Goal: Task Accomplishment & Management: Manage account settings

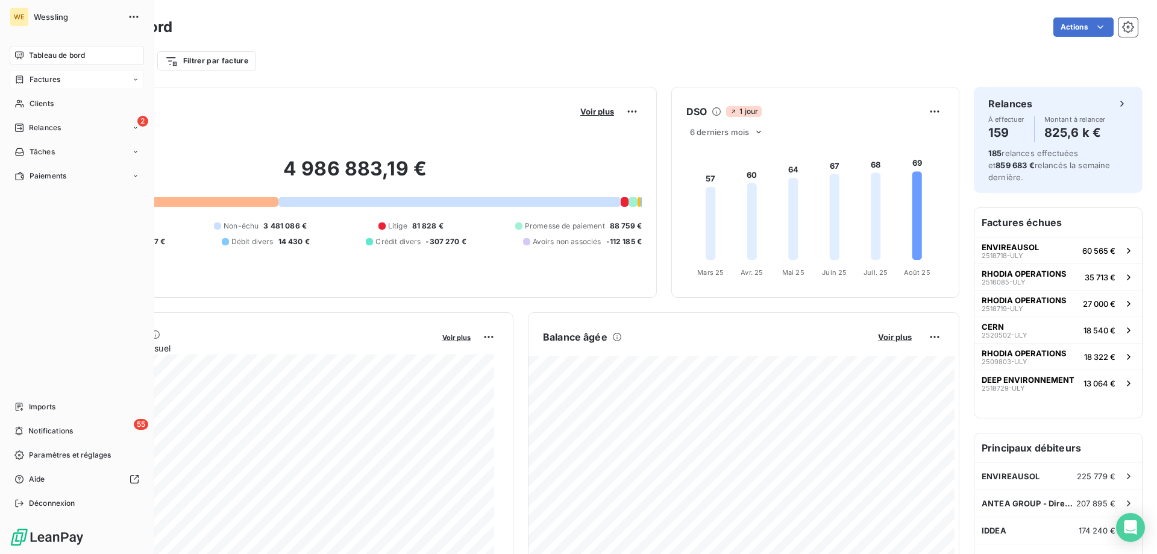
click at [40, 80] on span "Factures" at bounding box center [45, 79] width 31 height 11
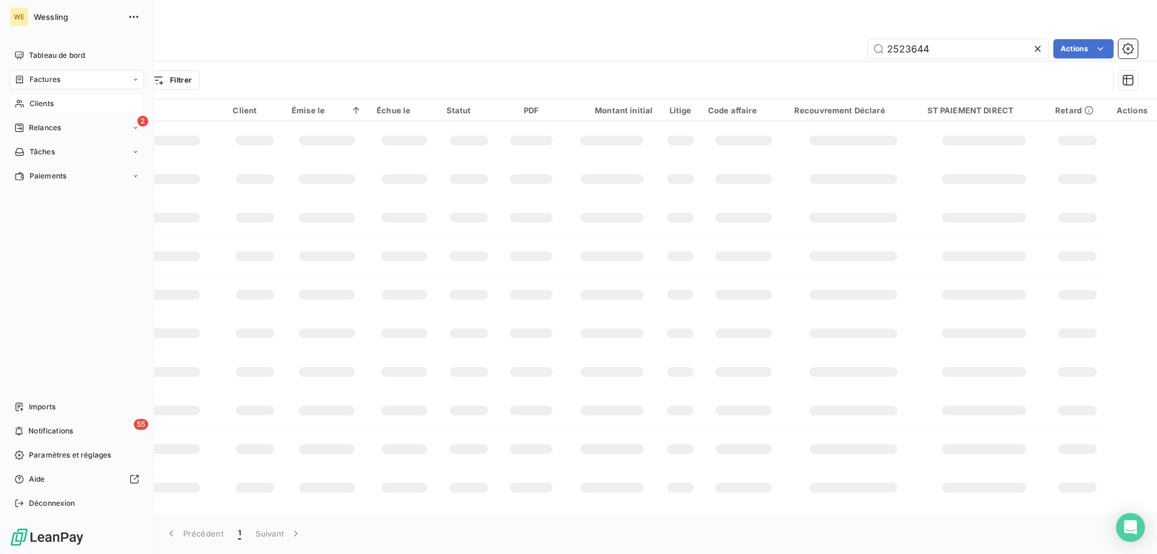
click at [44, 107] on span "Clients" at bounding box center [42, 103] width 24 height 11
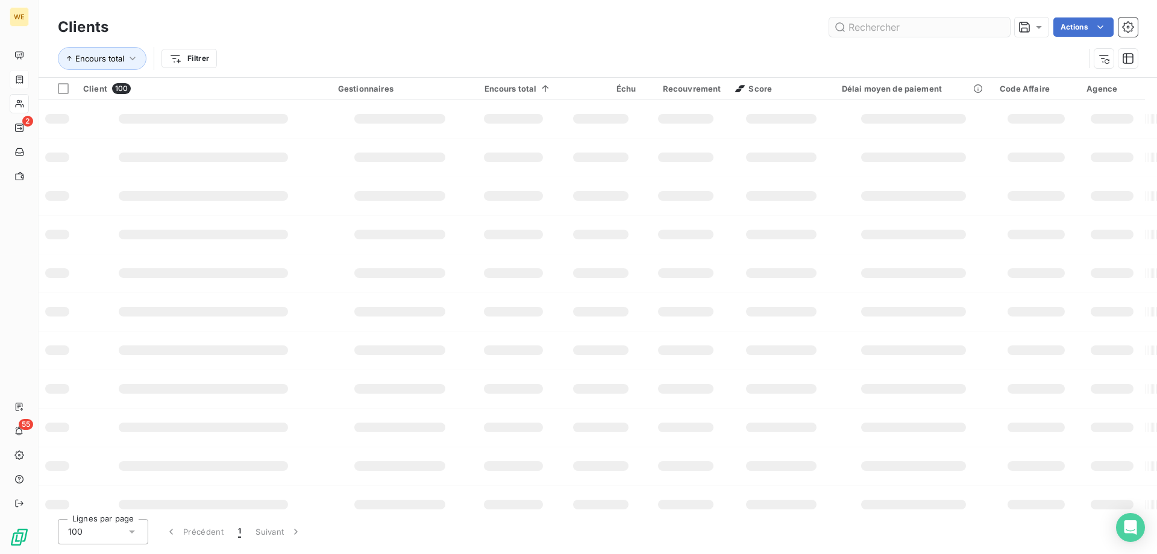
click at [860, 24] on input "text" at bounding box center [919, 26] width 181 height 19
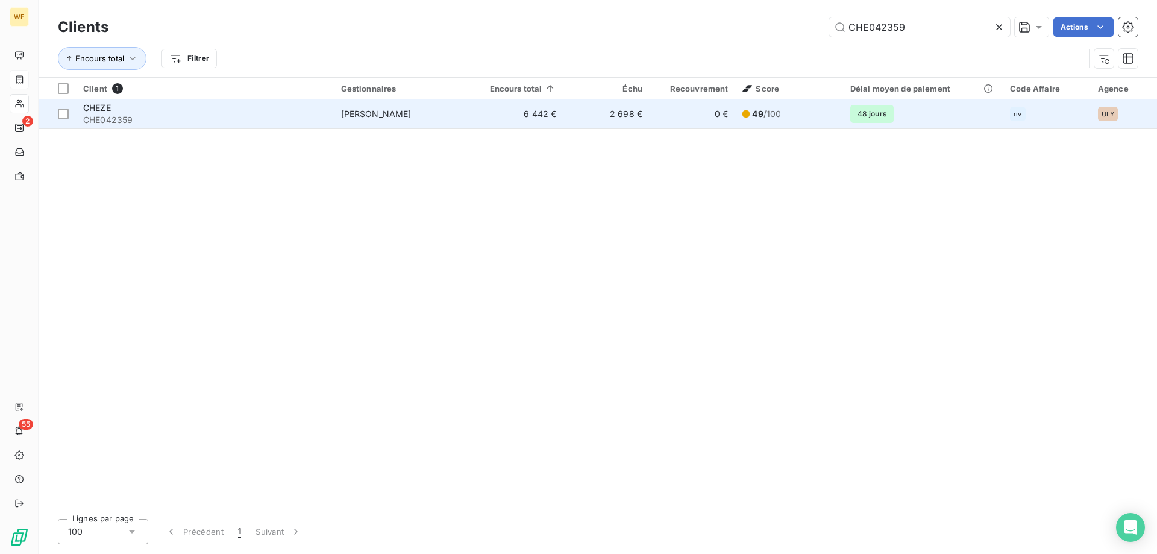
type input "CHE042359"
click at [228, 107] on div "CHEZE" at bounding box center [204, 108] width 243 height 12
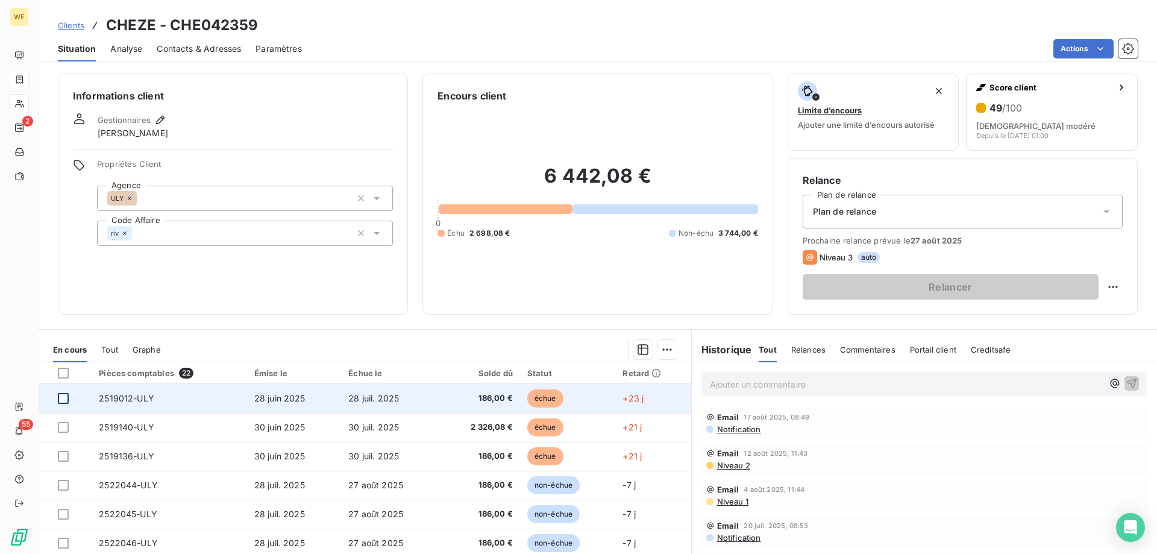
click at [63, 401] on div at bounding box center [63, 398] width 11 height 11
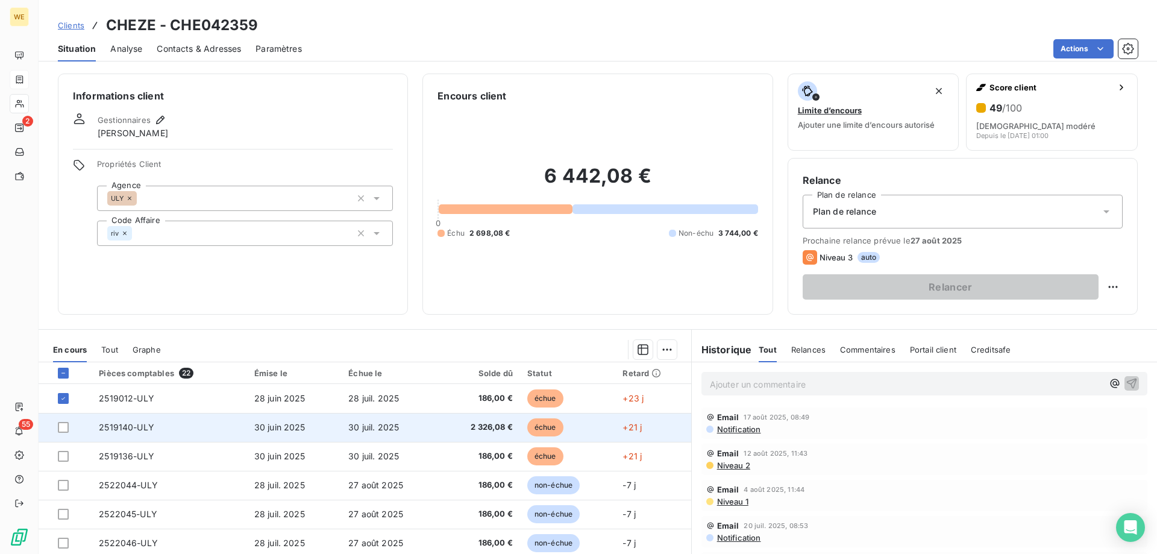
click at [61, 421] on td at bounding box center [65, 427] width 53 height 29
click at [65, 432] on div at bounding box center [63, 427] width 11 height 11
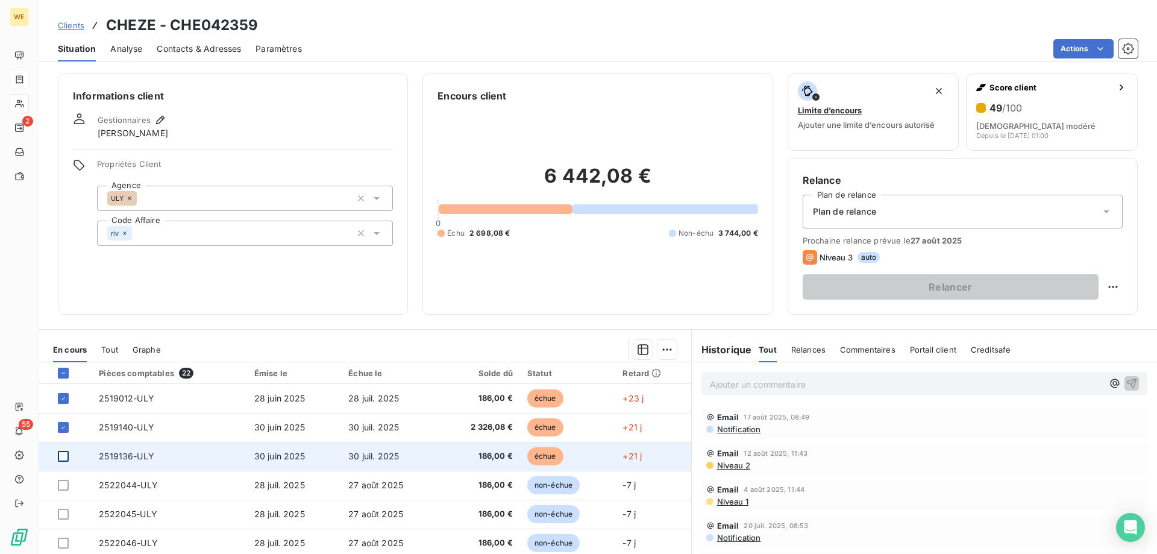
click at [61, 459] on div at bounding box center [63, 456] width 11 height 11
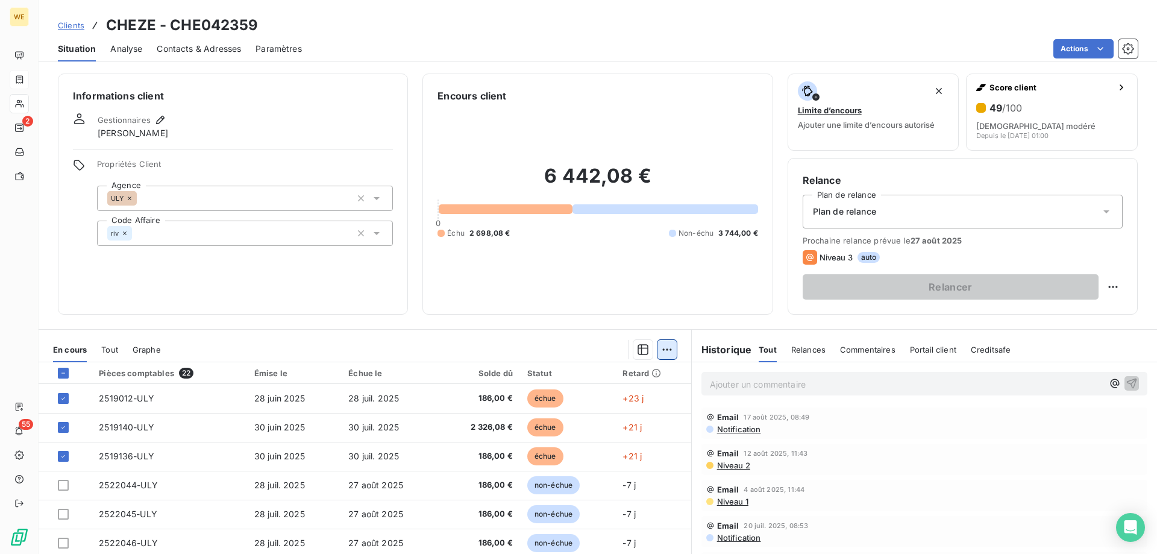
click at [664, 349] on html "WE 2 55 Clients CHEZE - CHE042359 Situation Analyse Contacts & Adresses Paramèt…" at bounding box center [578, 277] width 1157 height 554
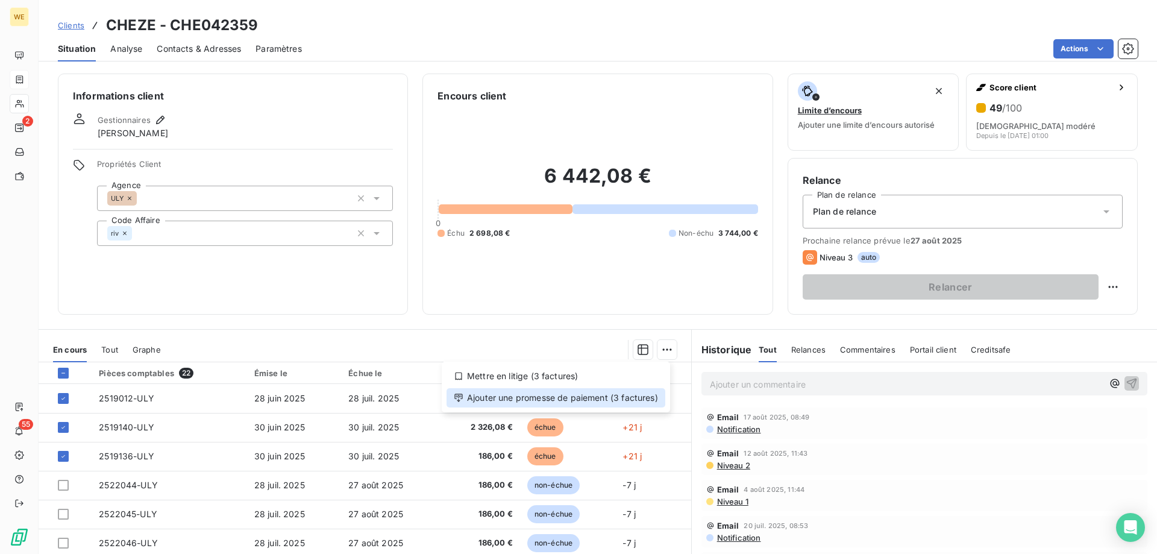
click at [649, 399] on div "Ajouter une promesse de paiement (3 factures)" at bounding box center [555, 397] width 219 height 19
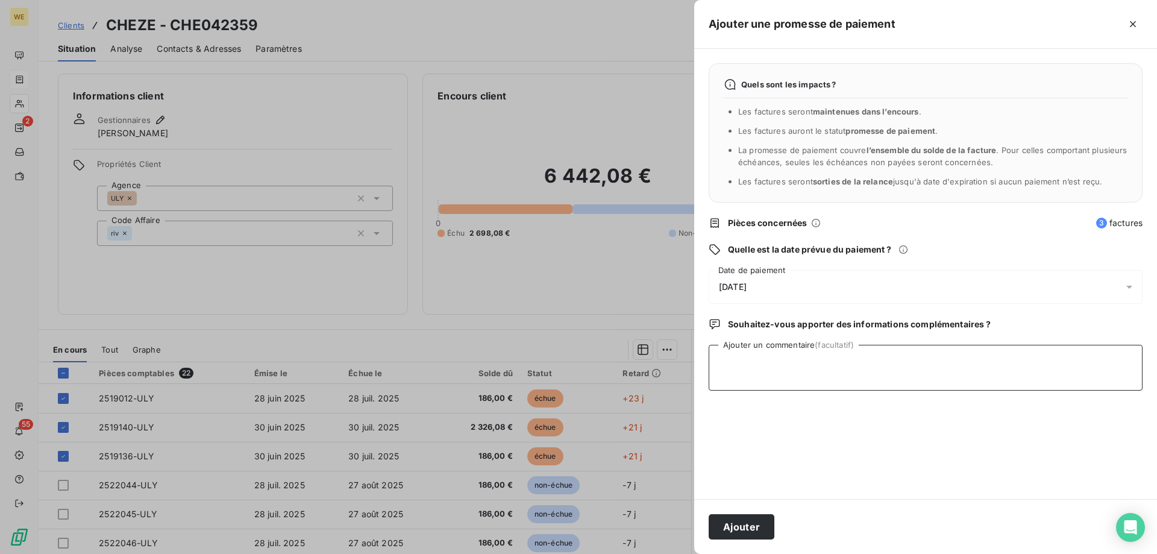
click at [802, 384] on textarea "Ajouter un commentaire (facultatif)" at bounding box center [925, 368] width 434 height 46
click at [785, 369] on textarea "Ajouter un commentaire (facultatif)" at bounding box center [925, 368] width 434 height 46
type textarea "[DATE]"
click at [742, 276] on div "[DATE]" at bounding box center [925, 287] width 434 height 34
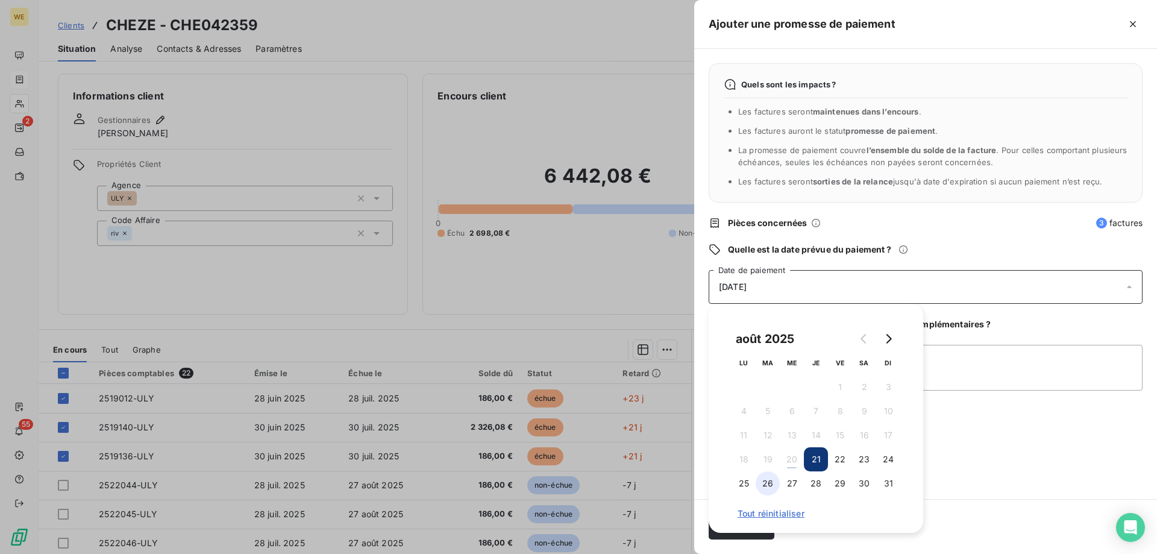
click at [770, 489] on button "26" at bounding box center [767, 483] width 24 height 24
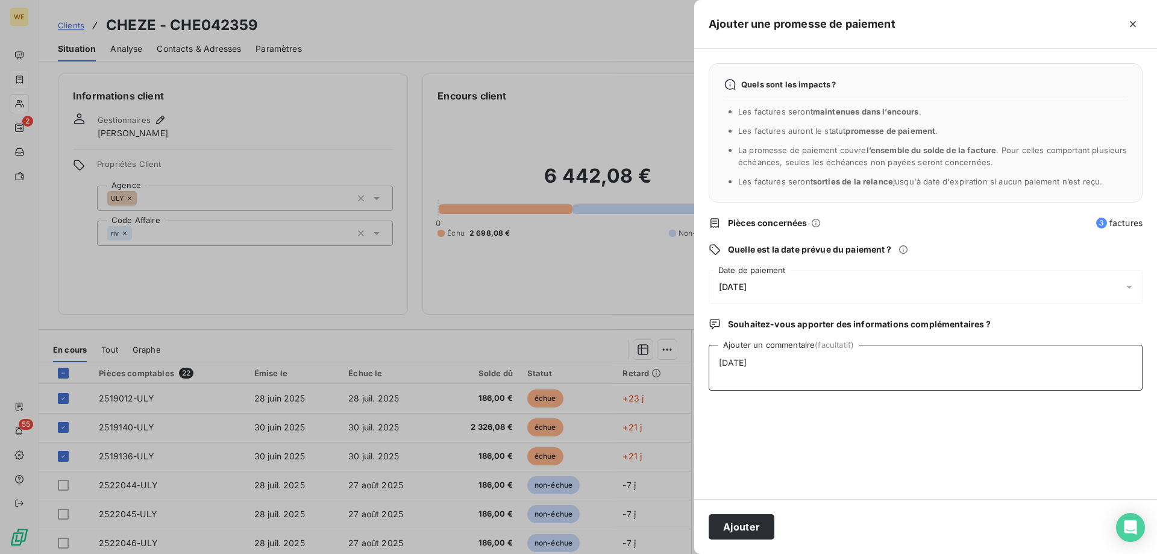
click at [980, 388] on textarea "[DATE]" at bounding box center [925, 368] width 434 height 46
click at [743, 521] on button "Ajouter" at bounding box center [741, 526] width 66 height 25
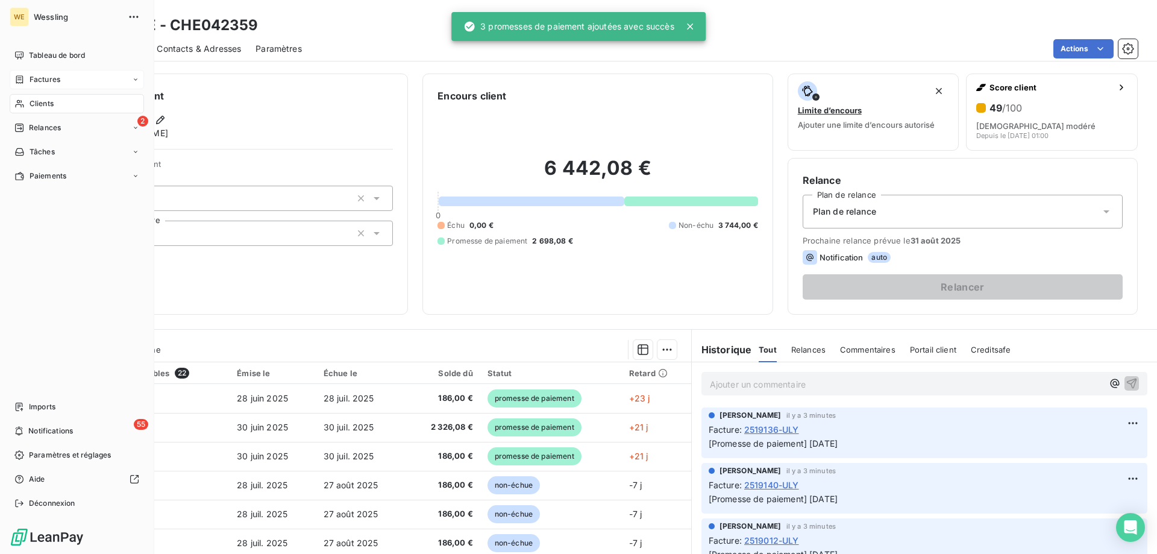
click at [33, 108] on span "Clients" at bounding box center [42, 103] width 24 height 11
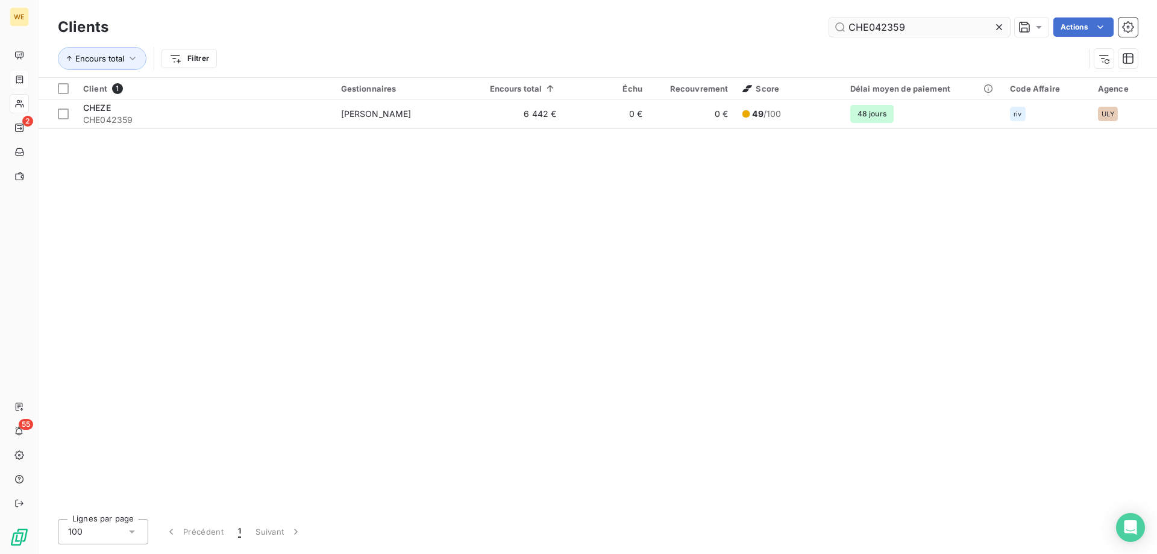
click at [862, 22] on input "CHE042359" at bounding box center [919, 26] width 181 height 19
click at [863, 22] on input "CHE042359" at bounding box center [919, 26] width 181 height 19
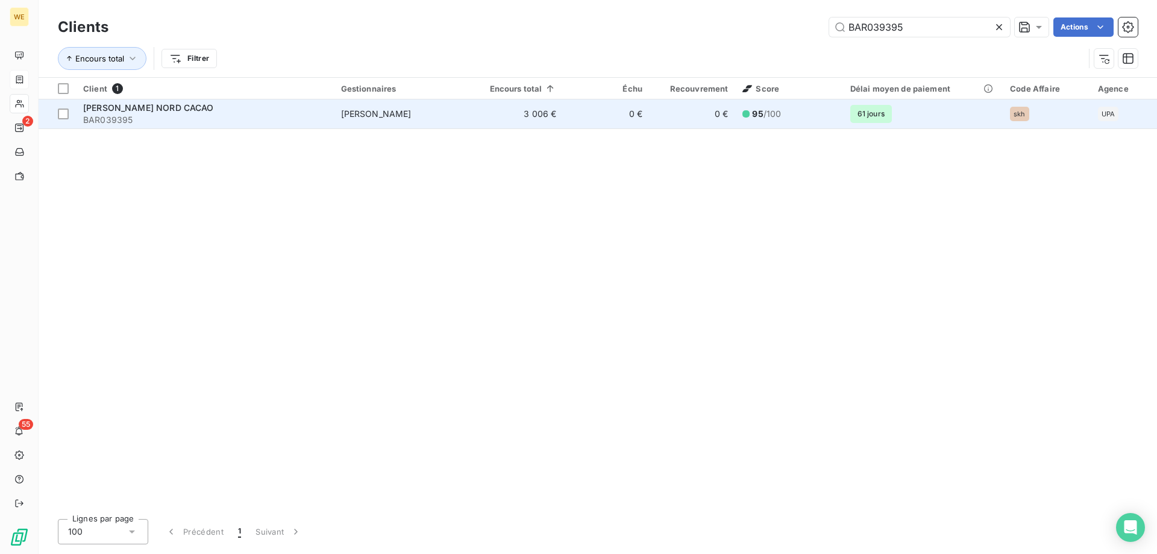
type input "BAR039395"
click at [180, 107] on span "[PERSON_NAME] NORD CACAO" at bounding box center [148, 107] width 131 height 10
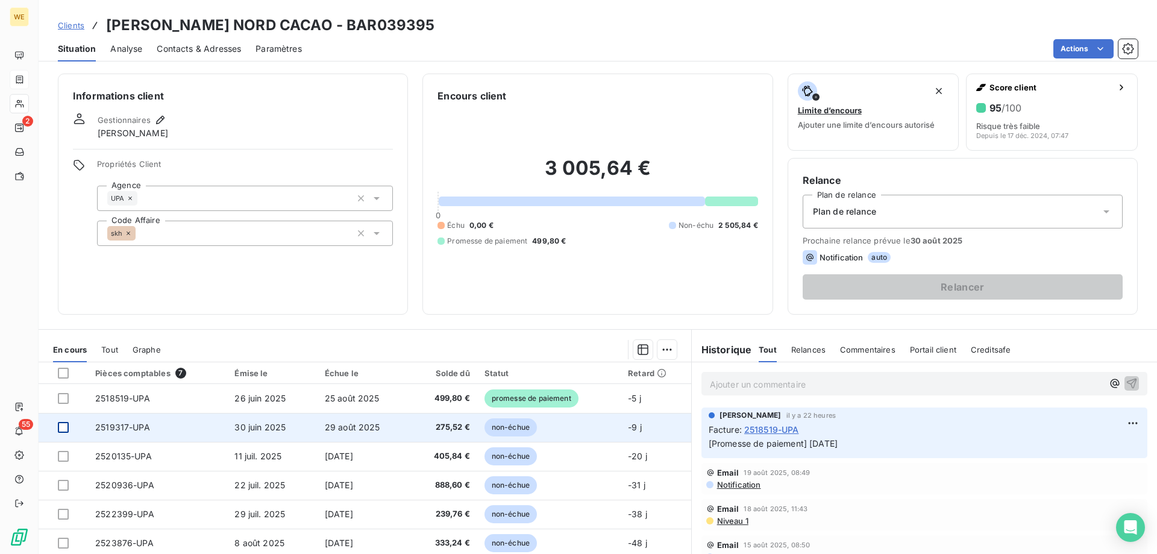
click at [66, 430] on div at bounding box center [63, 427] width 11 height 11
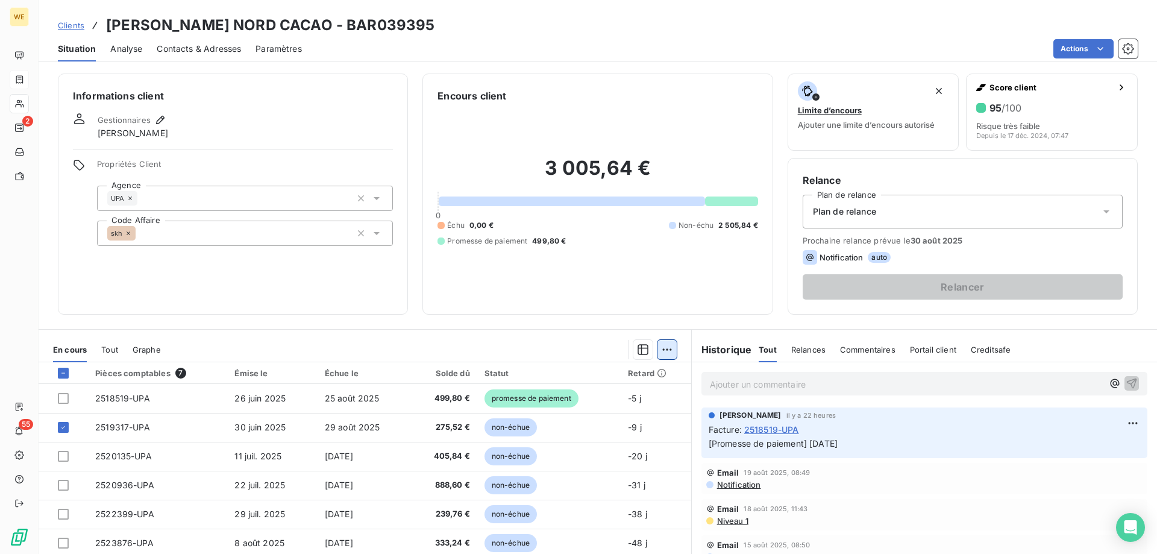
click at [661, 349] on html "WE 2 55 Clients [PERSON_NAME] NORD CACAO - BAR039395 Situation Analyse Contacts…" at bounding box center [578, 277] width 1157 height 554
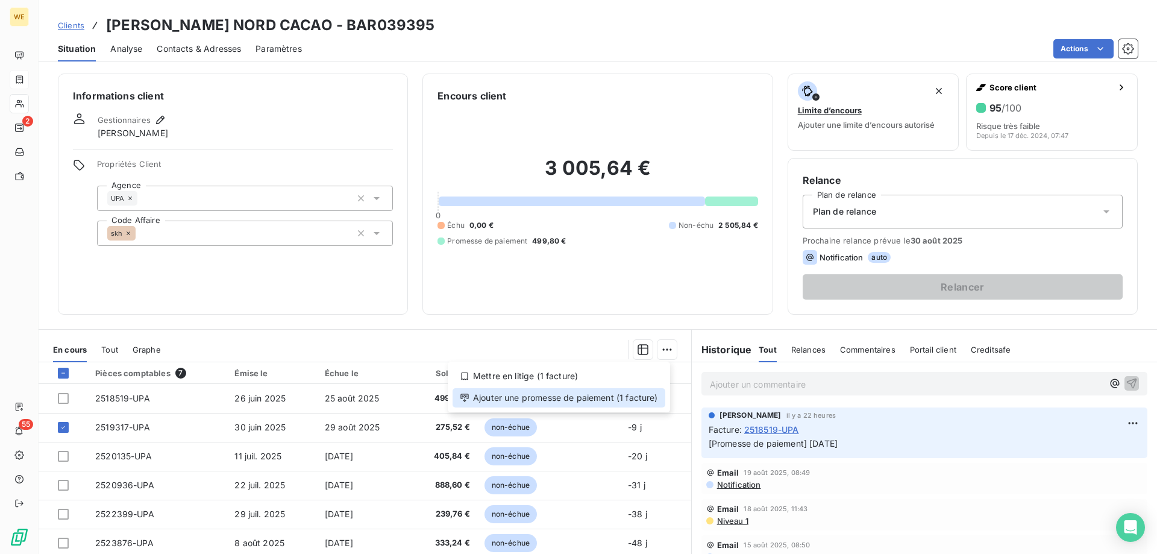
click at [630, 397] on div "Ajouter une promesse de paiement (1 facture)" at bounding box center [558, 397] width 213 height 19
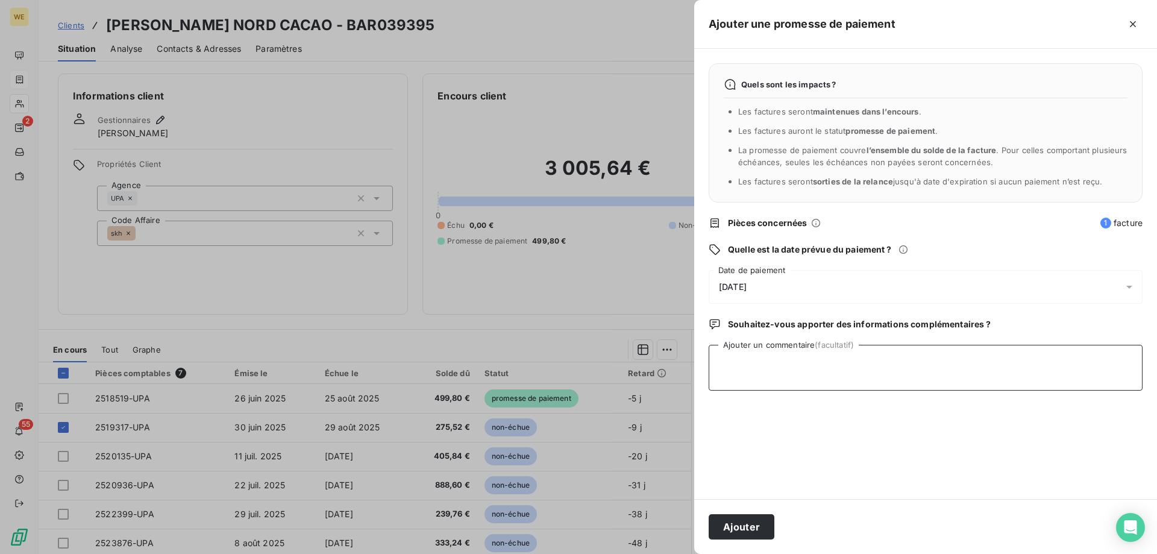
click at [770, 390] on textarea "Ajouter un commentaire (facultatif)" at bounding box center [925, 368] width 434 height 46
type textarea "[DATE]"
click at [746, 282] on span "[DATE]" at bounding box center [733, 287] width 28 height 10
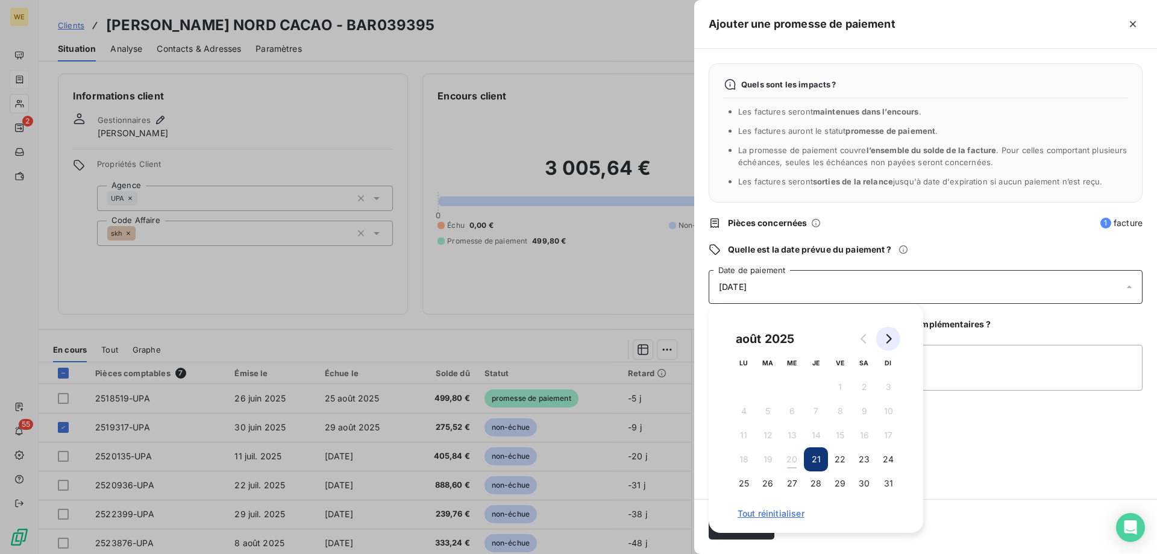
click at [890, 339] on icon "Go to next month" at bounding box center [888, 339] width 5 height 10
click at [840, 379] on button "5" at bounding box center [840, 387] width 24 height 24
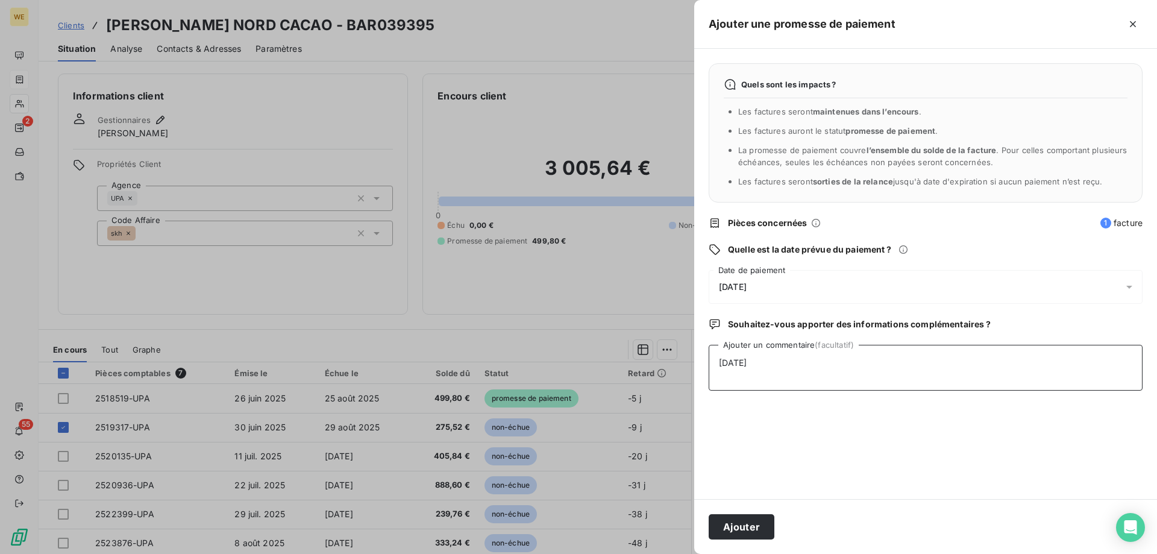
click at [1016, 384] on textarea "[DATE]" at bounding box center [925, 368] width 434 height 46
click at [736, 523] on button "Ajouter" at bounding box center [741, 526] width 66 height 25
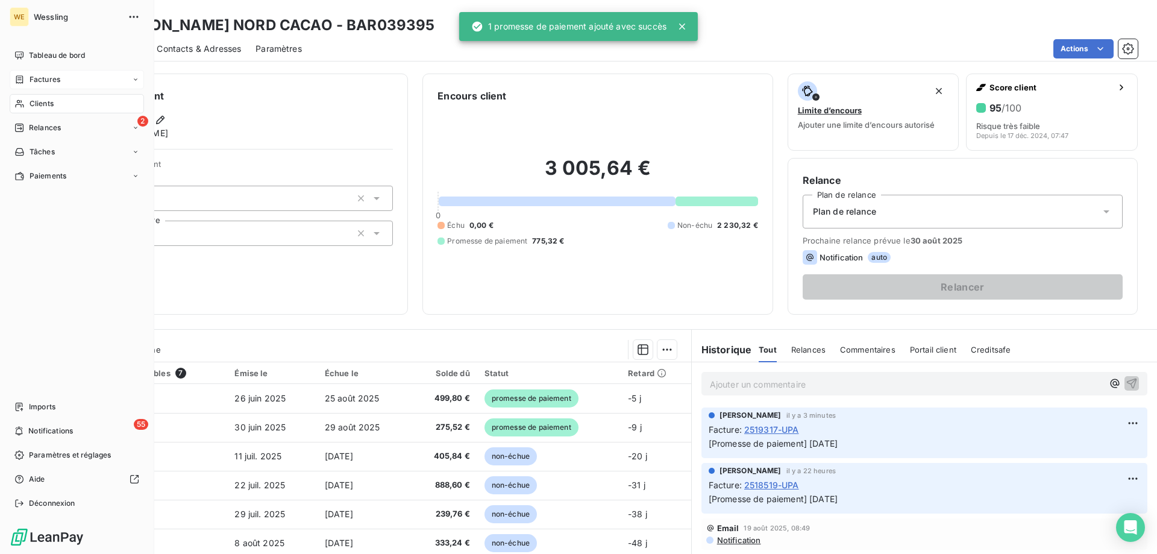
click at [38, 101] on span "Clients" at bounding box center [42, 103] width 24 height 11
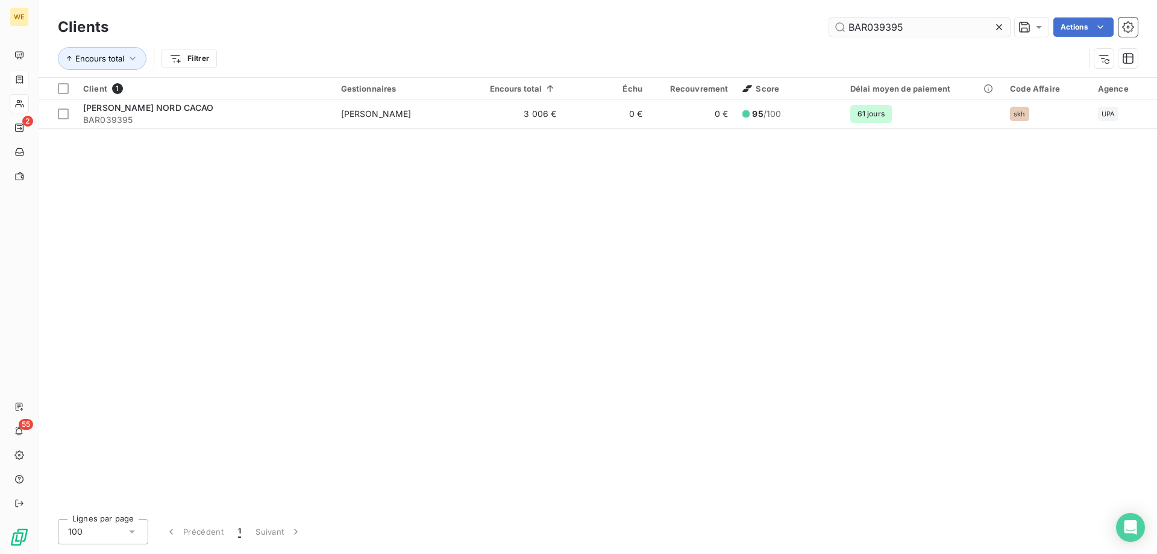
click at [857, 30] on input "BAR039395" at bounding box center [919, 26] width 181 height 19
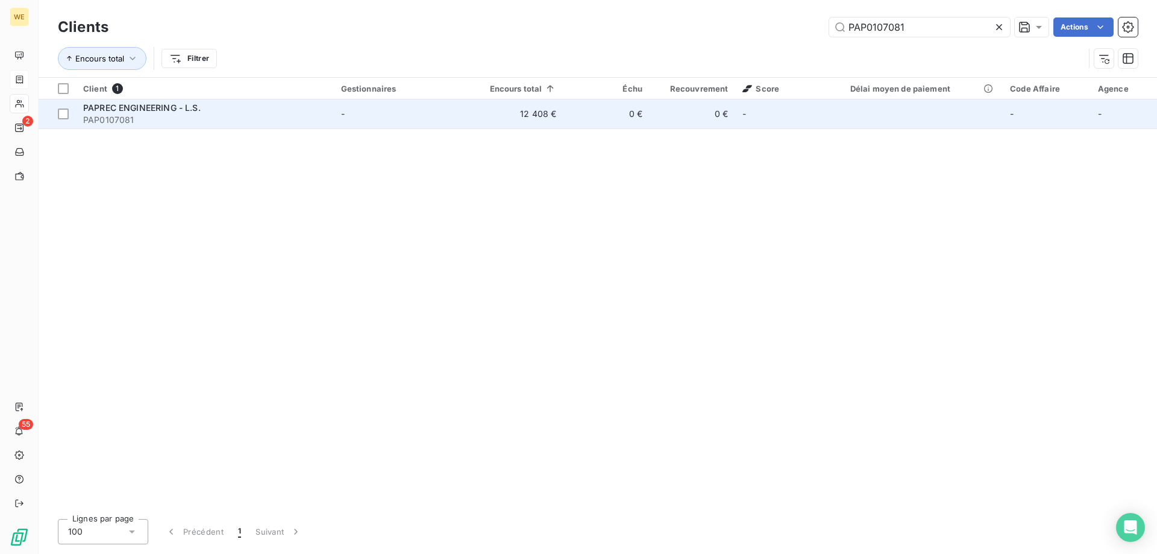
type input "PAP0107081"
click at [204, 108] on div "PAPREC ENGINEERING - L.S." at bounding box center [204, 108] width 243 height 12
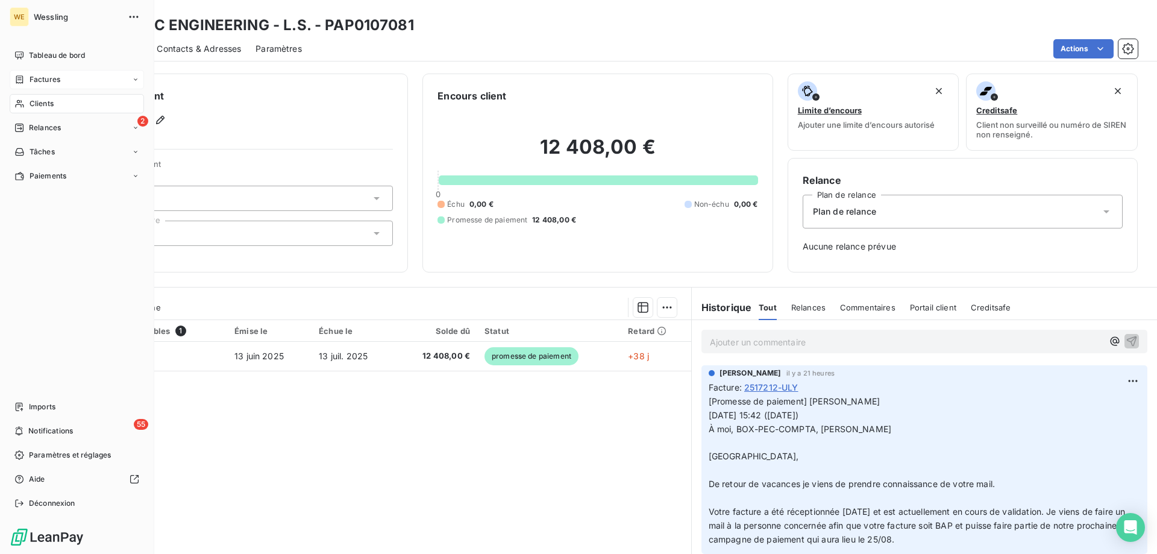
click at [30, 105] on span "Clients" at bounding box center [42, 103] width 24 height 11
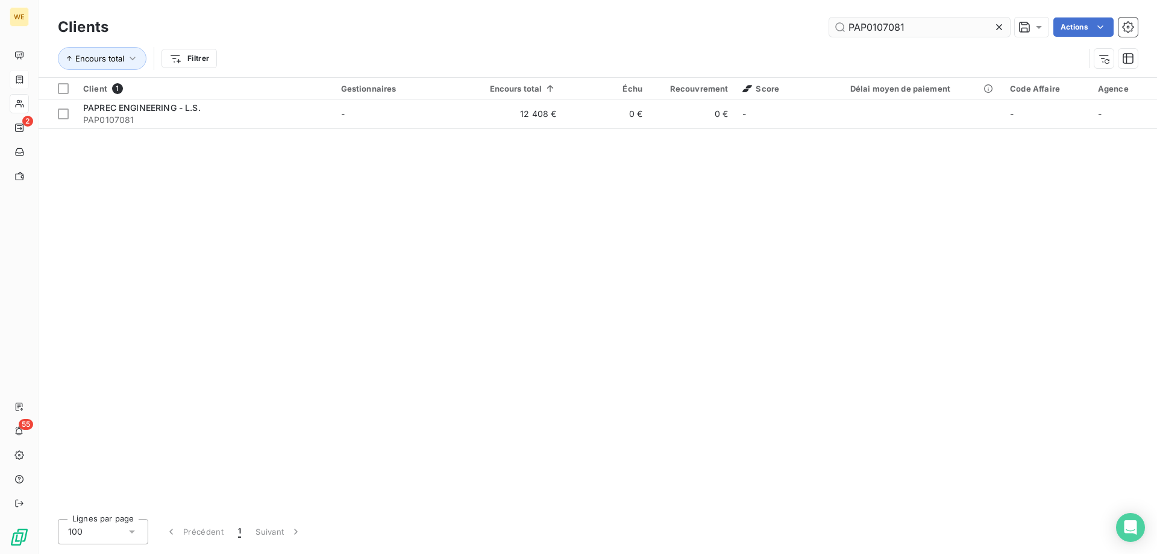
click at [871, 33] on input "PAP0107081" at bounding box center [919, 26] width 181 height 19
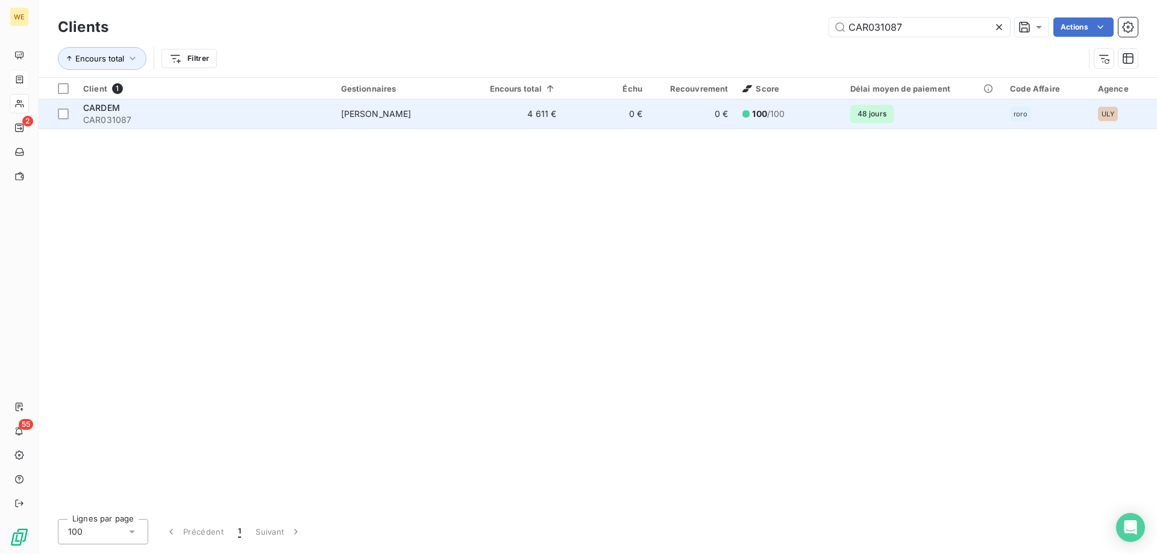
type input "CAR031087"
click at [146, 112] on div "CARDEM" at bounding box center [204, 108] width 243 height 12
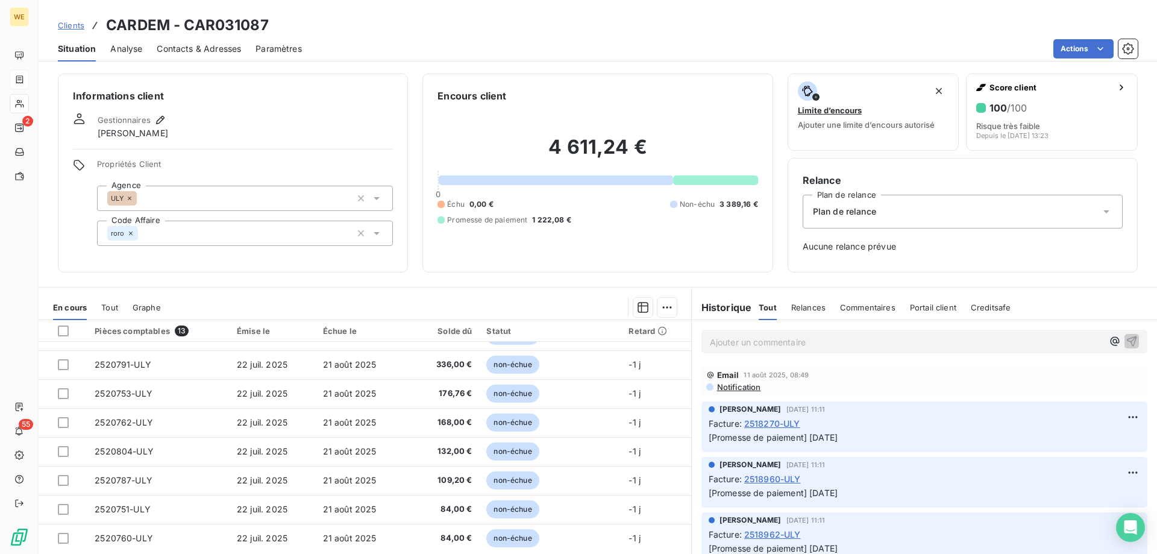
scroll to position [166, 0]
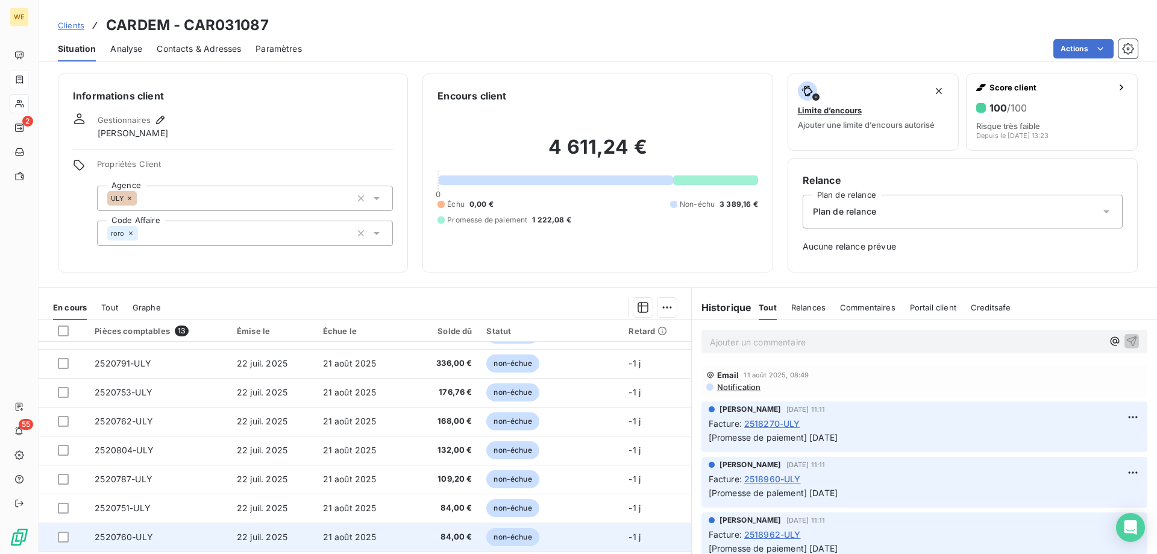
click at [57, 534] on td at bounding box center [63, 536] width 49 height 29
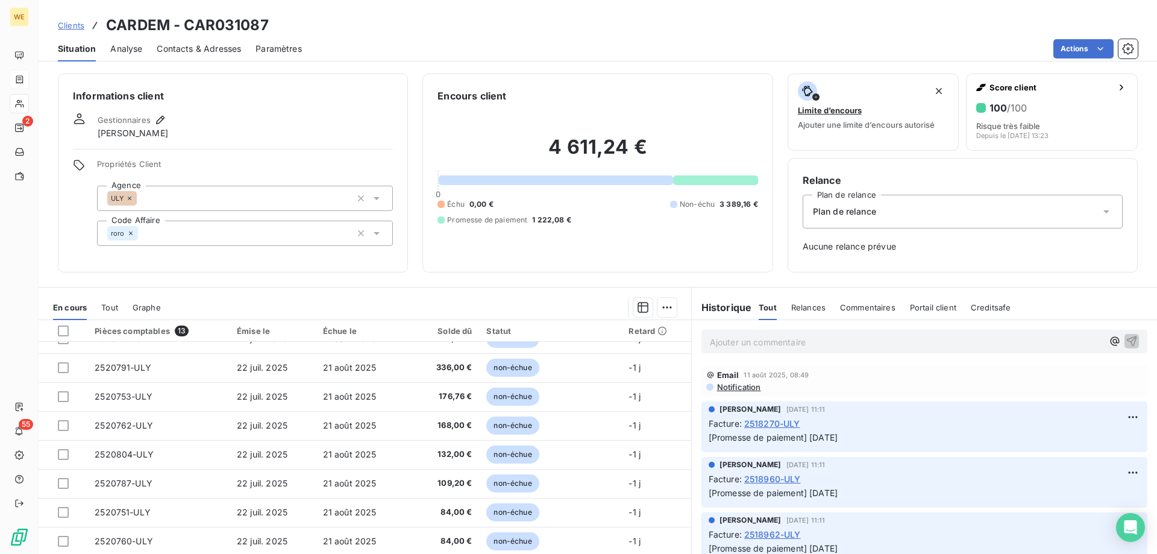
scroll to position [166, 0]
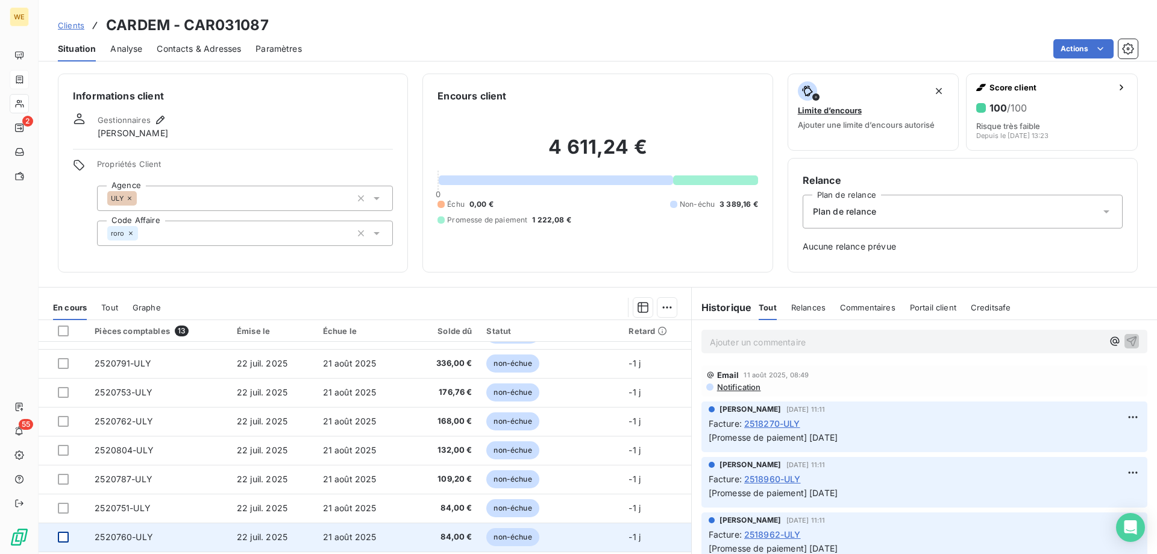
click at [58, 538] on div at bounding box center [63, 536] width 11 height 11
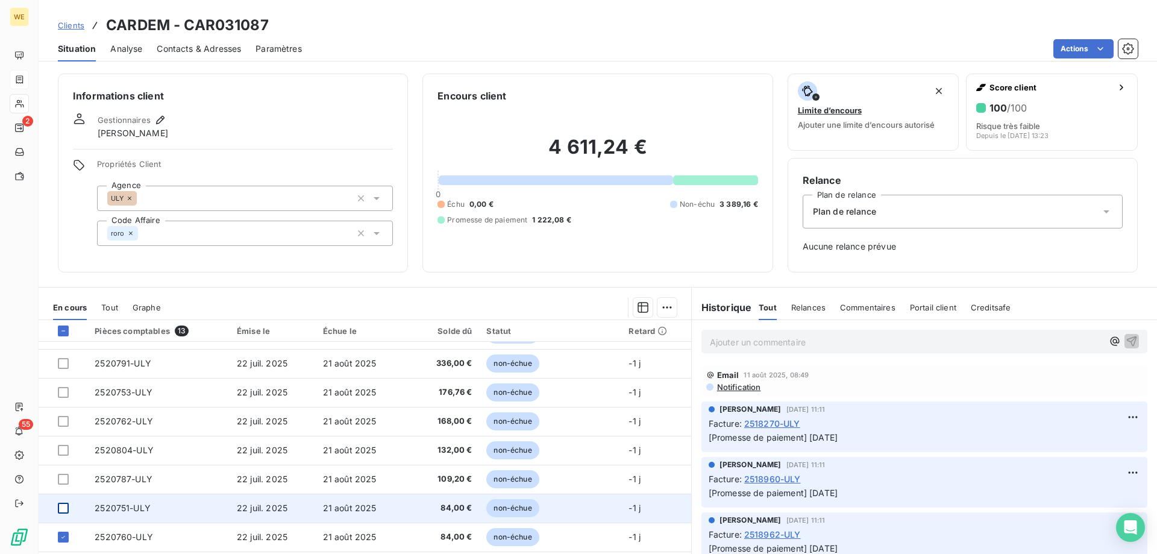
click at [61, 506] on div at bounding box center [63, 507] width 11 height 11
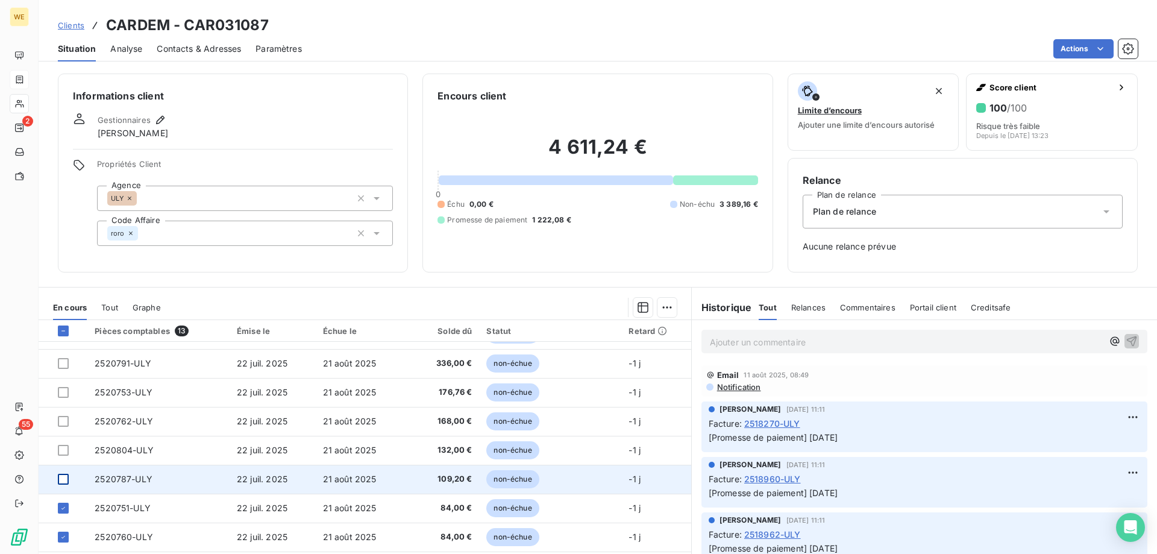
click at [64, 483] on div at bounding box center [63, 478] width 11 height 11
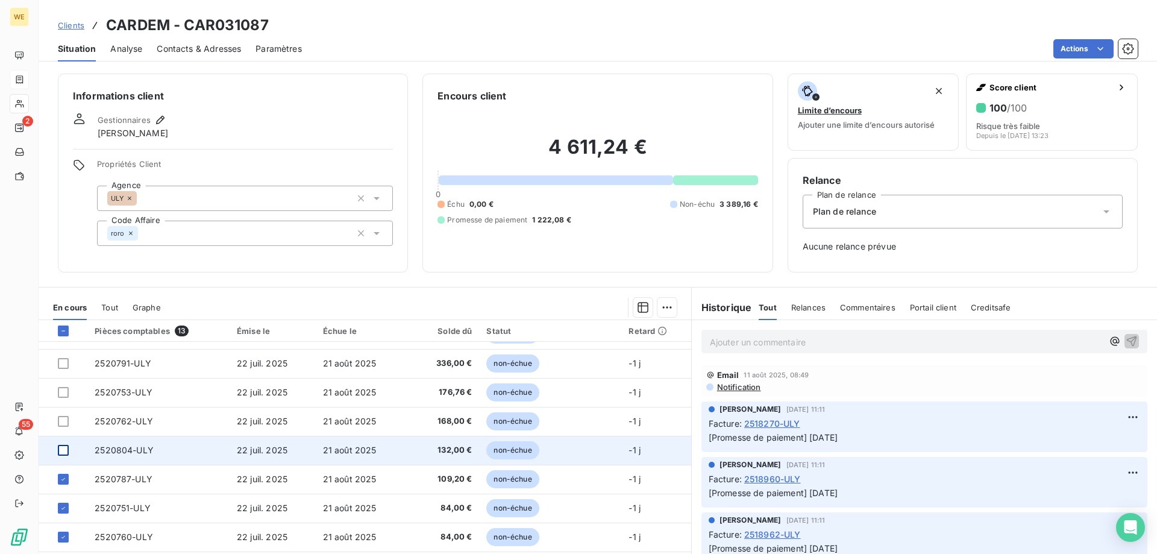
click at [66, 454] on div at bounding box center [63, 450] width 11 height 11
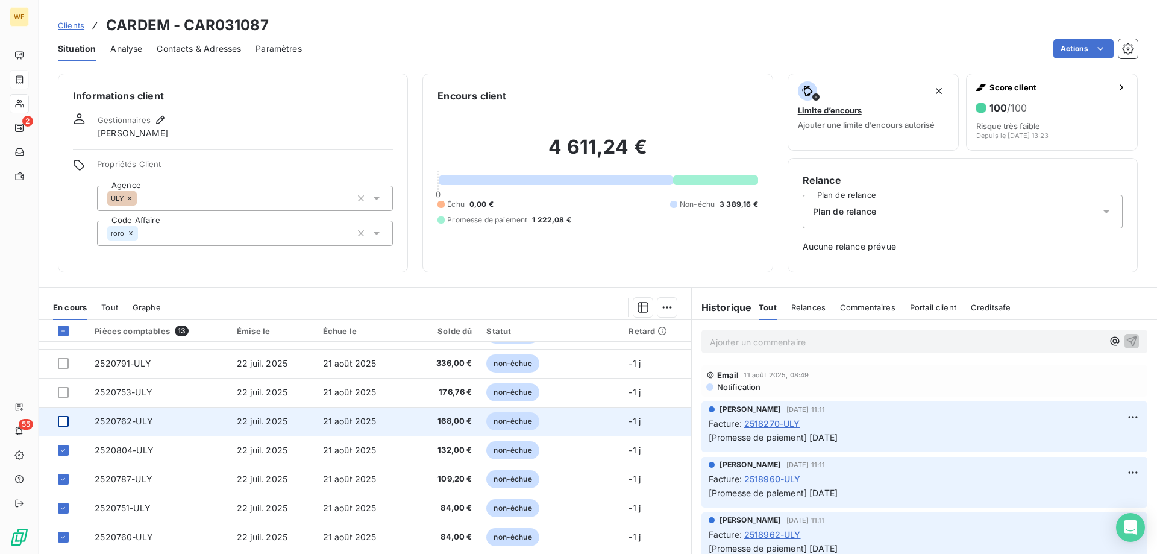
click at [60, 421] on div at bounding box center [63, 421] width 11 height 11
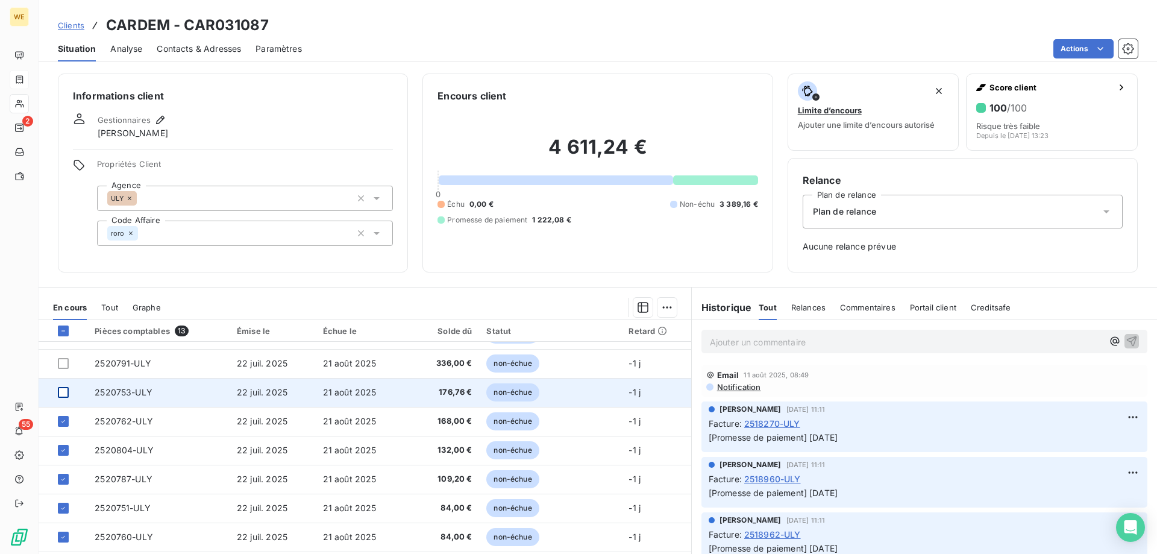
click at [62, 395] on div at bounding box center [63, 392] width 11 height 11
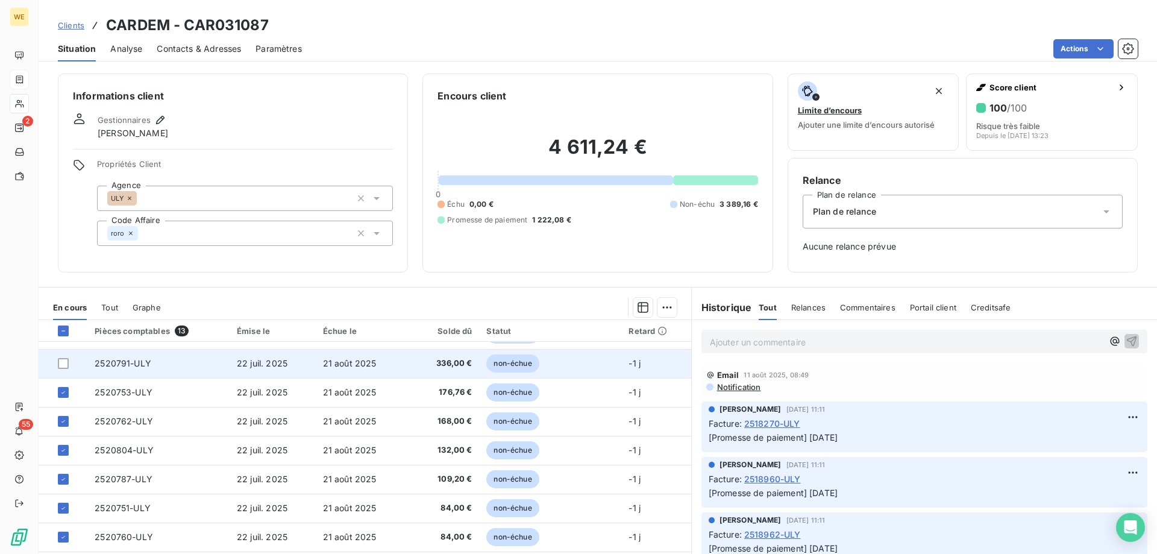
click at [65, 369] on td at bounding box center [63, 363] width 49 height 29
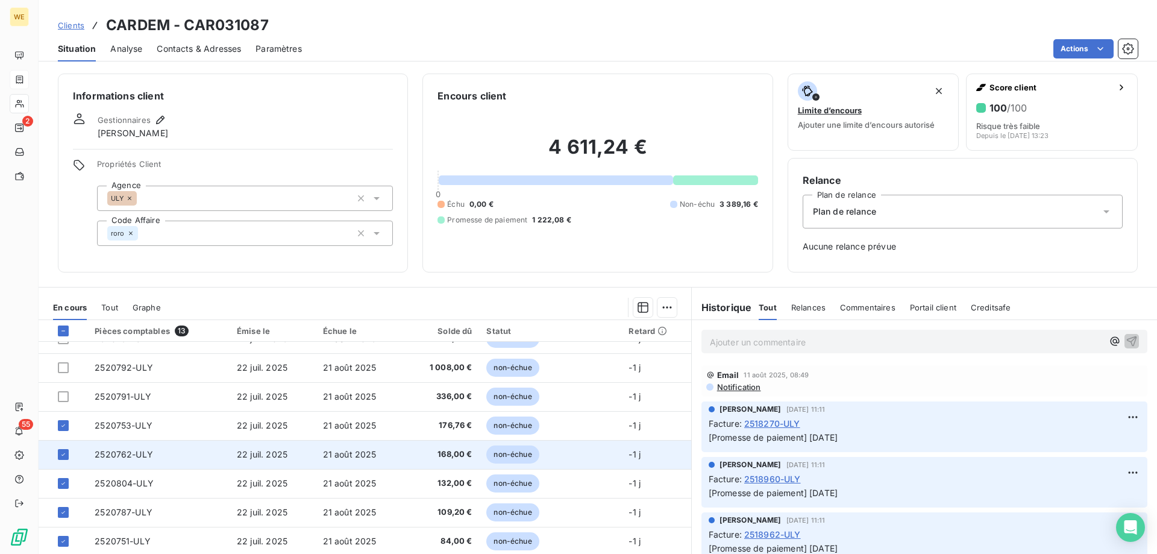
scroll to position [46, 0]
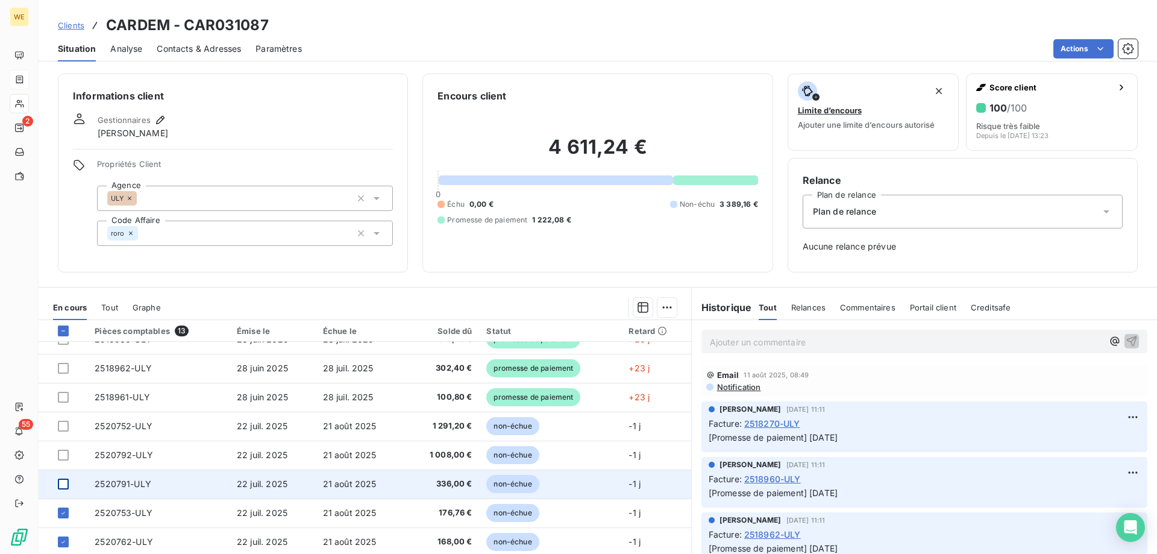
click at [64, 483] on div at bounding box center [63, 483] width 11 height 11
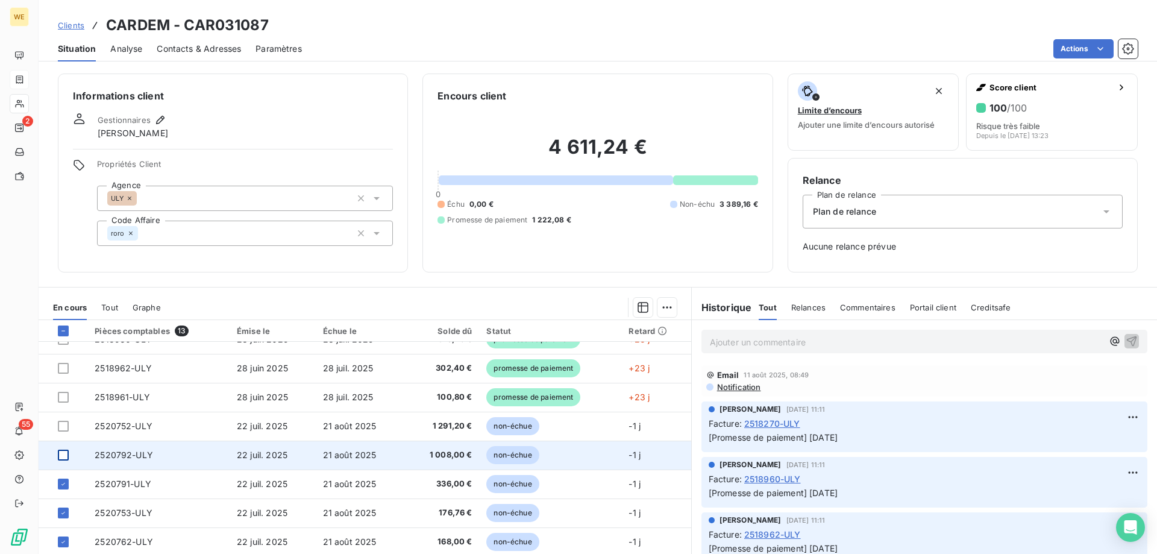
click at [63, 454] on div at bounding box center [63, 454] width 11 height 11
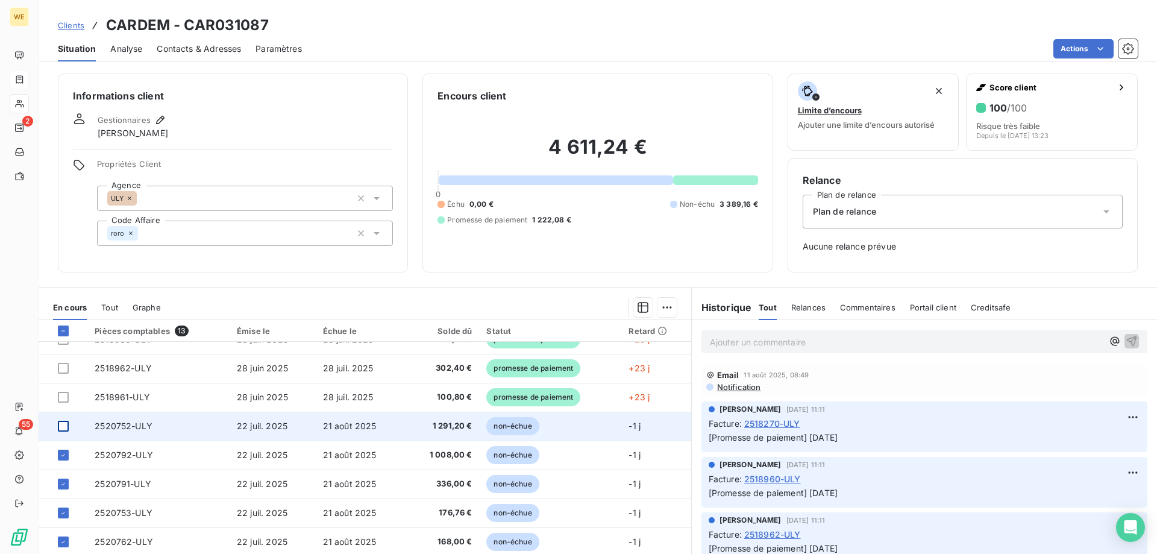
click at [61, 429] on div at bounding box center [63, 425] width 11 height 11
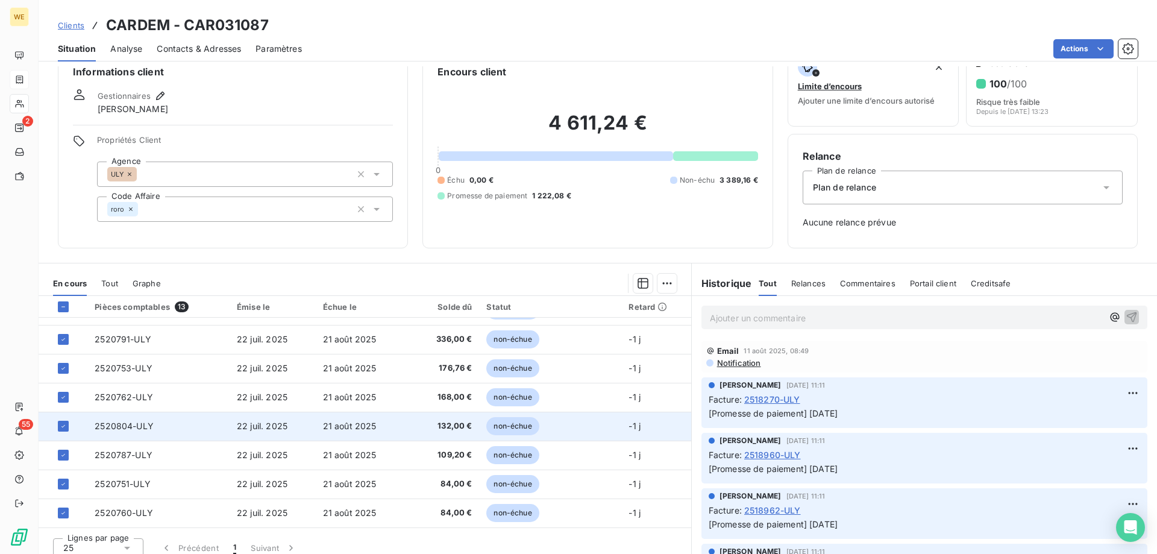
scroll to position [34, 0]
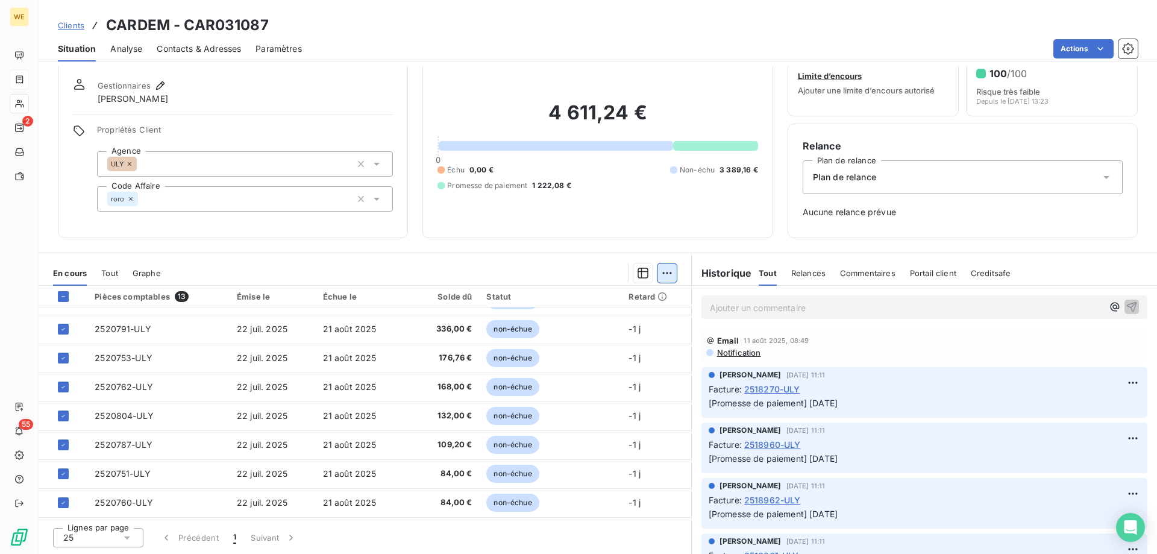
click at [660, 271] on html "WE 2 55 Clients CARDEM - CAR031087 Situation Analyse Contacts & Adresses Paramè…" at bounding box center [578, 277] width 1157 height 554
click at [645, 327] on div "Ajouter une promesse de paiement (9 factures)" at bounding box center [555, 320] width 219 height 19
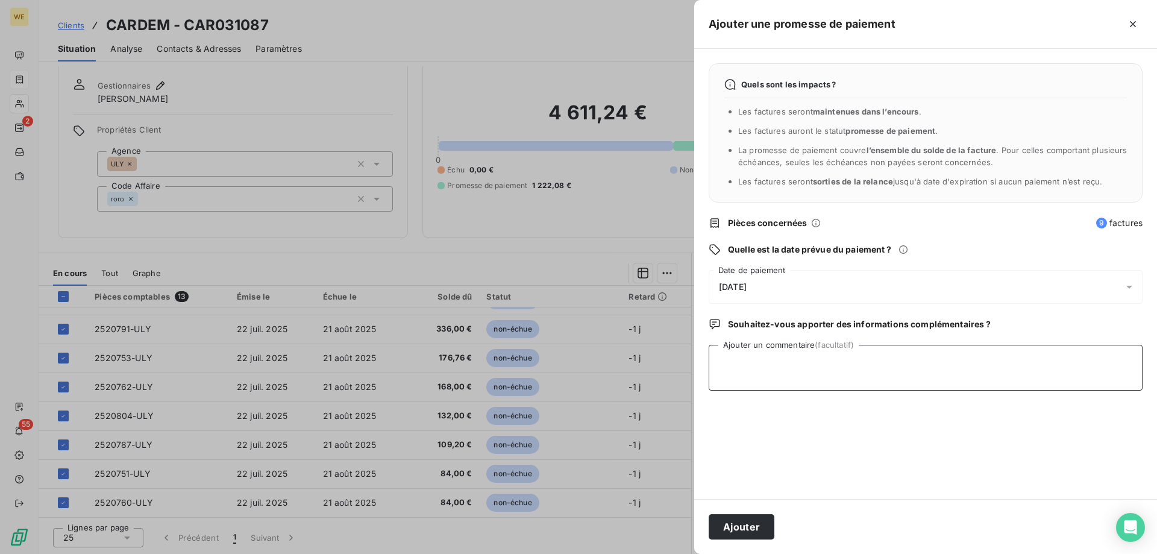
click at [772, 376] on textarea "Ajouter un commentaire (facultatif)" at bounding box center [925, 368] width 434 height 46
type textarea "[DATE]"
click at [746, 287] on span "[DATE]" at bounding box center [733, 287] width 28 height 10
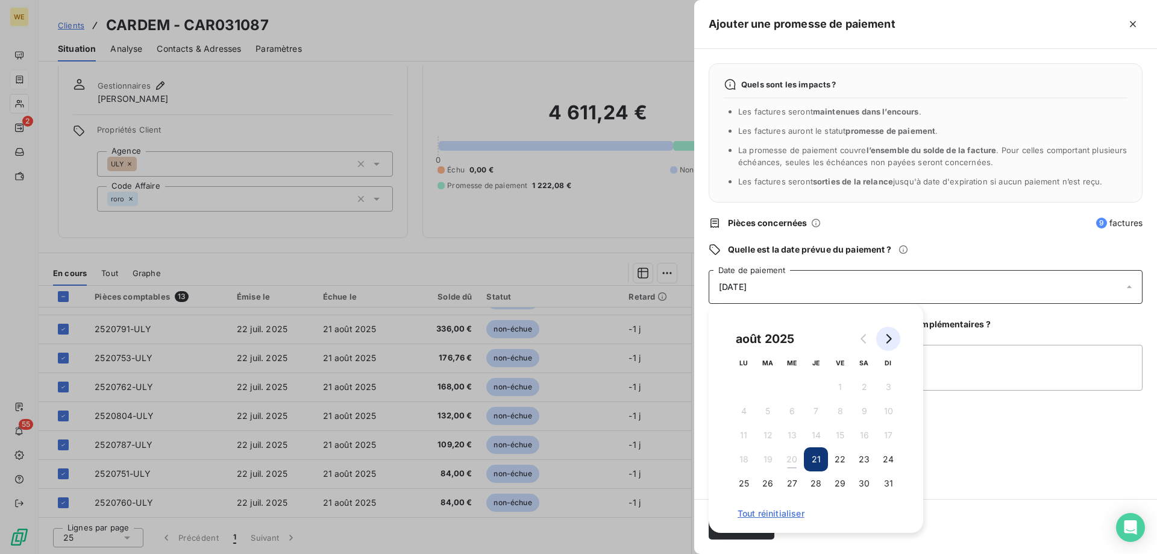
click at [890, 337] on icon "Go to next month" at bounding box center [888, 339] width 5 height 10
click at [890, 339] on icon "Go to next month" at bounding box center [888, 339] width 5 height 10
click at [767, 412] on button "7" at bounding box center [767, 411] width 24 height 24
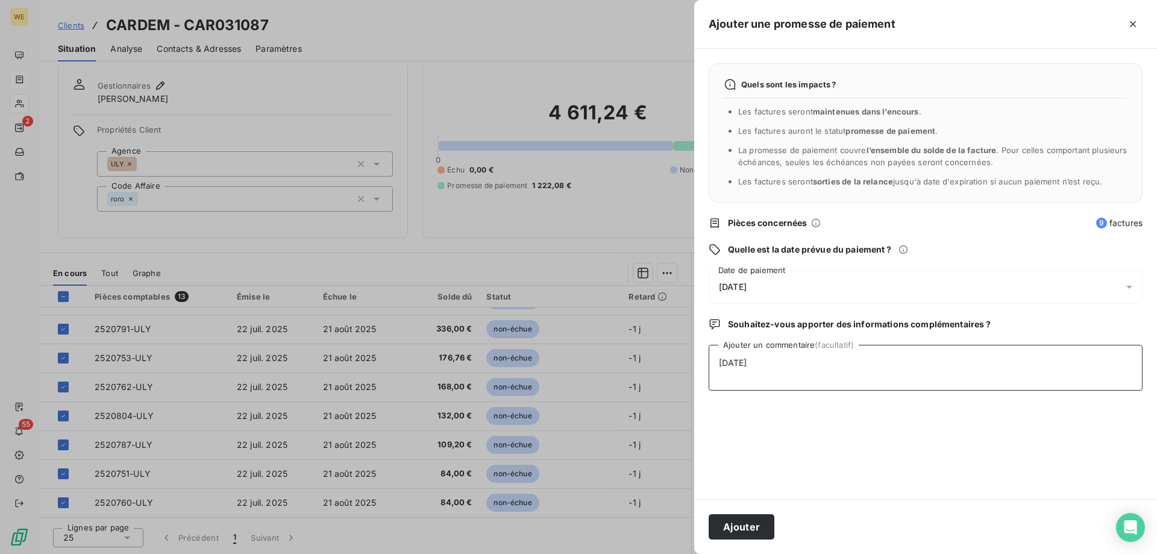
click at [956, 386] on textarea "[DATE]" at bounding box center [925, 368] width 434 height 46
click at [746, 523] on button "Ajouter" at bounding box center [741, 526] width 66 height 25
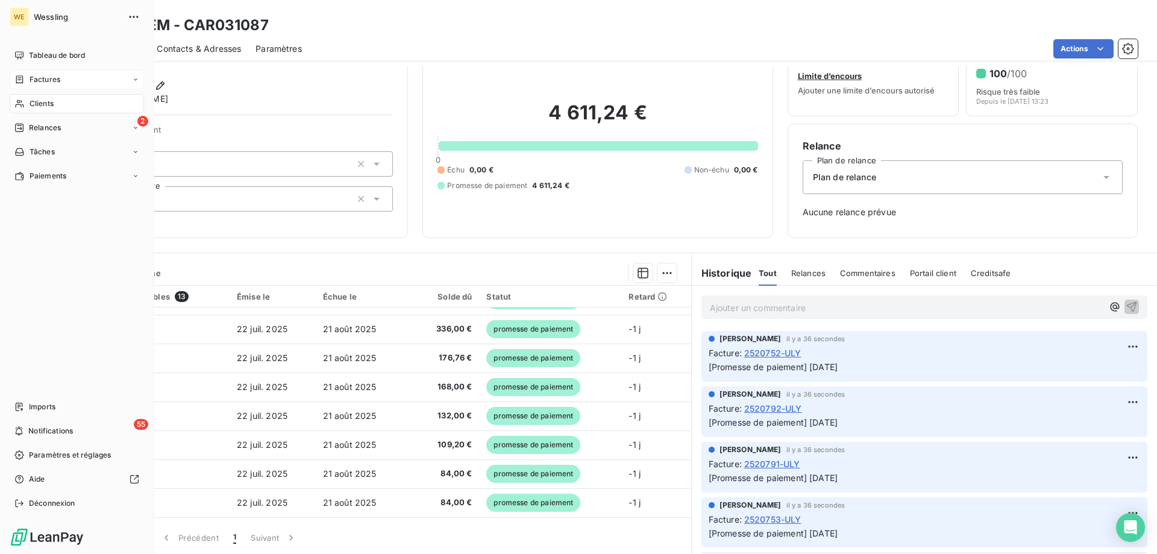
click at [30, 102] on span "Clients" at bounding box center [42, 103] width 24 height 11
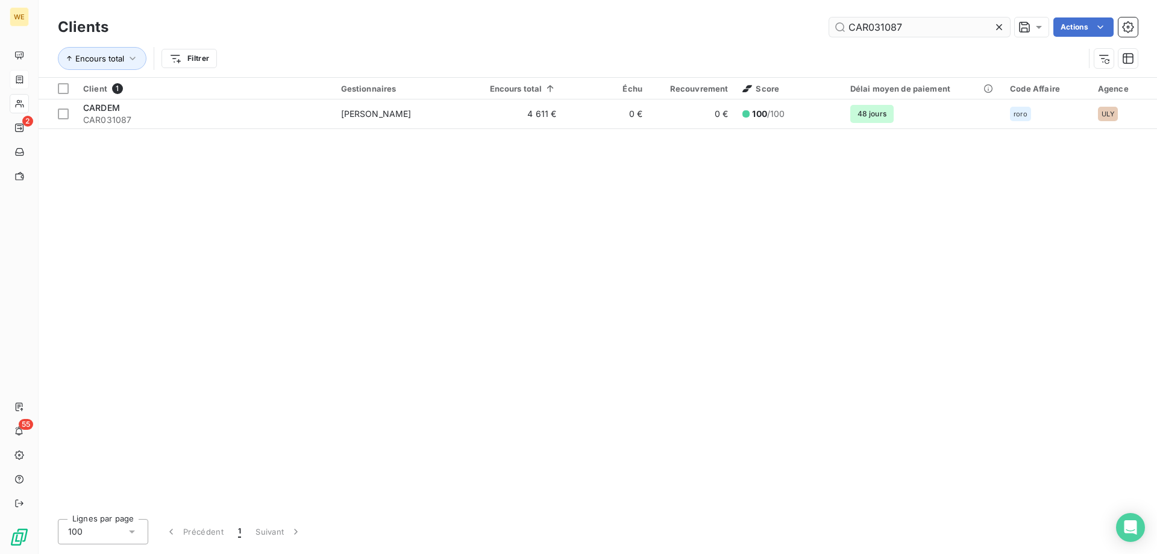
click at [862, 31] on input "CAR031087" at bounding box center [919, 26] width 181 height 19
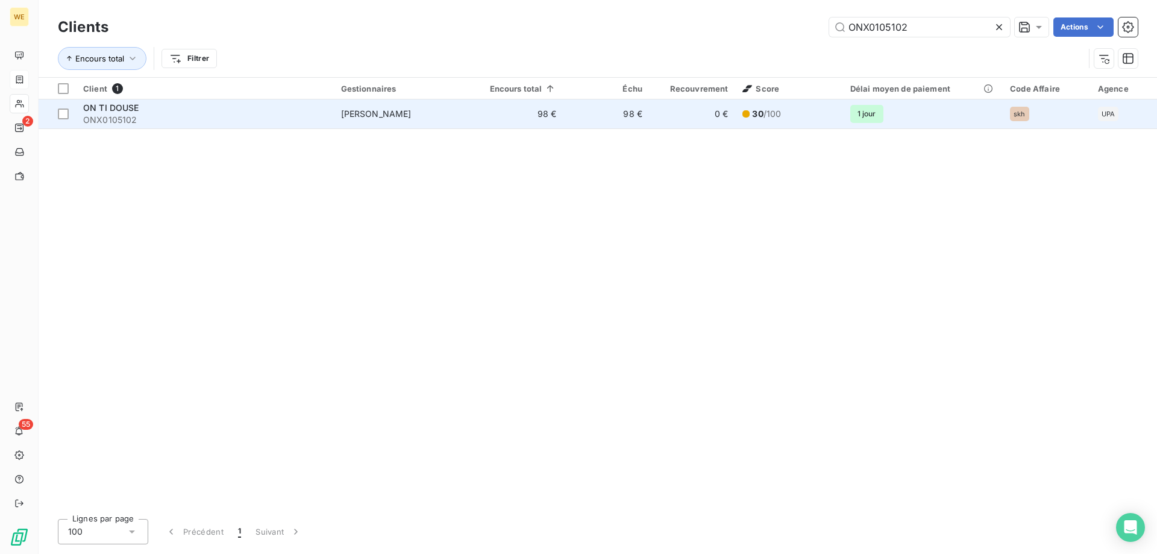
type input "ONX0105102"
click at [169, 109] on div "ON TI DOUSE" at bounding box center [204, 108] width 243 height 12
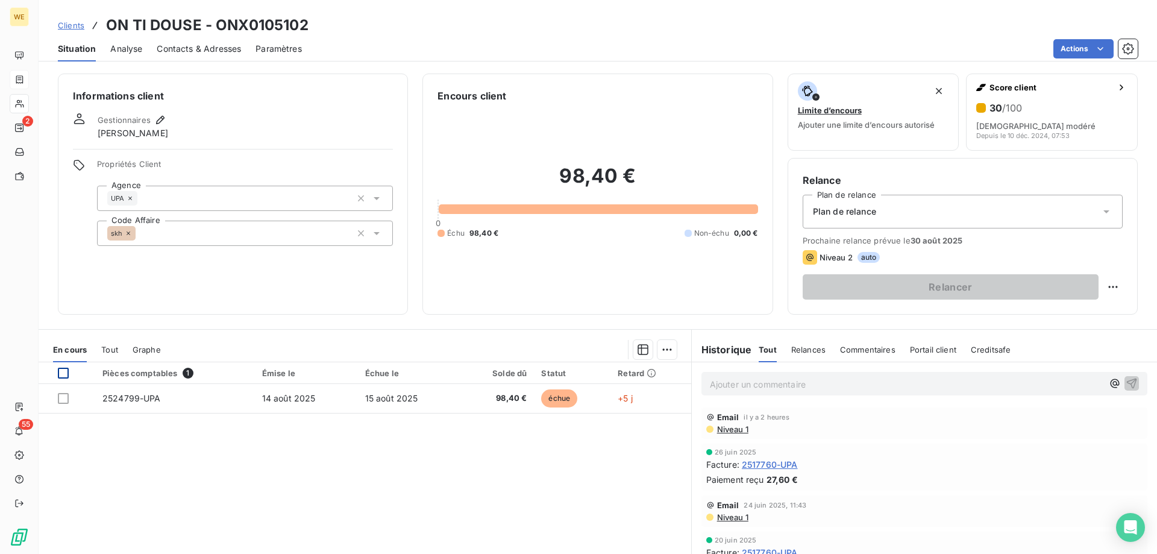
click at [62, 375] on div at bounding box center [63, 372] width 11 height 11
click at [661, 346] on html "WE 2 55 Clients ON TI DOUSE - ONX0105102 Situation Analyse Contacts & Adresses …" at bounding box center [578, 277] width 1157 height 554
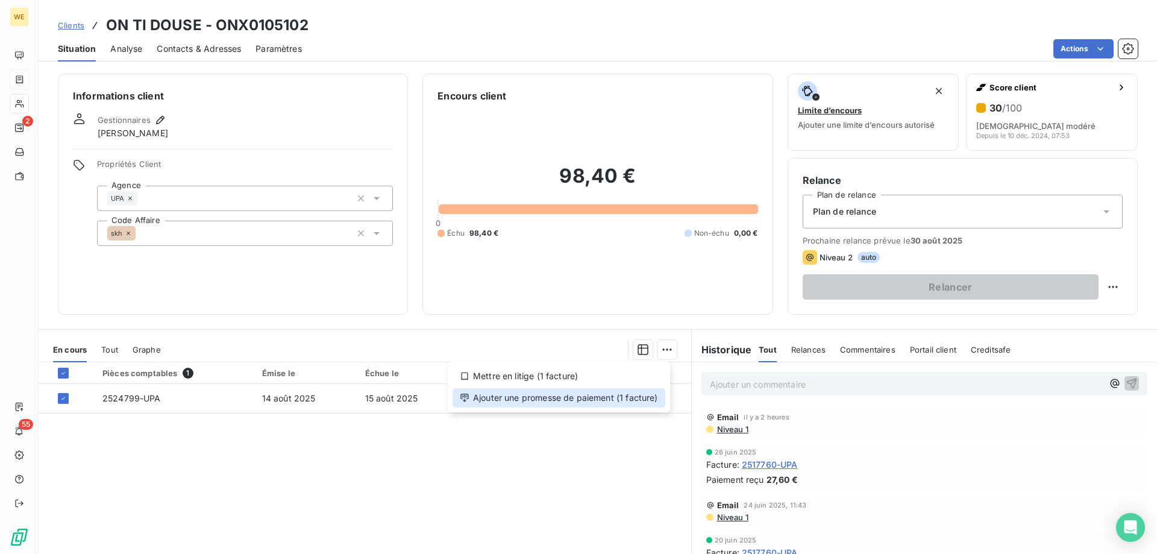
click at [628, 401] on div "Ajouter une promesse de paiement (1 facture)" at bounding box center [558, 397] width 213 height 19
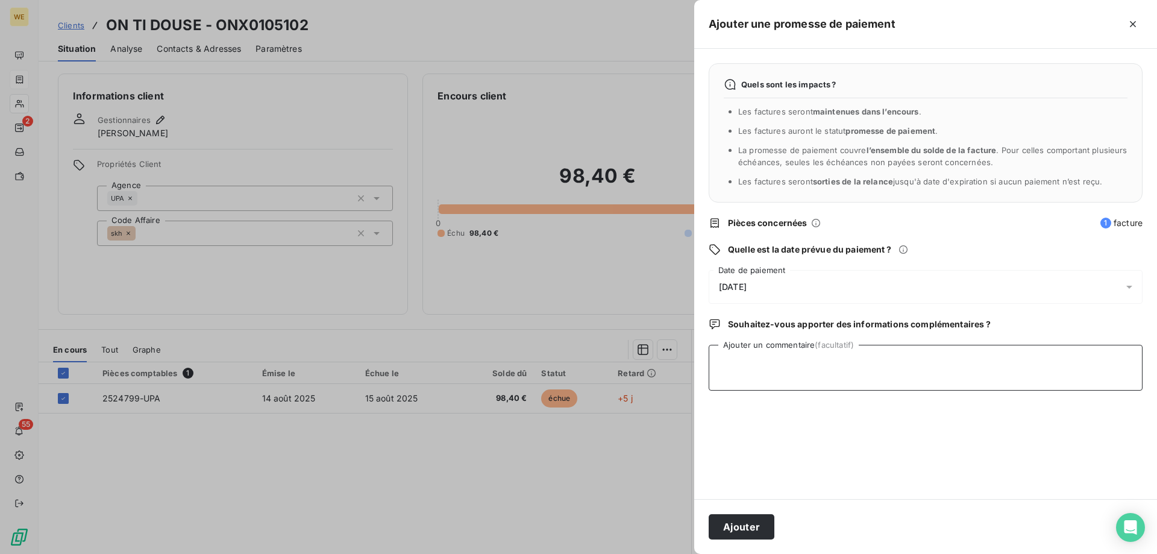
click at [769, 373] on textarea "Ajouter un commentaire (facultatif)" at bounding box center [925, 368] width 434 height 46
paste textarea "e: Wessling France Relance 1 Externes Boîte de réception [PERSON_NAME] 13:39 (i…"
type textarea "e: Wessling France Relance 1 Externes Boîte de réception [PERSON_NAME] 13:39 (i…"
click at [770, 284] on div "[DATE]" at bounding box center [925, 287] width 434 height 34
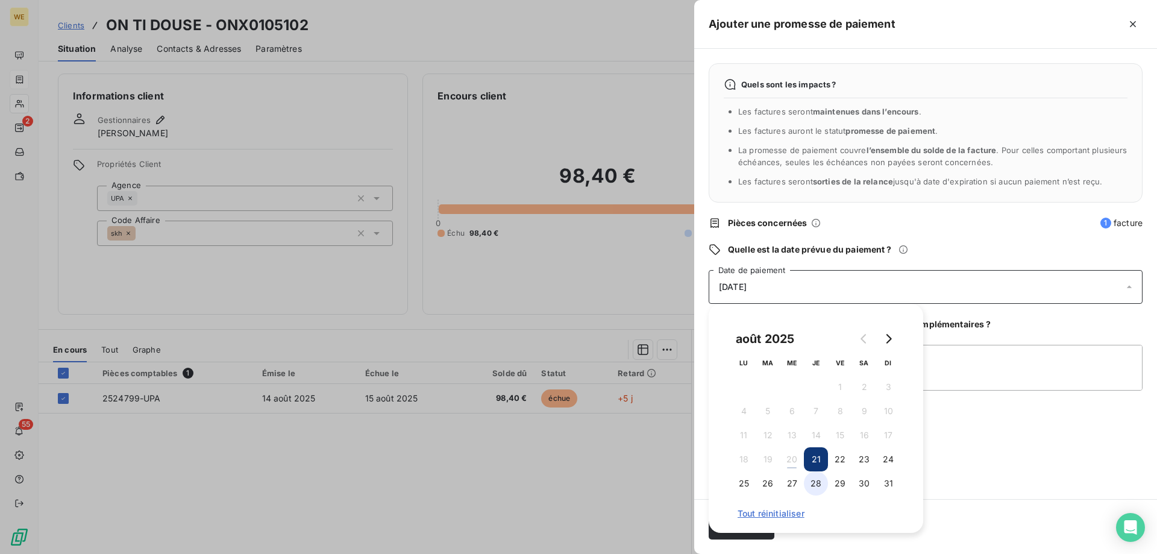
click at [816, 482] on button "28" at bounding box center [816, 483] width 24 height 24
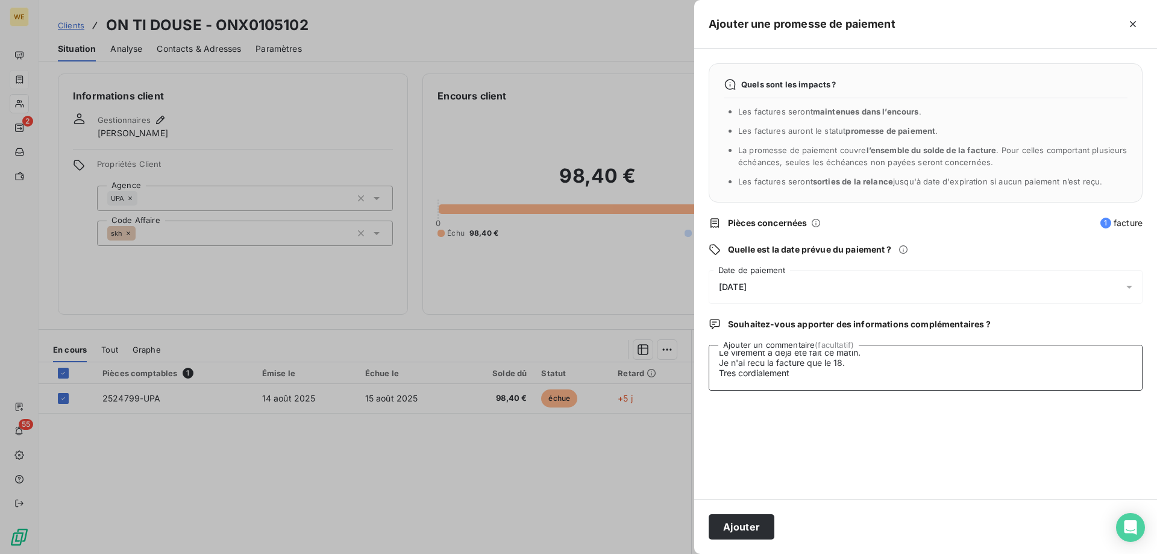
click at [956, 376] on textarea "e: Wessling France Relance 1 Externes Boîte de réception [PERSON_NAME] 13:39 (i…" at bounding box center [925, 368] width 434 height 46
click at [734, 525] on button "Ajouter" at bounding box center [741, 526] width 66 height 25
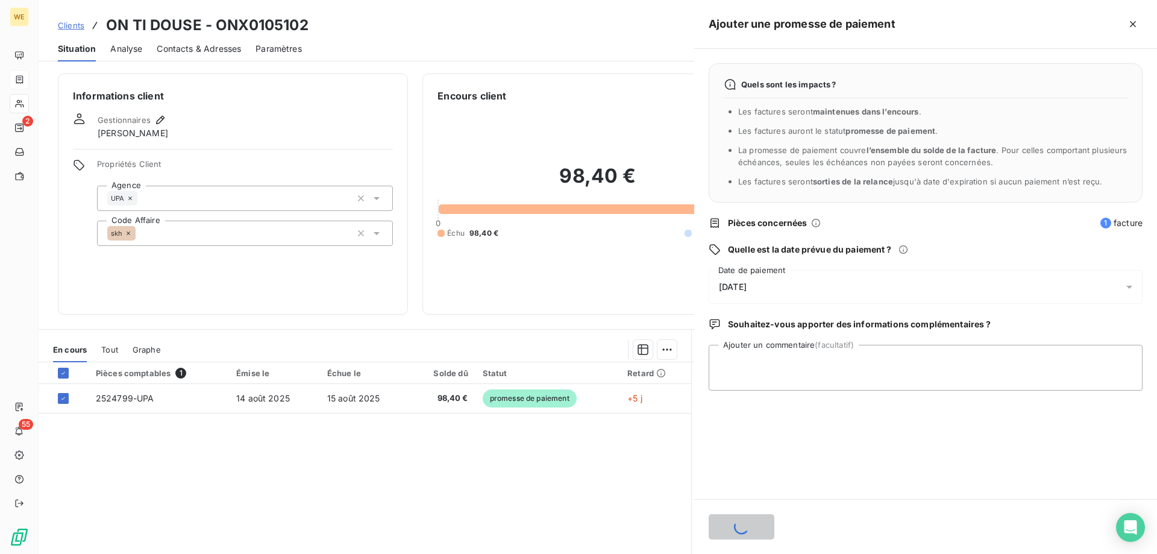
scroll to position [0, 0]
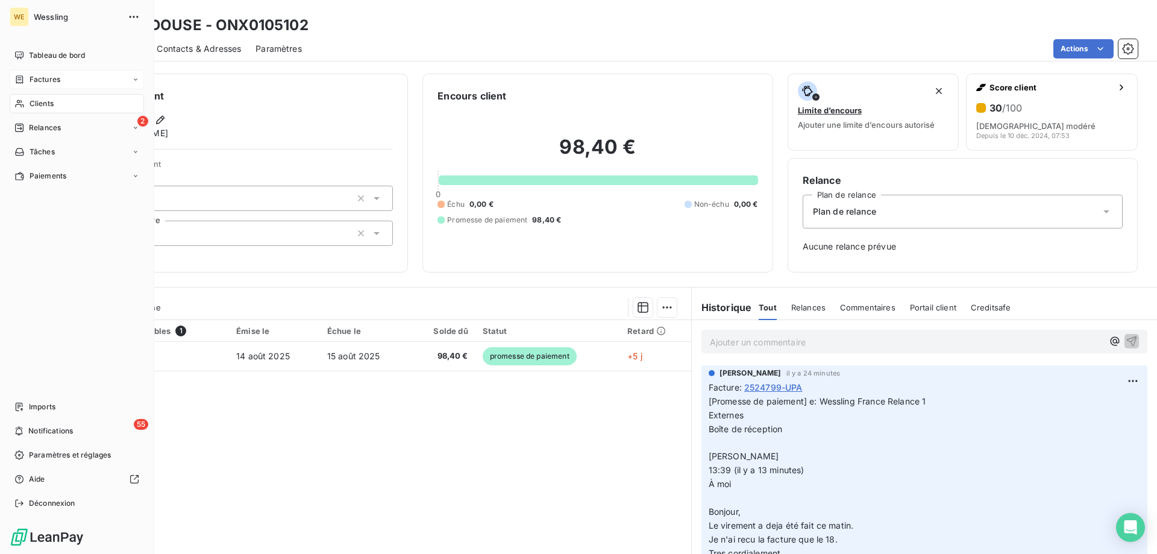
click at [34, 105] on span "Clients" at bounding box center [42, 103] width 24 height 11
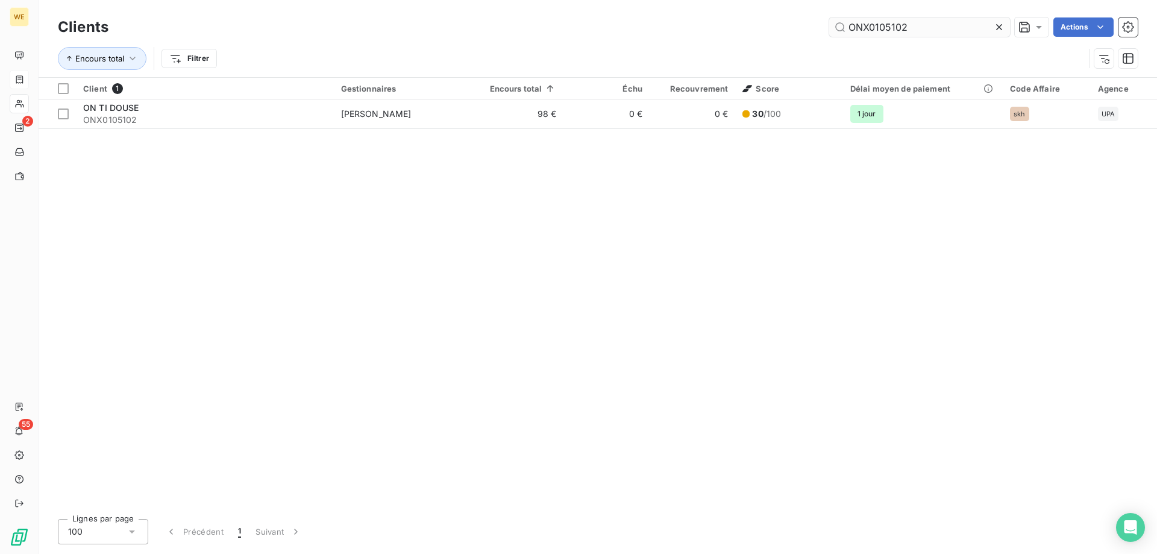
click at [852, 28] on input "ONX0105102" at bounding box center [919, 26] width 181 height 19
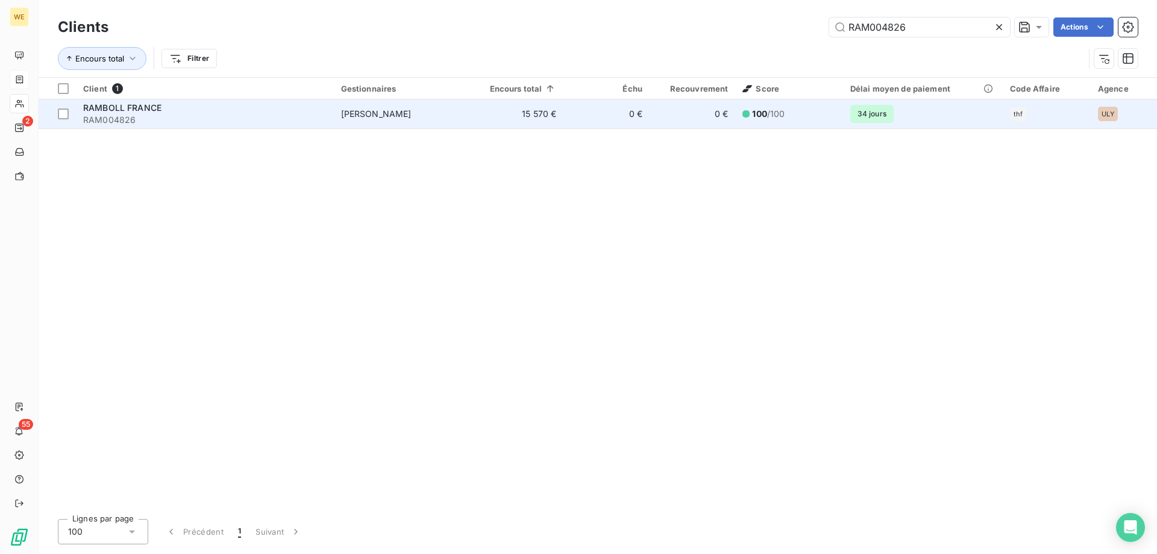
type input "RAM004826"
click at [284, 116] on span "RAM004826" at bounding box center [204, 120] width 243 height 12
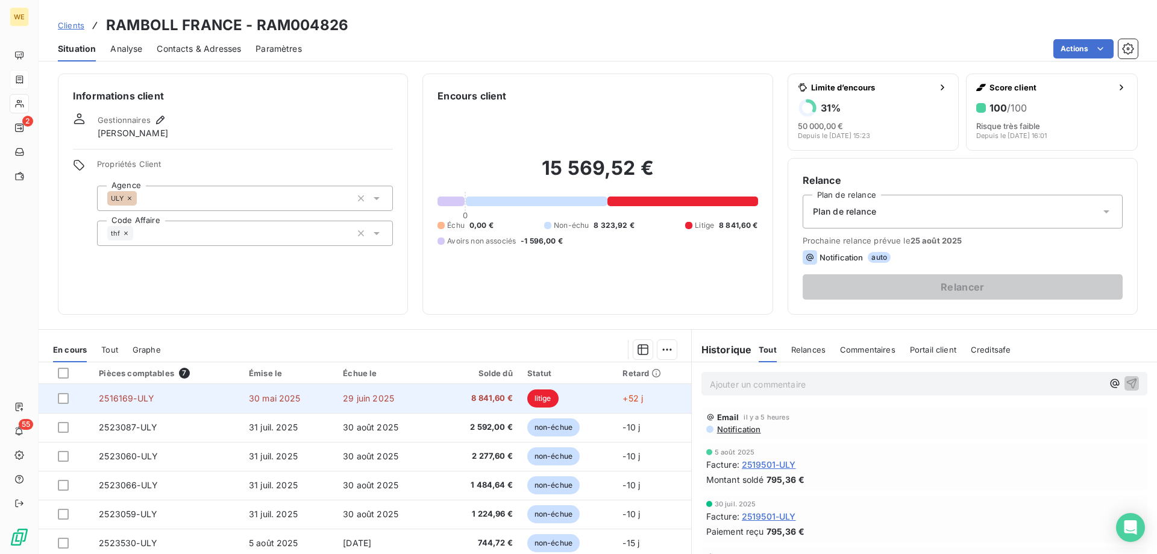
click at [382, 397] on span "29 juin 2025" at bounding box center [368, 398] width 51 height 10
click at [63, 399] on div at bounding box center [63, 398] width 11 height 11
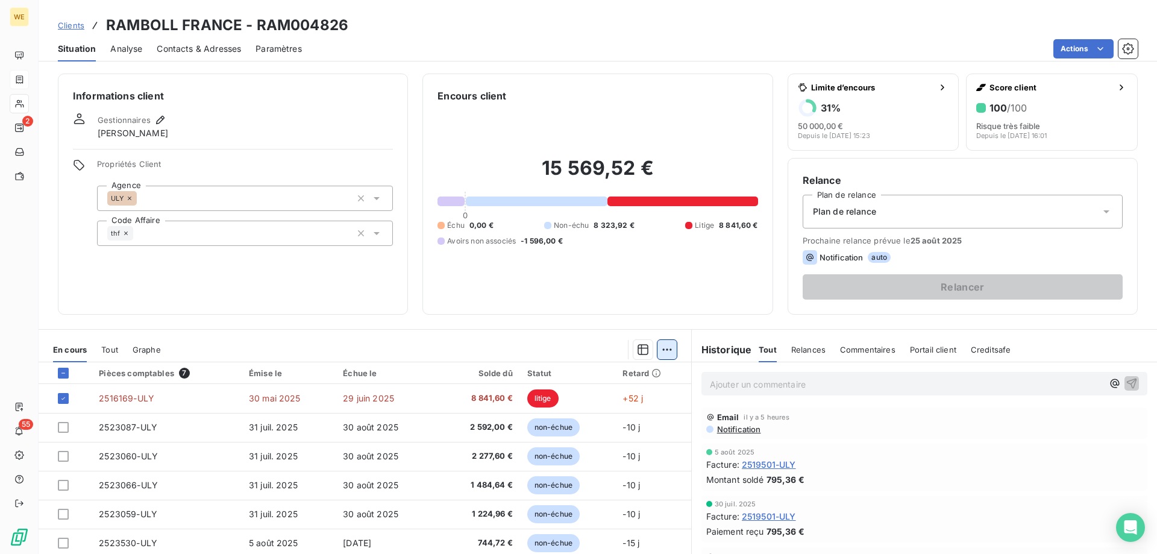
click at [664, 351] on html "WE 2 55 Clients RAMBOLL [GEOGRAPHIC_DATA] - RAM004826 Situation Analyse Contact…" at bounding box center [578, 277] width 1157 height 554
click at [374, 399] on html "WE 2 55 Clients RAMBOLL [GEOGRAPHIC_DATA] - RAM004826 Situation Analyse Contact…" at bounding box center [578, 277] width 1157 height 554
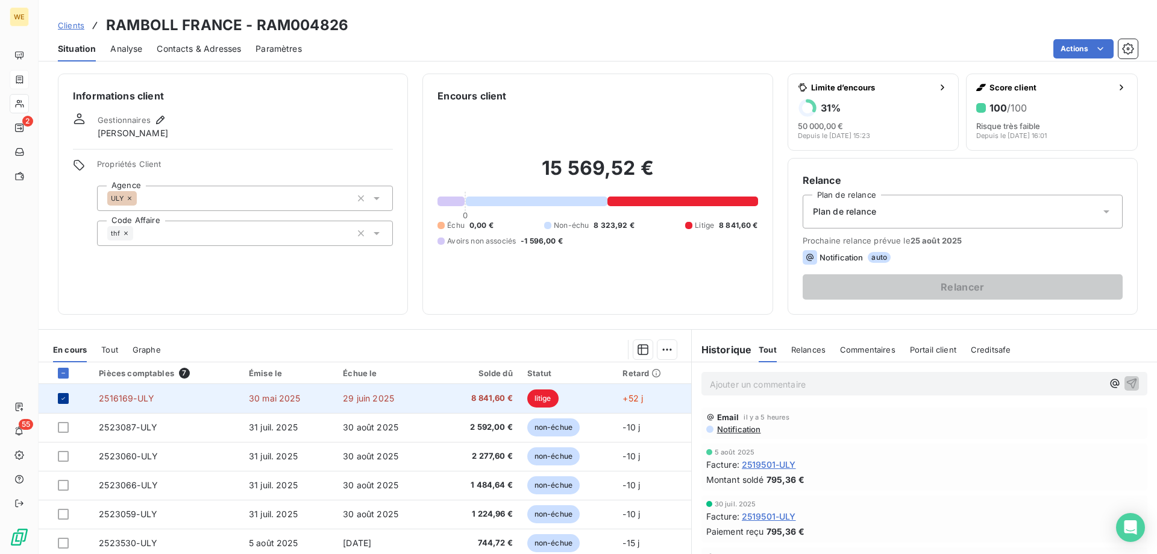
click at [62, 396] on icon at bounding box center [63, 398] width 7 height 7
click at [117, 402] on span "2516169-ULY" at bounding box center [126, 398] width 55 height 10
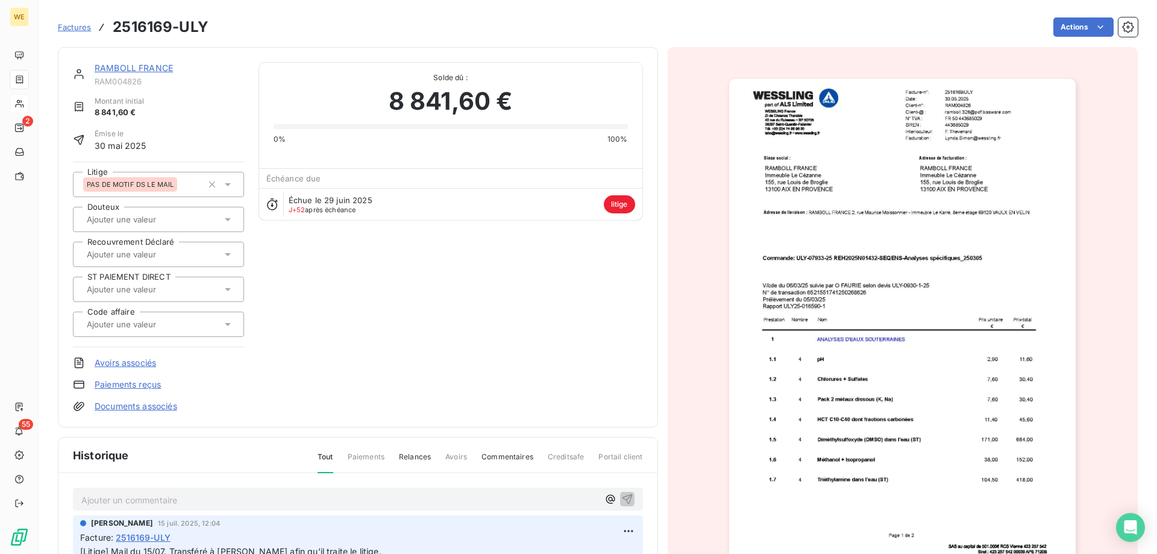
click at [608, 205] on span "litige" at bounding box center [619, 204] width 31 height 18
click at [1072, 29] on html "WE 2 55 Factures 2516169-ULY Actions RAMBOLL FRANCE RAM004826 Montant initial 8…" at bounding box center [578, 277] width 1157 height 554
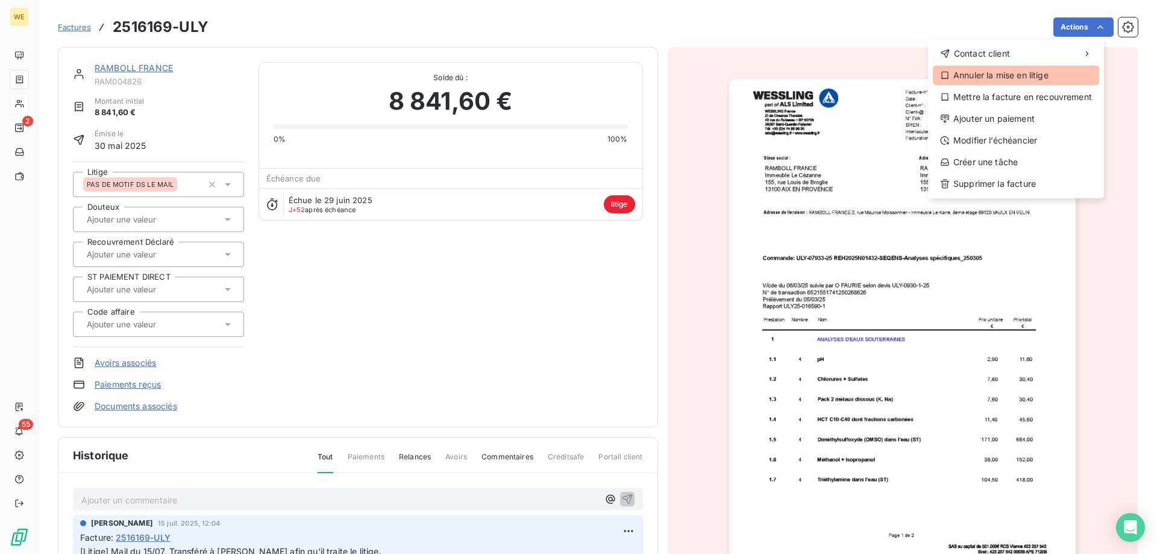
click at [984, 72] on div "Annuler la mise en litige" at bounding box center [1015, 75] width 166 height 19
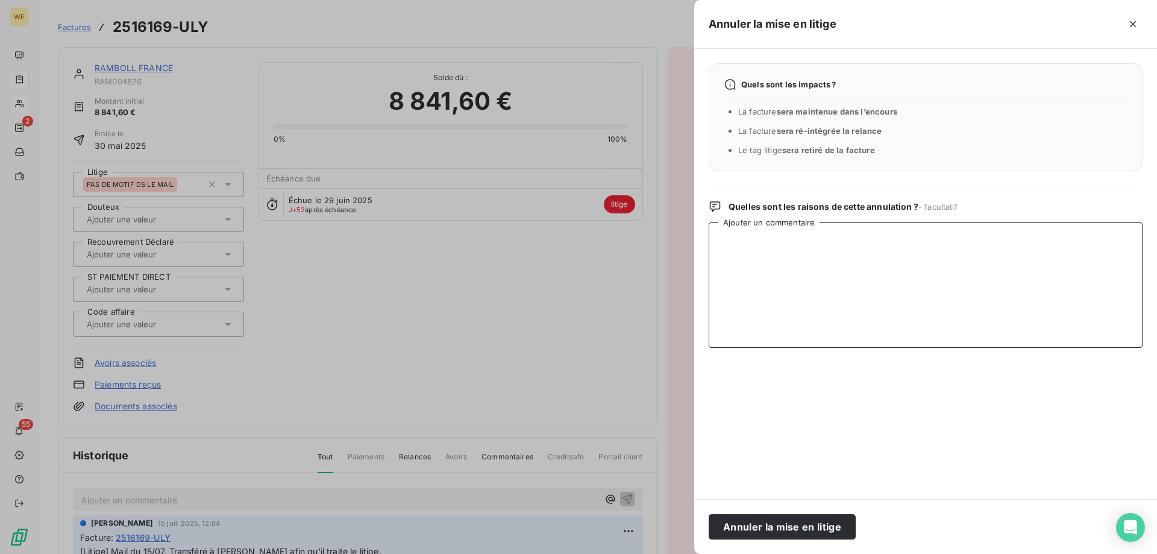
click at [782, 292] on textarea "Ajouter un commentaire" at bounding box center [925, 284] width 434 height 125
click at [811, 263] on textarea "Ajouter un commentaire" at bounding box center [925, 284] width 434 height 125
type textarea "Avoir partiel fait"
click at [813, 525] on button "Annuler la mise en litige" at bounding box center [781, 526] width 147 height 25
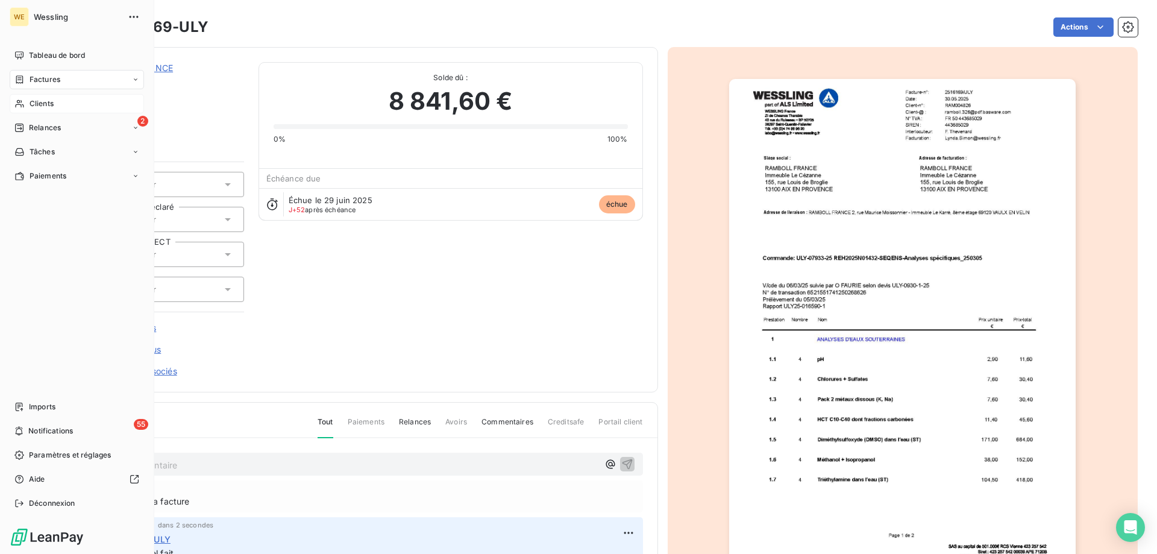
click at [42, 104] on span "Clients" at bounding box center [42, 103] width 24 height 11
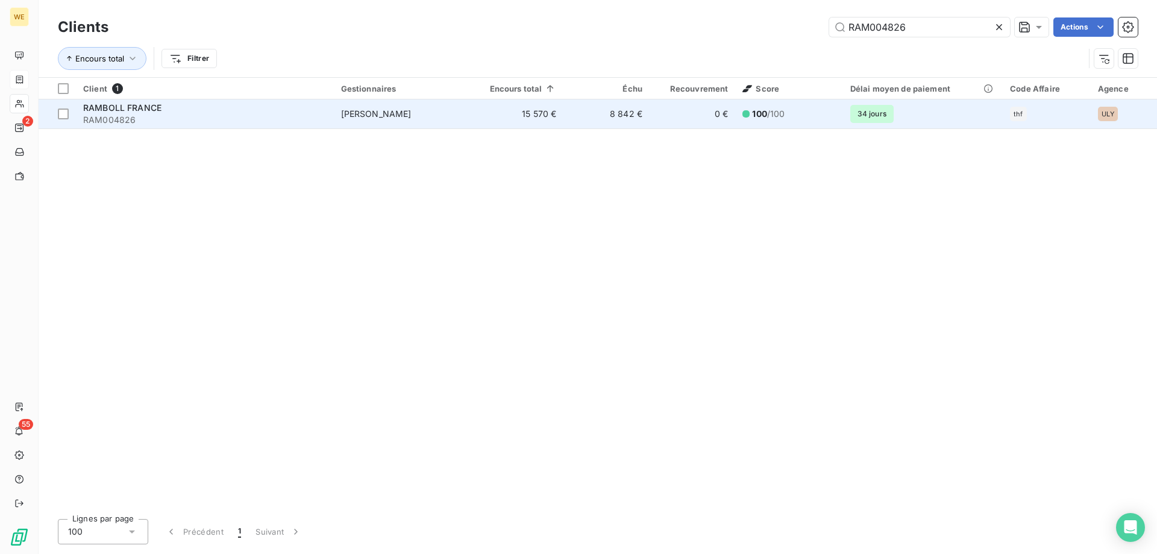
click at [183, 112] on div "RAMBOLL FRANCE" at bounding box center [204, 108] width 243 height 12
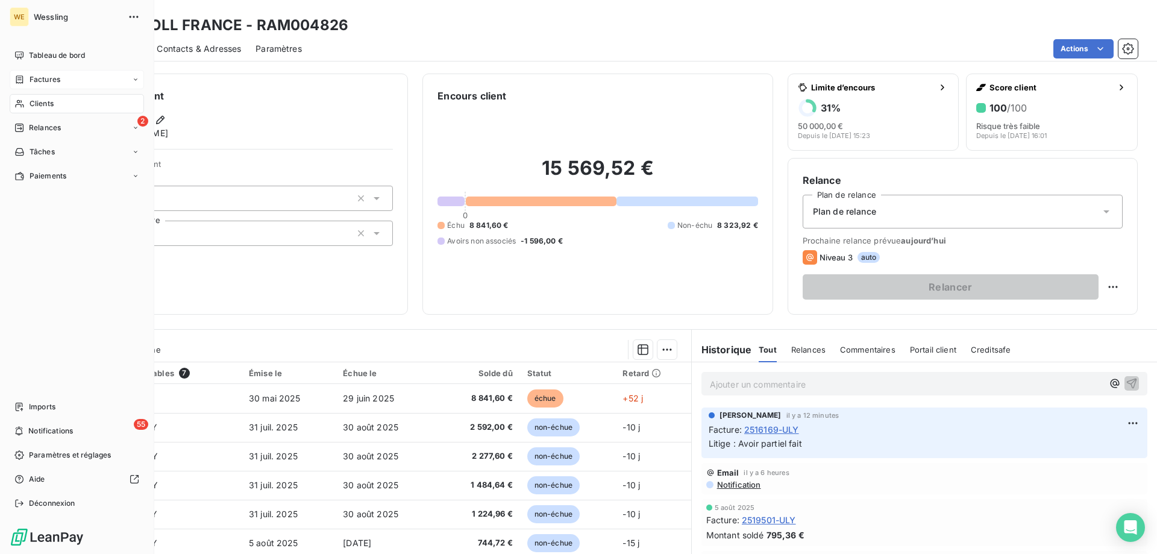
click at [45, 101] on span "Clients" at bounding box center [42, 103] width 24 height 11
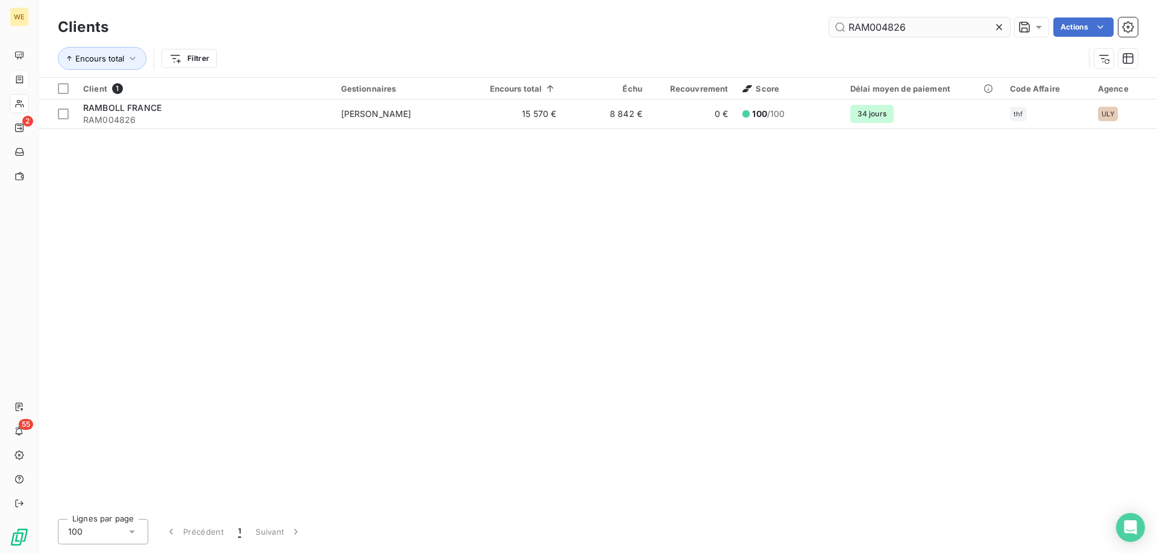
click at [865, 32] on input "RAM004826" at bounding box center [919, 26] width 181 height 19
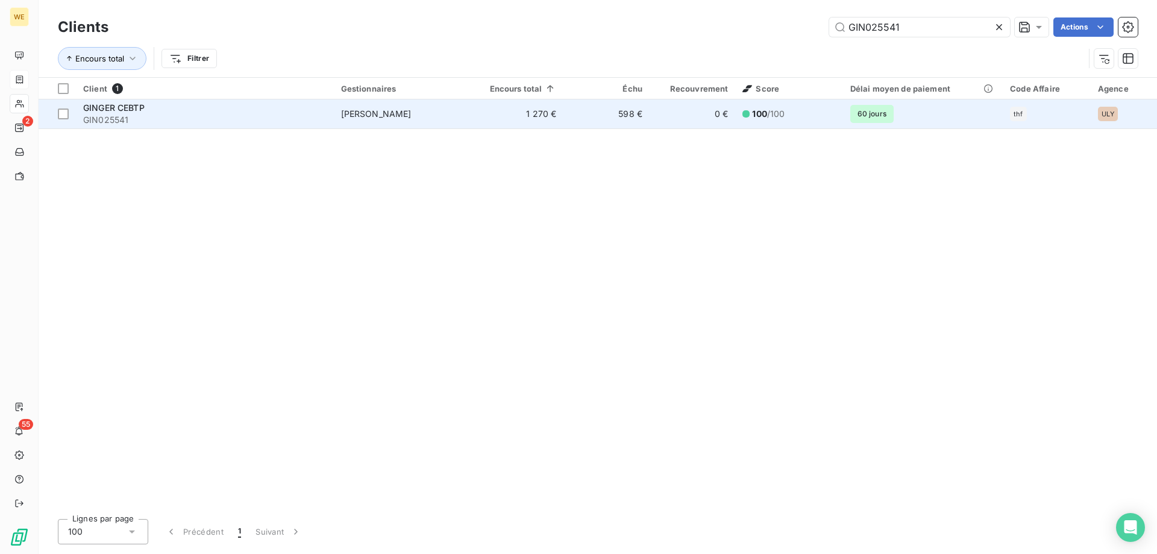
type input "GIN025541"
click at [223, 119] on span "GIN025541" at bounding box center [204, 120] width 243 height 12
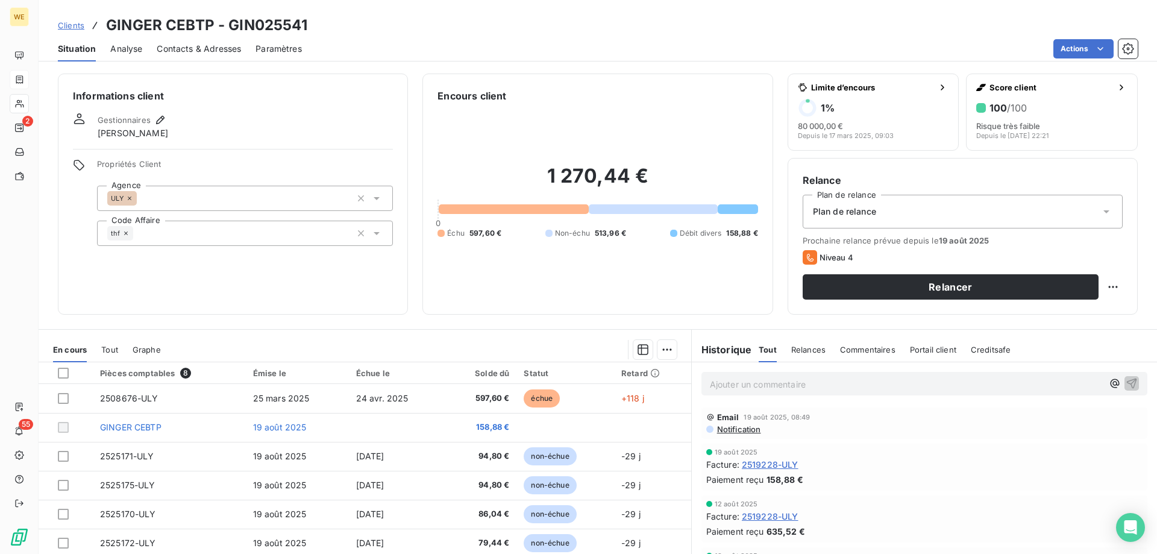
click at [364, 279] on div "Informations client Gestionnaires [PERSON_NAME] Propriétés Client Agence ULY Co…" at bounding box center [233, 193] width 350 height 241
click at [296, 101] on h6 "Informations client" at bounding box center [233, 96] width 320 height 14
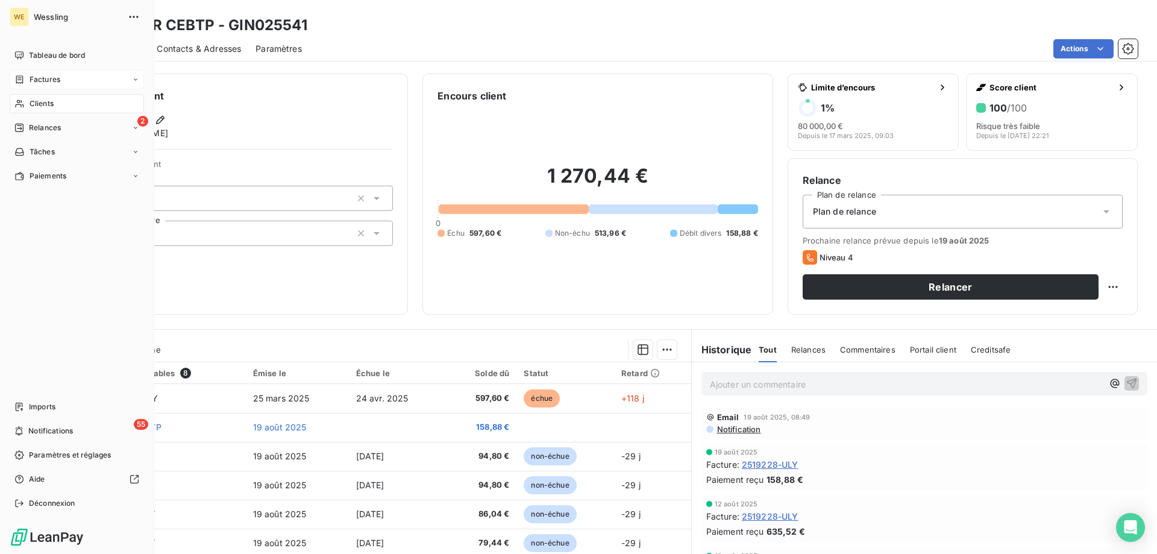
click at [40, 106] on span "Clients" at bounding box center [42, 103] width 24 height 11
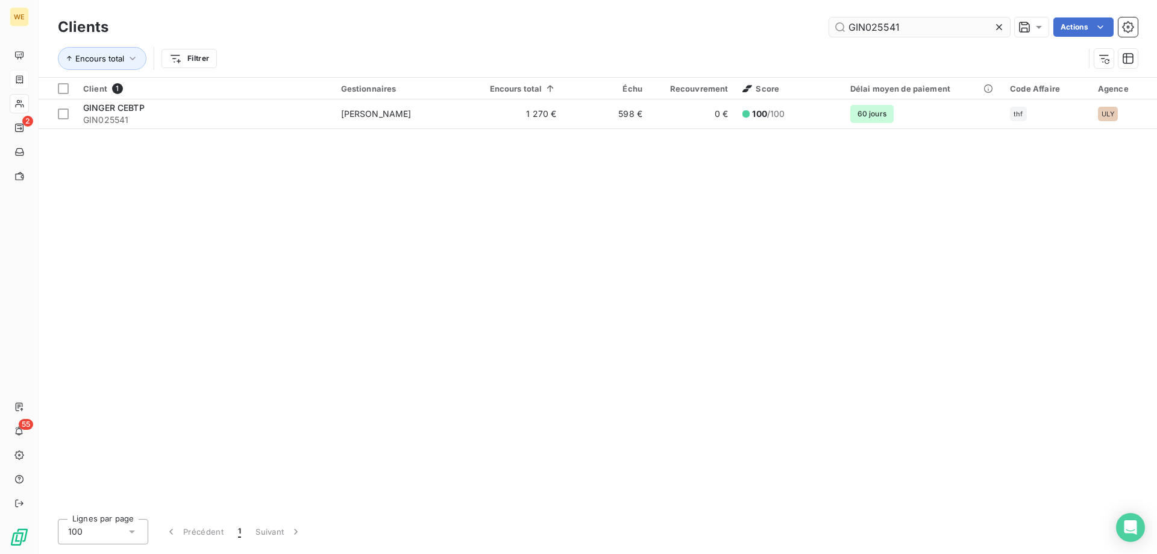
click at [856, 29] on input "GIN025541" at bounding box center [919, 26] width 181 height 19
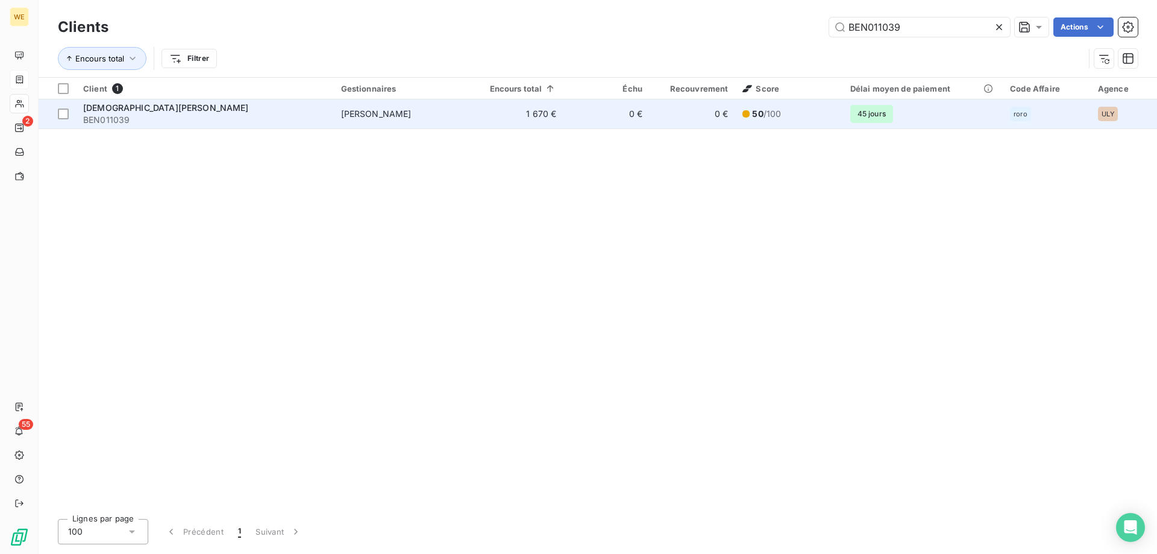
type input "BEN011039"
click at [138, 111] on span "[DEMOGRAPHIC_DATA][PERSON_NAME]" at bounding box center [166, 107] width 166 height 10
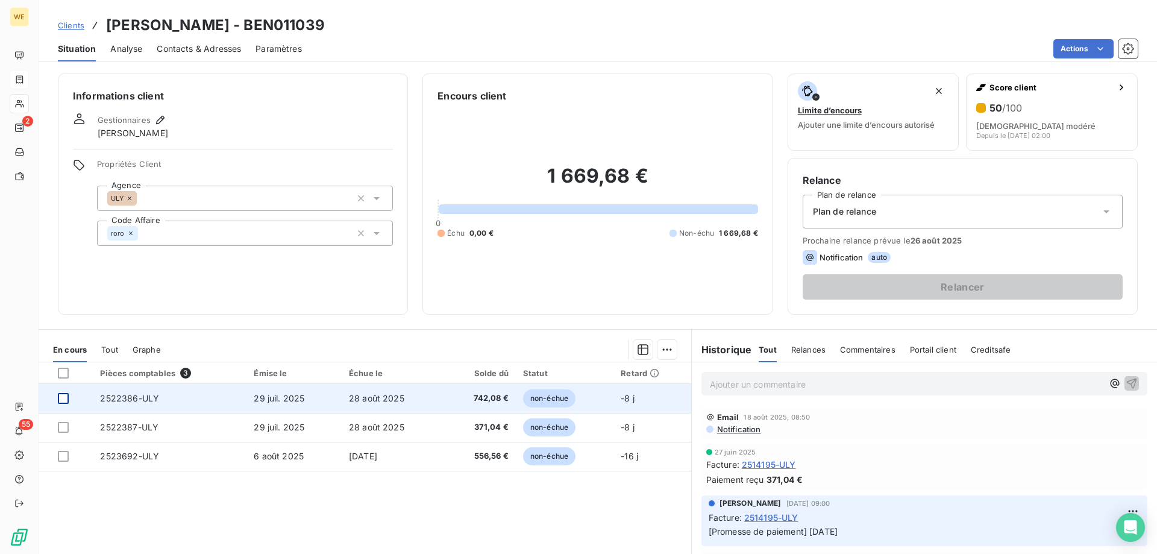
click at [63, 396] on div at bounding box center [63, 398] width 11 height 11
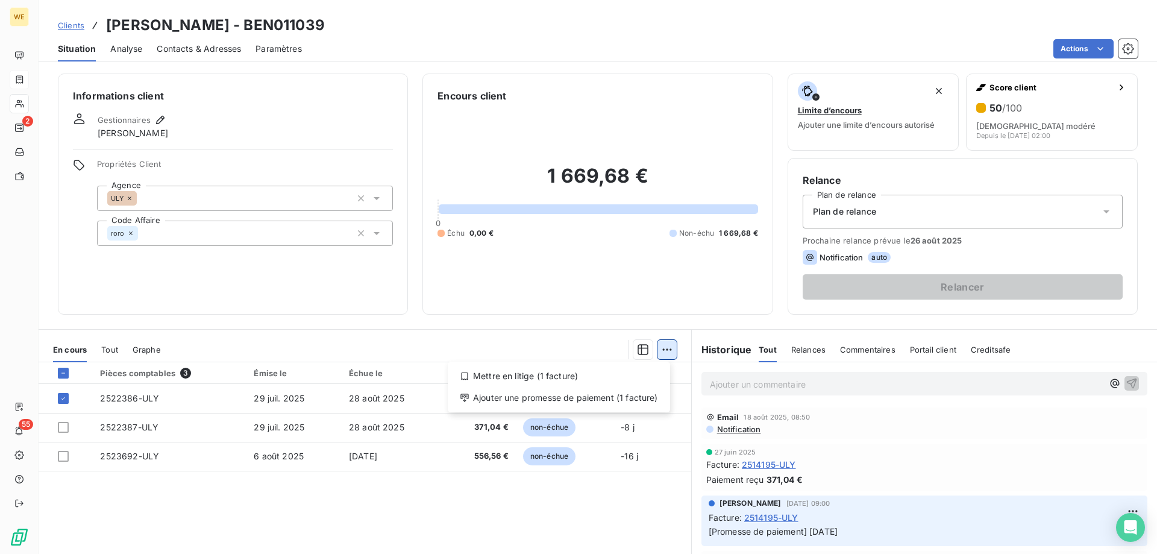
click at [663, 351] on html "WE 2 55 Clients BENEDETTI-GUELPA - BEN011039 Situation Analyse Contacts & Adres…" at bounding box center [578, 277] width 1157 height 554
click at [640, 395] on div "Ajouter une promesse de paiement (1 facture)" at bounding box center [558, 397] width 213 height 19
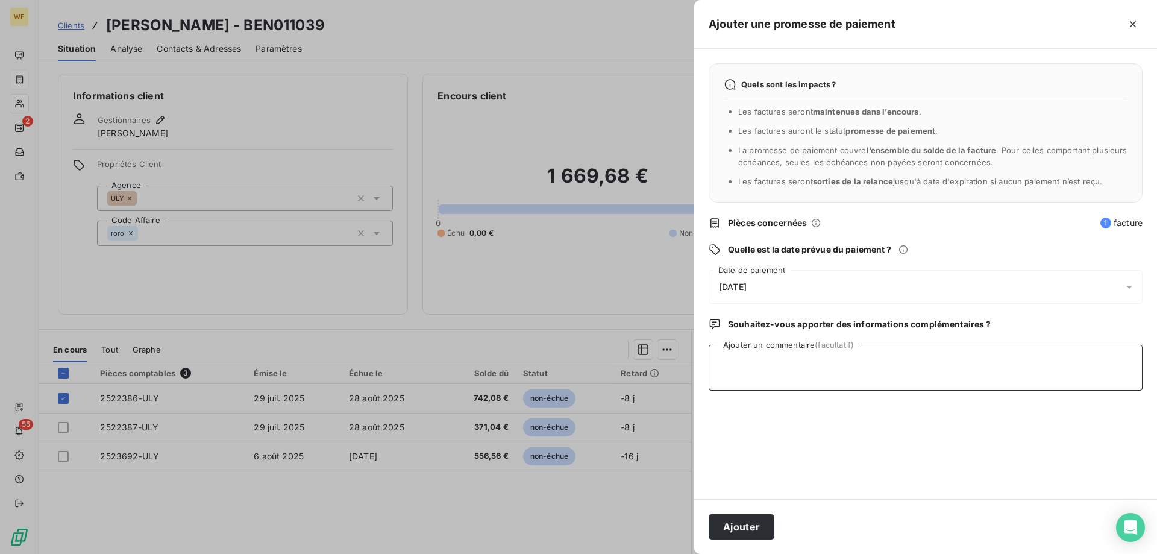
click at [779, 389] on textarea "Ajouter un commentaire (facultatif)" at bounding box center [925, 368] width 434 height 46
type textarea "[DATE]"
click at [775, 282] on div "[DATE]" at bounding box center [925, 287] width 434 height 34
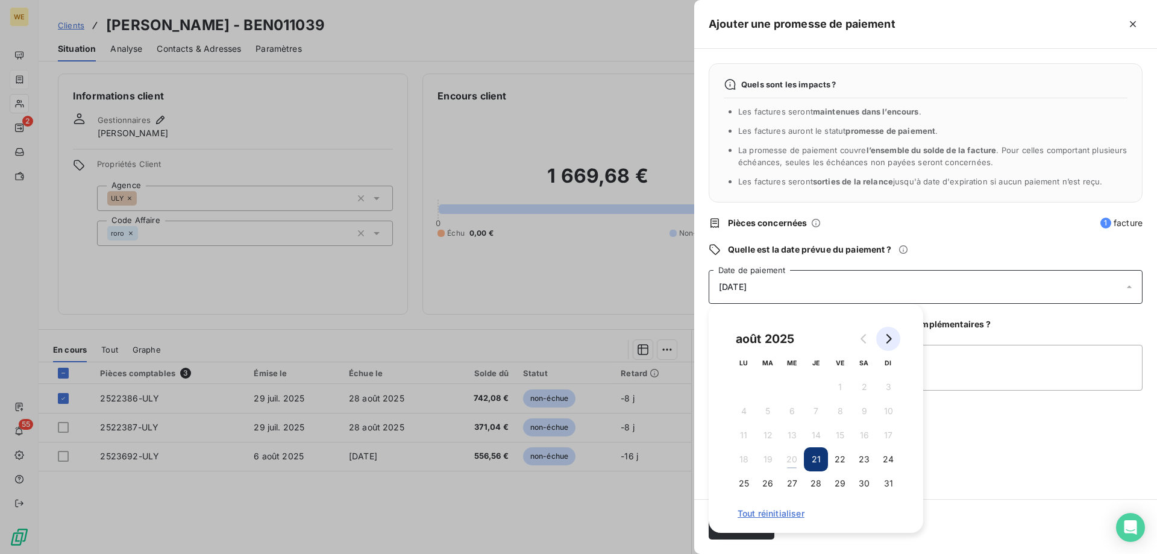
click at [887, 339] on icon "Go to next month" at bounding box center [888, 339] width 10 height 10
drag, startPoint x: 811, startPoint y: 387, endPoint x: 862, endPoint y: 407, distance: 54.7
click at [811, 387] on button "4" at bounding box center [816, 387] width 24 height 24
click at [988, 381] on textarea "[DATE]" at bounding box center [925, 368] width 434 height 46
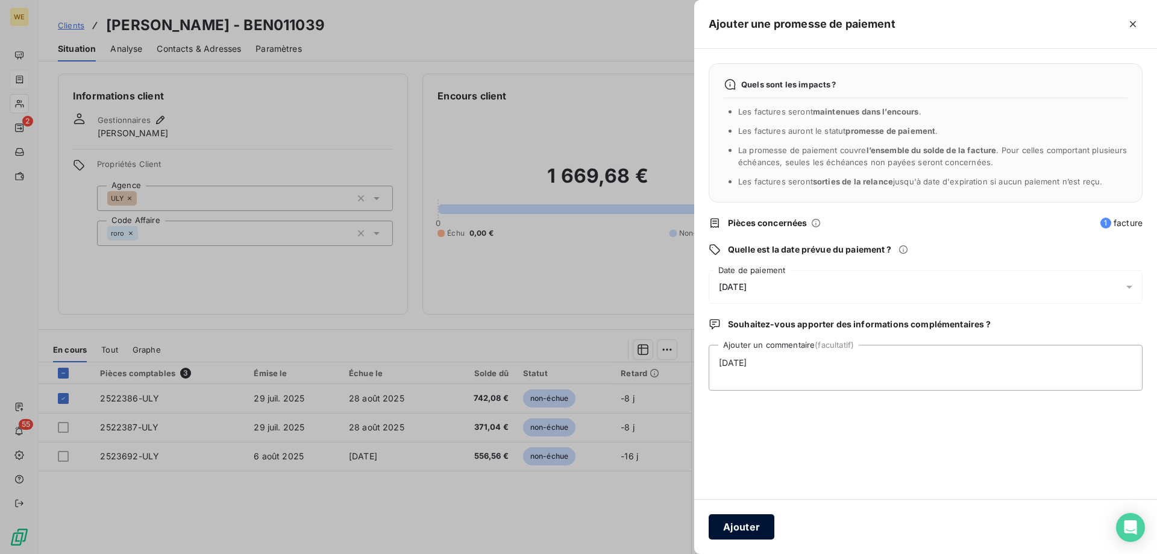
click at [755, 528] on button "Ajouter" at bounding box center [741, 526] width 66 height 25
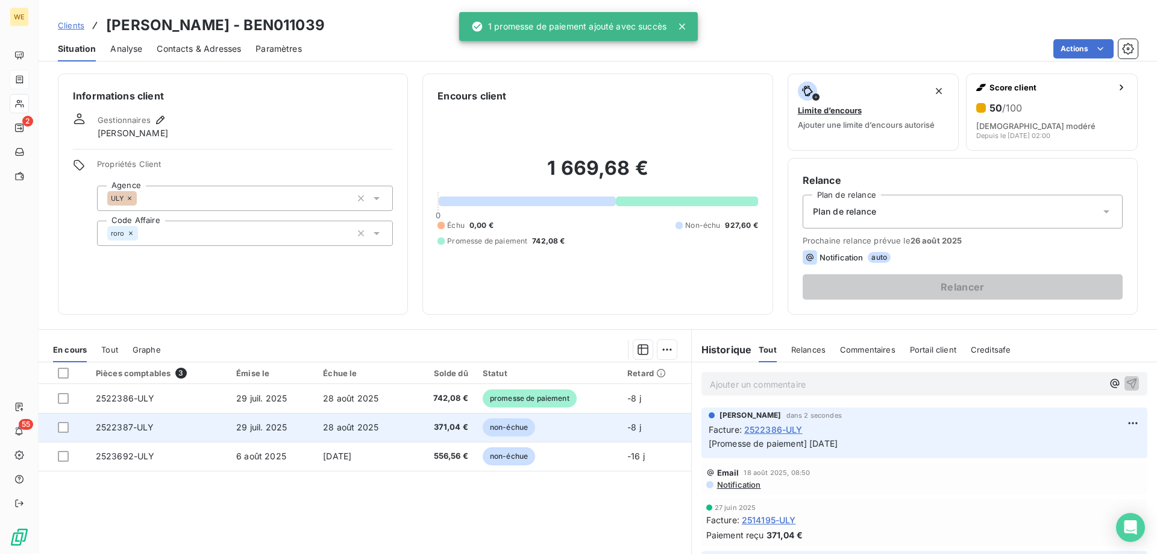
click at [354, 423] on span "28 août 2025" at bounding box center [350, 427] width 55 height 10
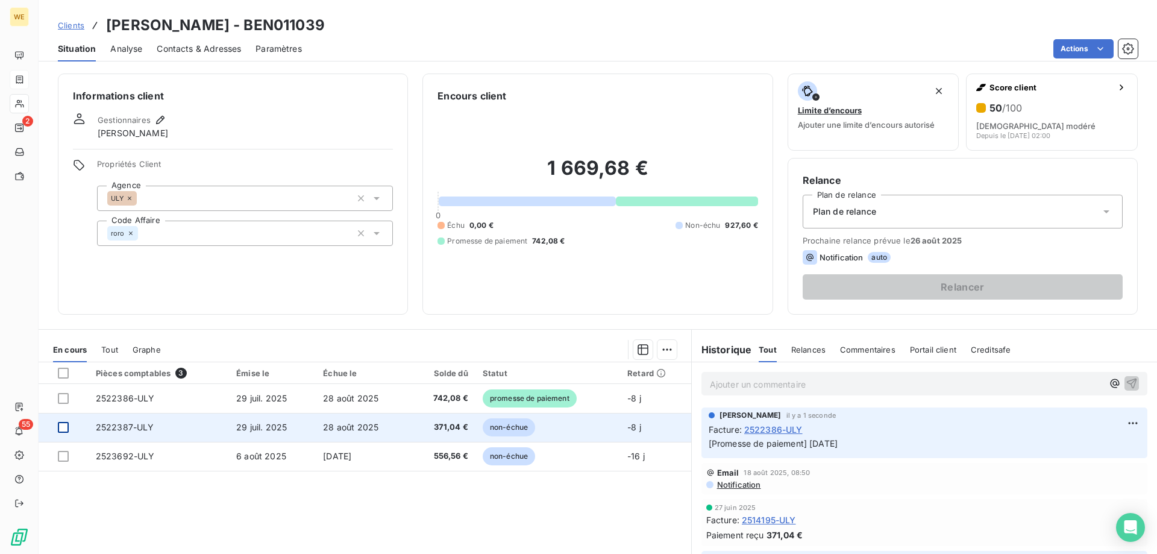
click at [64, 425] on div at bounding box center [63, 427] width 11 height 11
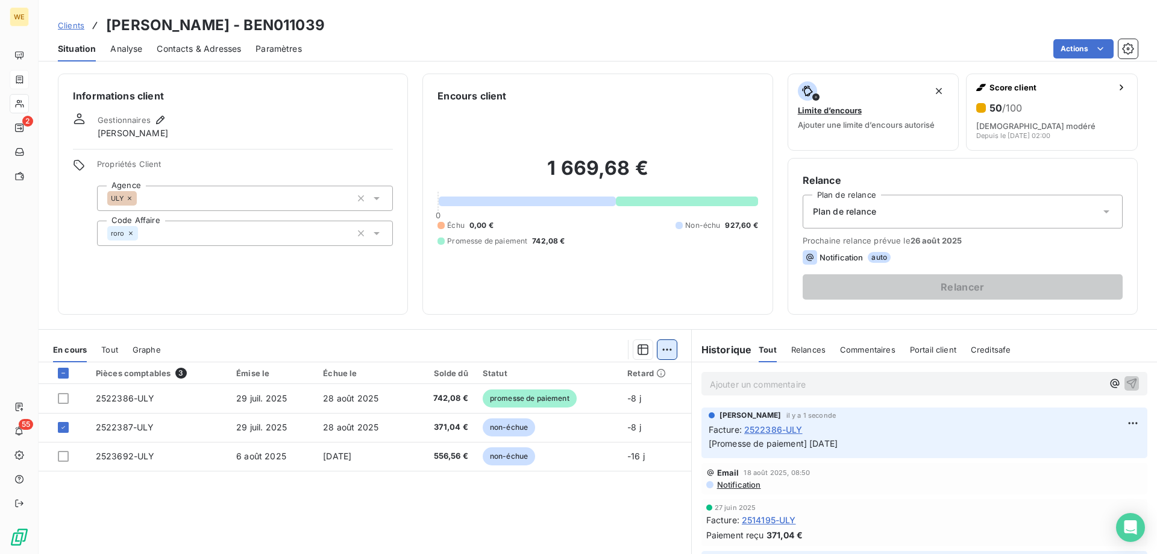
click at [662, 349] on html "WE 2 55 Clients BENEDETTI-GUELPA - BEN011039 Situation Analyse Contacts & Adres…" at bounding box center [578, 277] width 1157 height 554
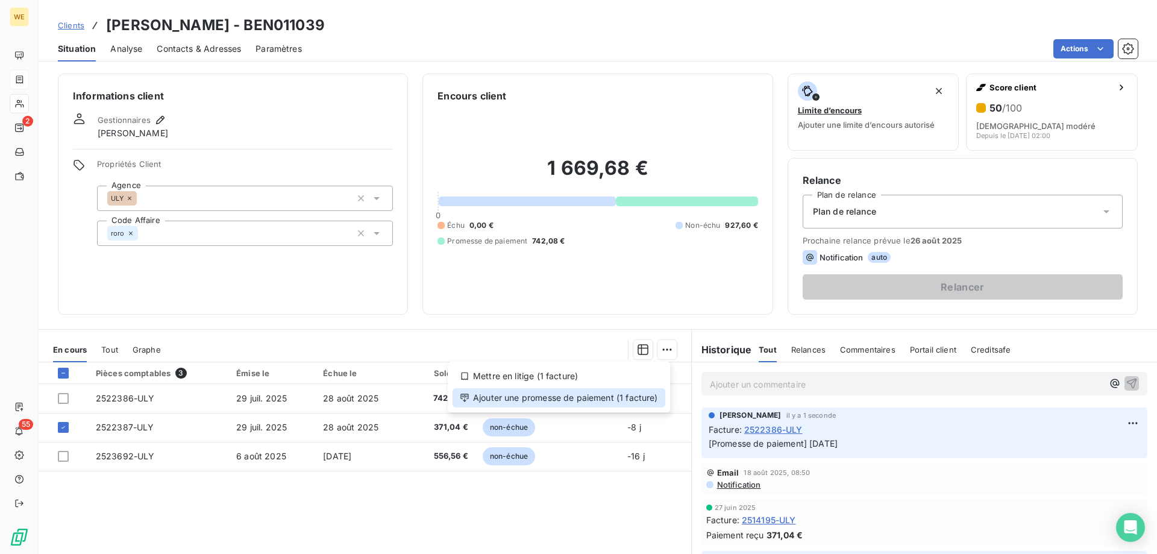
click at [642, 395] on div "Ajouter une promesse de paiement (1 facture)" at bounding box center [558, 397] width 213 height 19
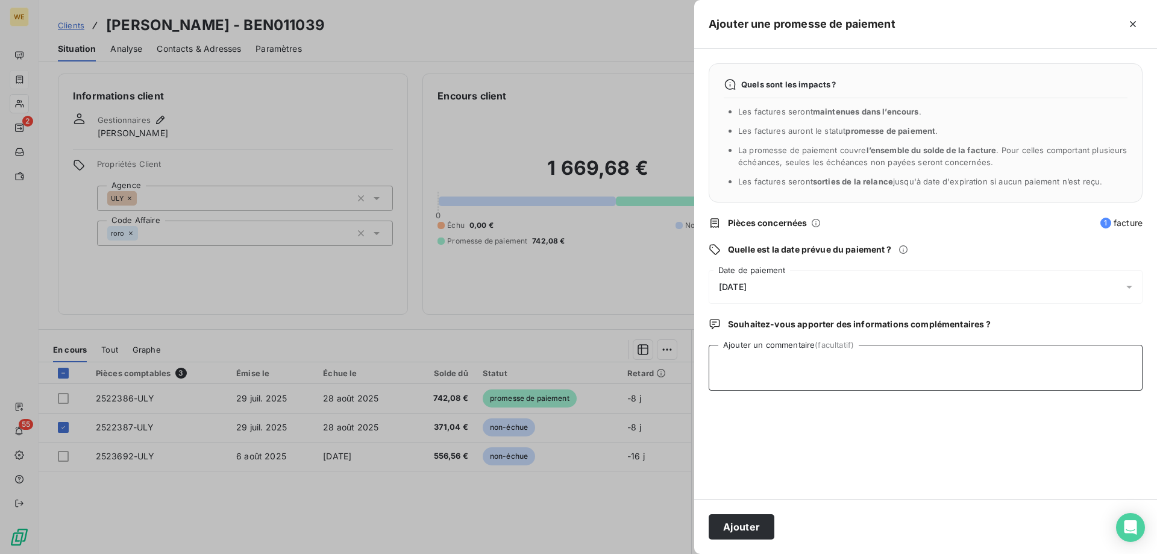
click at [757, 374] on textarea "Ajouter un commentaire (facultatif)" at bounding box center [925, 368] width 434 height 46
type textarea "[DATE]"
click at [739, 281] on div "[DATE]" at bounding box center [925, 287] width 434 height 34
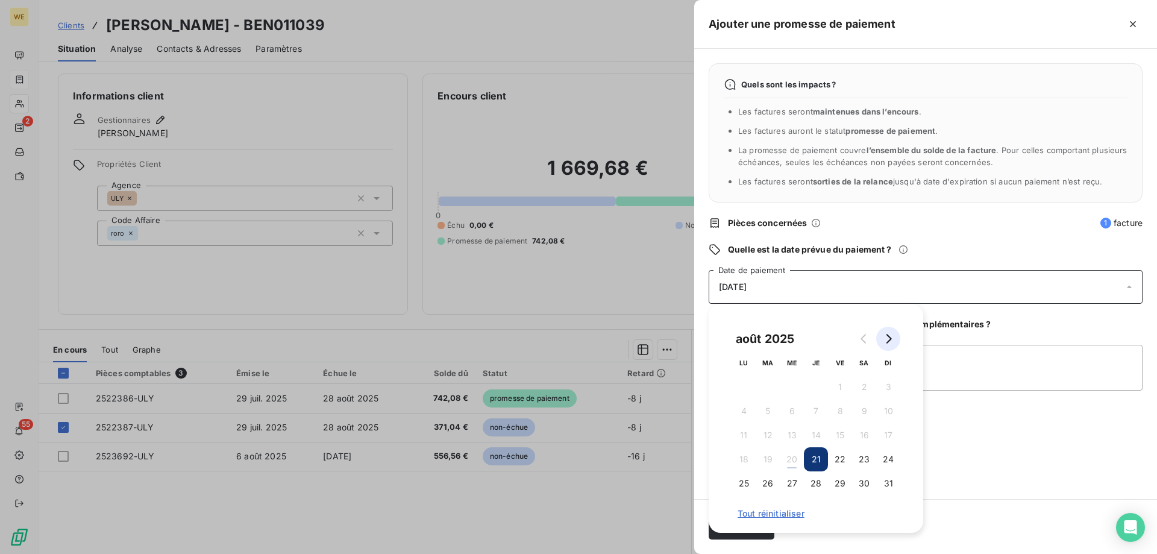
click at [887, 339] on icon "Go to next month" at bounding box center [888, 339] width 10 height 10
click at [843, 431] on button "19" at bounding box center [840, 435] width 24 height 24
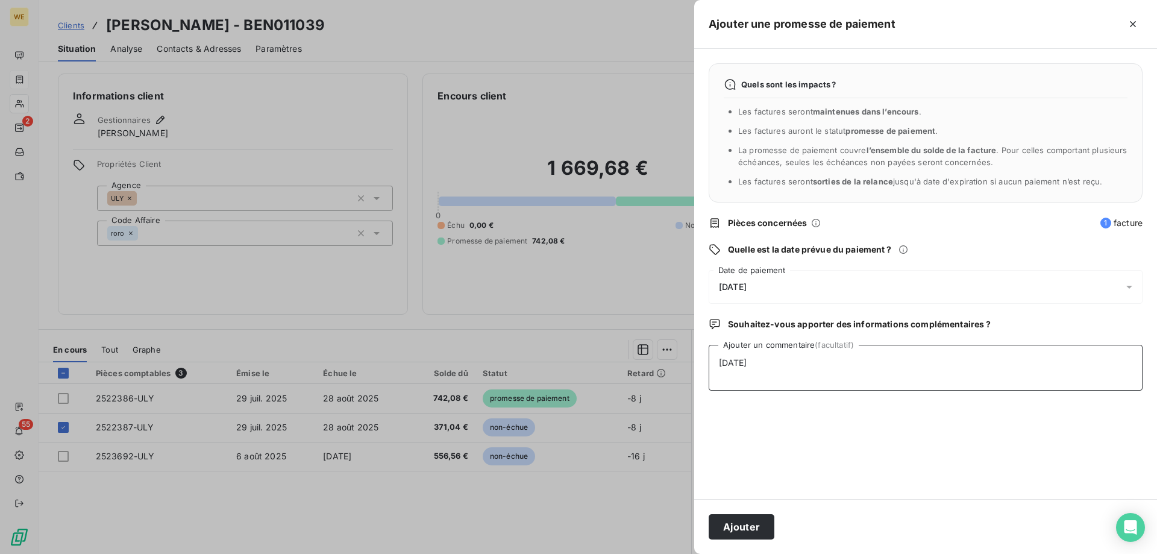
drag, startPoint x: 959, startPoint y: 387, endPoint x: 946, endPoint y: 401, distance: 18.8
click at [960, 387] on textarea "[DATE]" at bounding box center [925, 368] width 434 height 46
click at [728, 523] on button "Ajouter" at bounding box center [741, 526] width 66 height 25
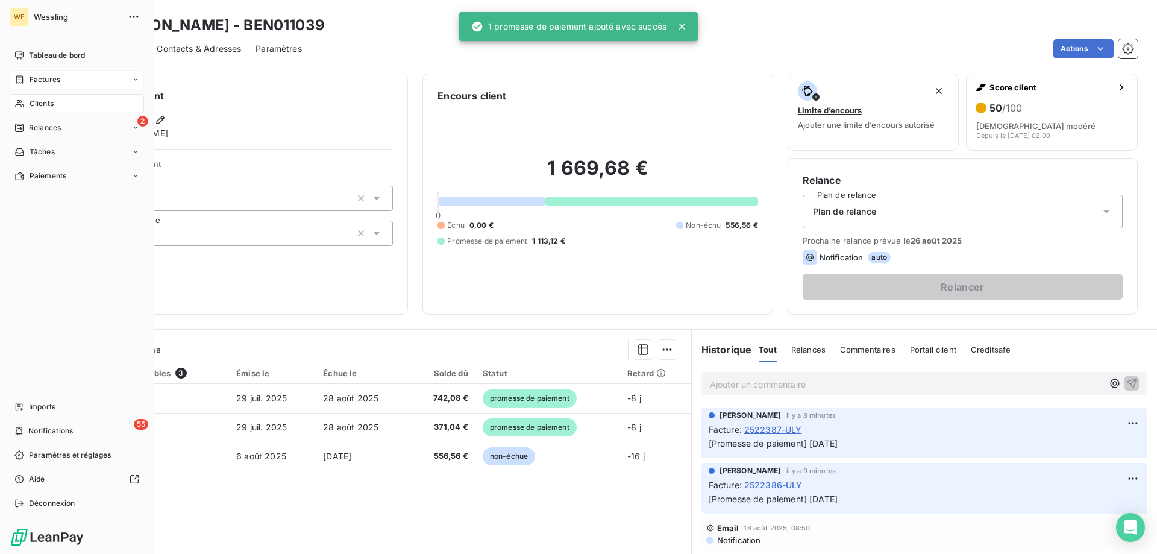
click at [47, 104] on span "Clients" at bounding box center [42, 103] width 24 height 11
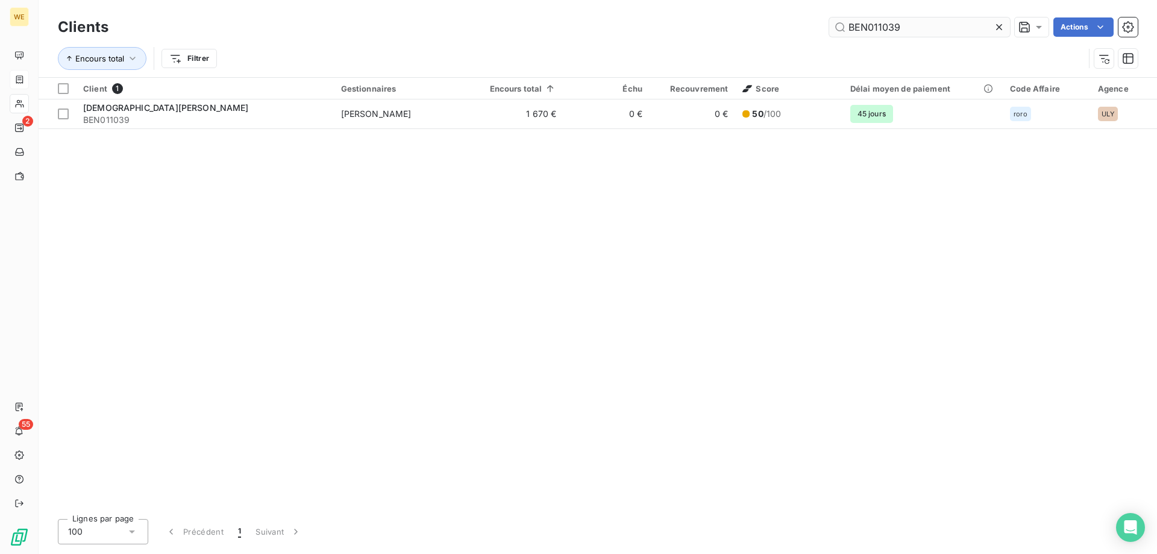
click at [880, 29] on input "BEN011039" at bounding box center [919, 26] width 181 height 19
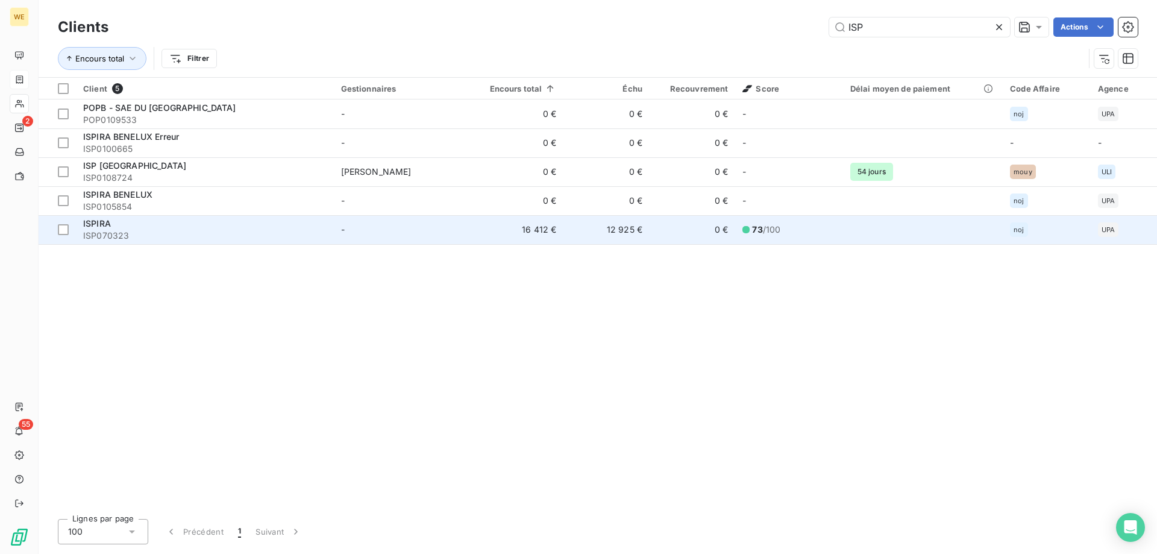
type input "ISP"
click at [145, 226] on div "ISPIRA" at bounding box center [204, 223] width 243 height 12
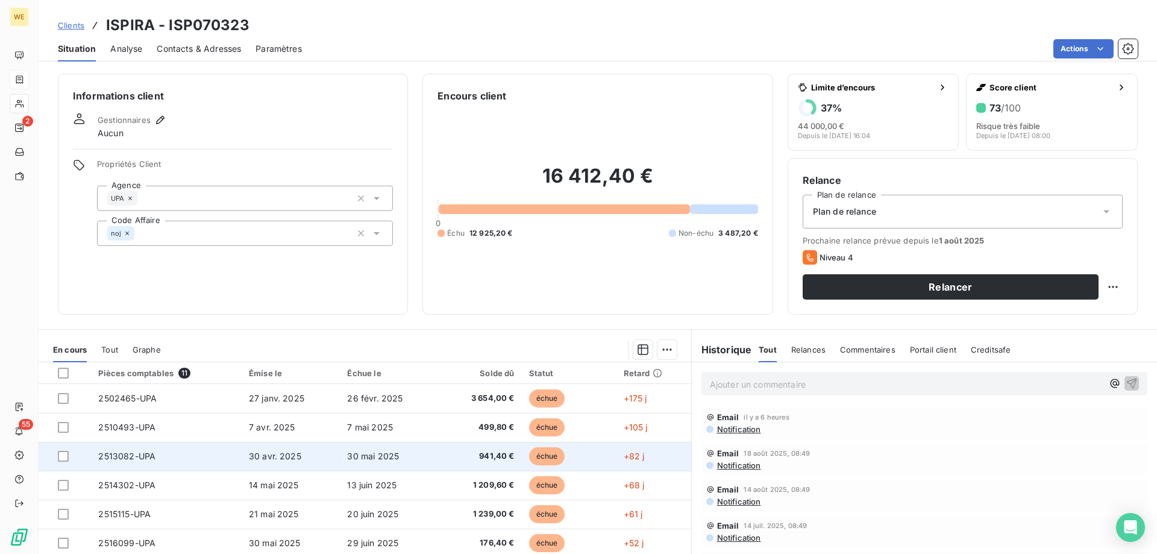
click at [140, 456] on span "2513082-UPA" at bounding box center [126, 456] width 57 height 10
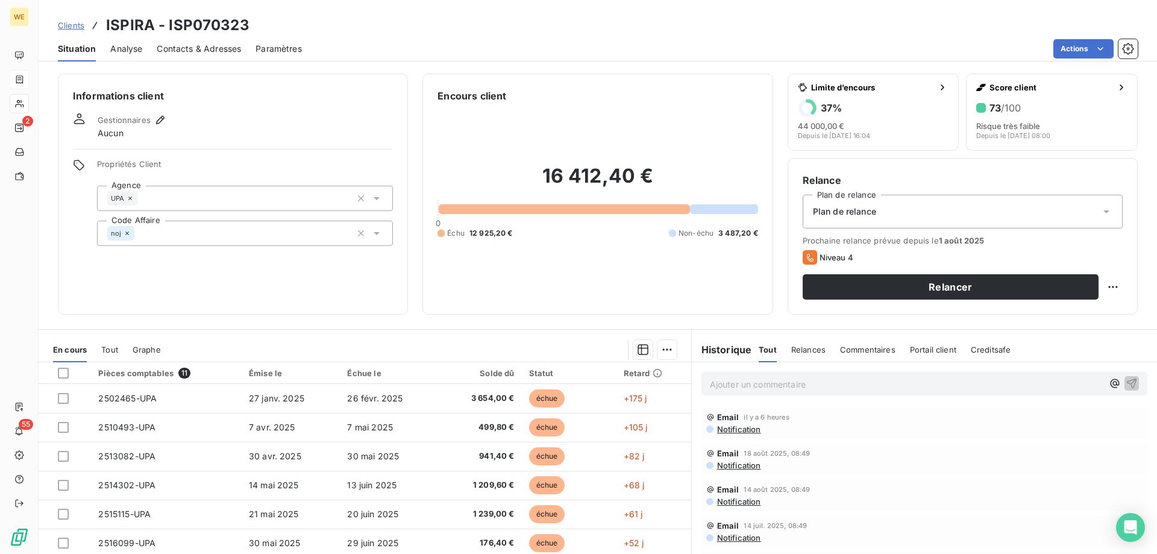
click at [727, 386] on p "Ajouter un commentaire ﻿" at bounding box center [906, 383] width 393 height 15
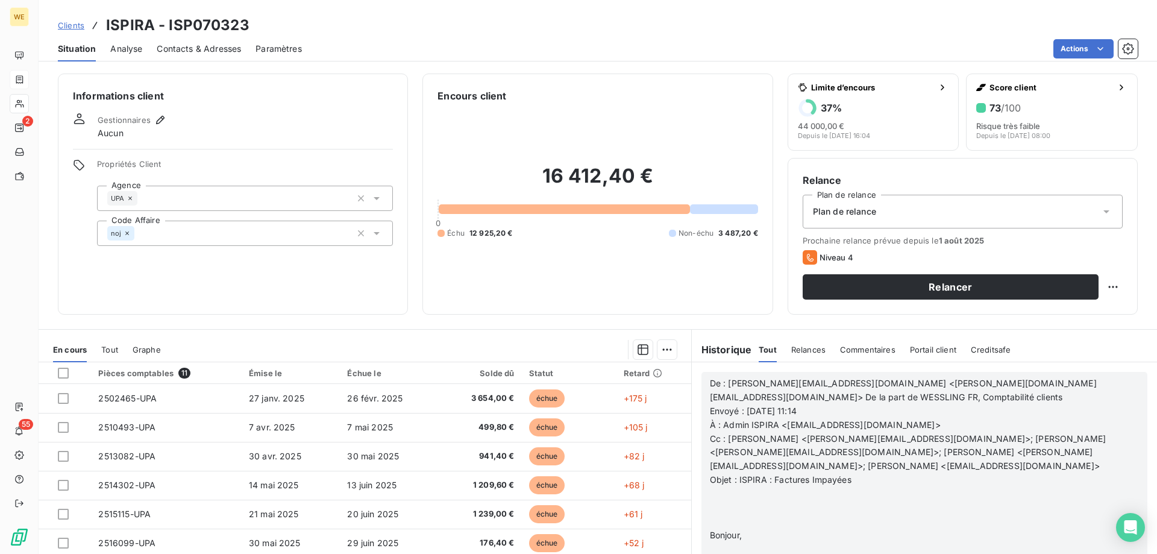
click at [1016, 410] on p "Envoyé : [DATE] 11:14" at bounding box center [909, 411] width 398 height 14
click at [552, 351] on div at bounding box center [425, 349] width 501 height 19
click at [796, 432] on p "Cc : [PERSON_NAME] <[PERSON_NAME][EMAIL_ADDRESS][DOMAIN_NAME]>; [PERSON_NAME] <…" at bounding box center [909, 453] width 398 height 42
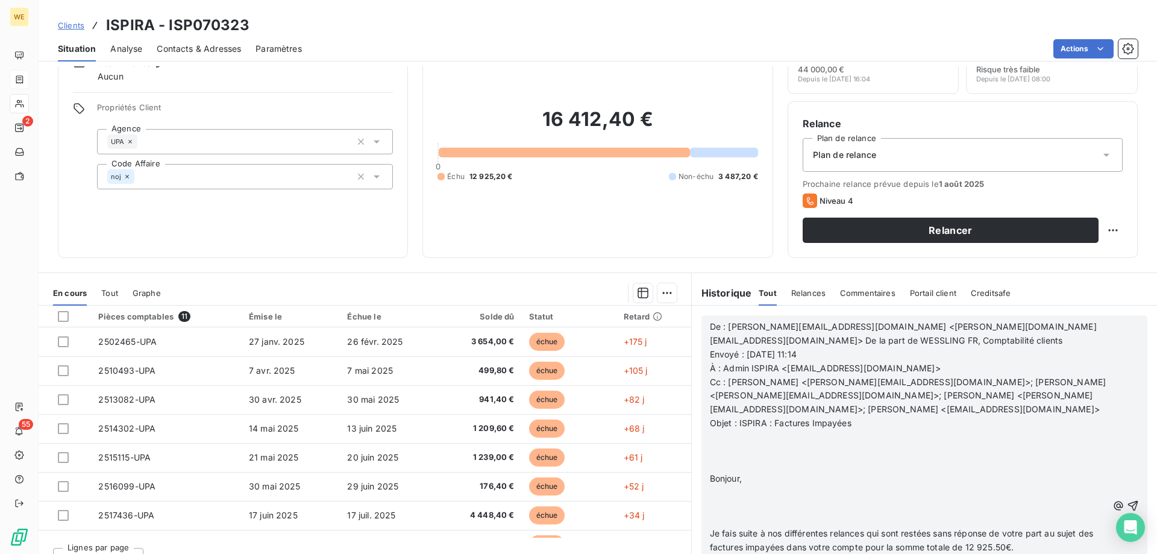
scroll to position [77, 0]
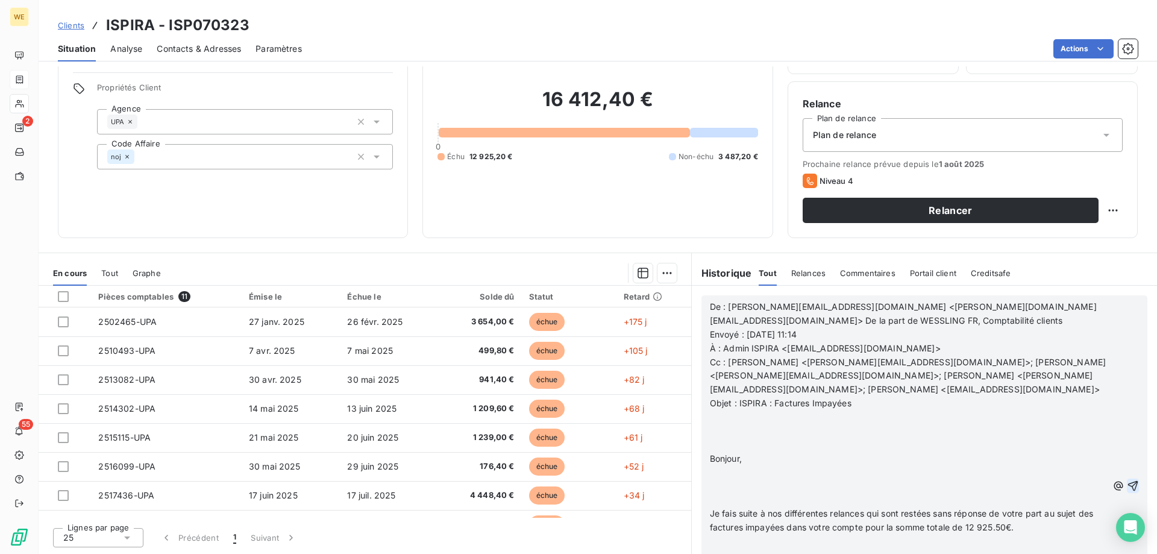
click at [1128, 486] on icon "button" at bounding box center [1133, 485] width 10 height 10
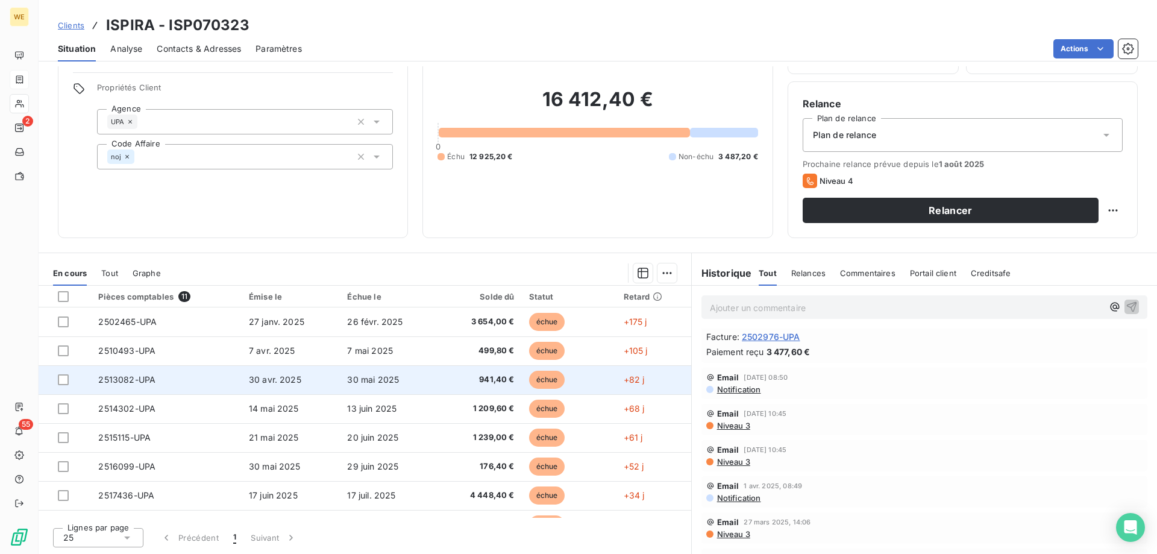
scroll to position [1526, 0]
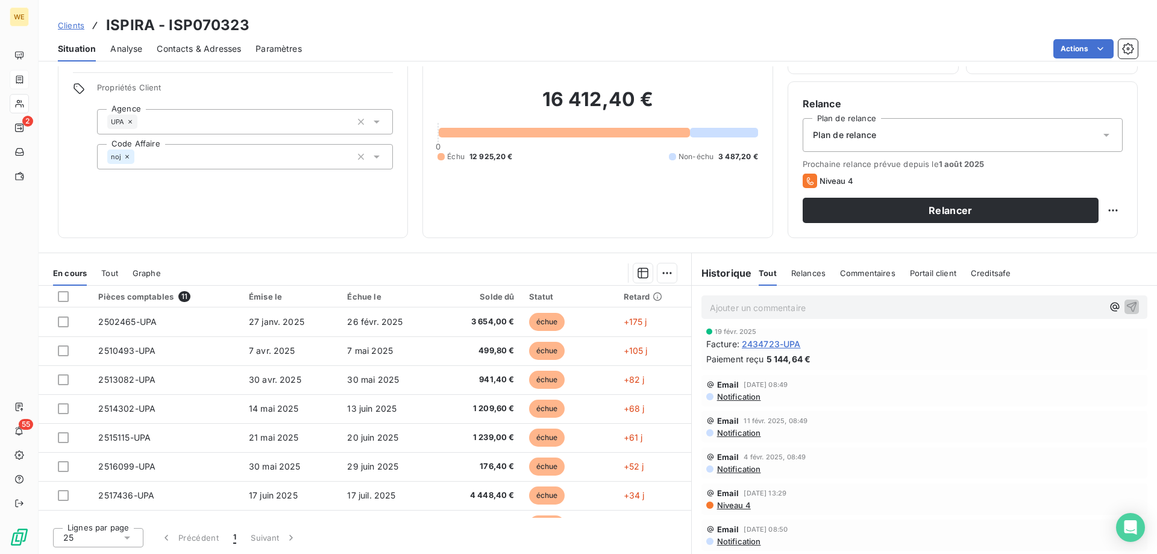
click at [730, 308] on p "Ajouter un commentaire ﻿" at bounding box center [906, 307] width 393 height 15
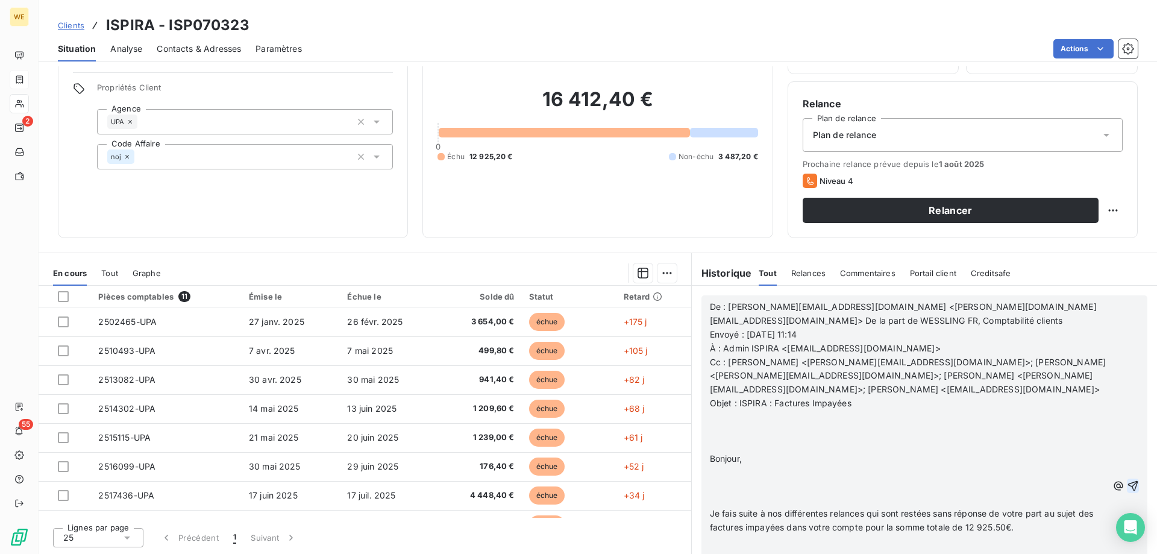
scroll to position [1882, 0]
click at [1126, 481] on icon "button" at bounding box center [1132, 485] width 12 height 12
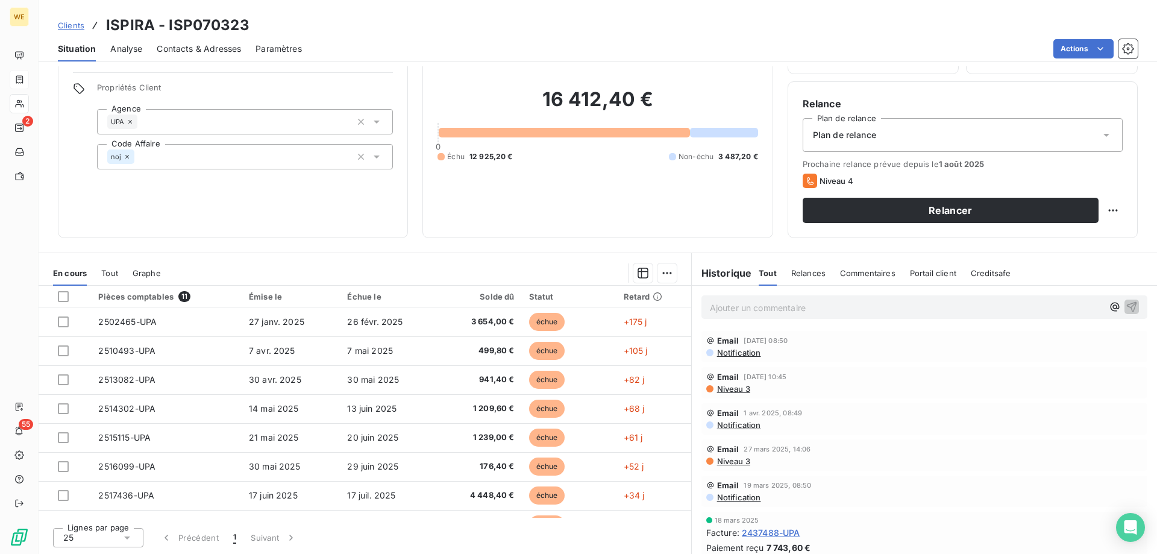
scroll to position [1890, 0]
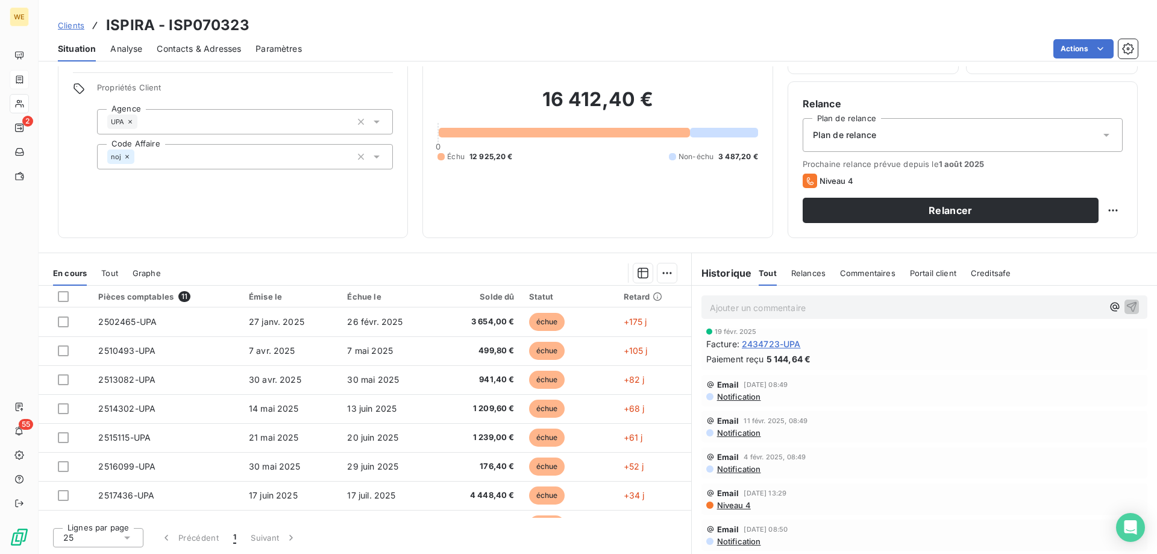
click at [726, 313] on p "Ajouter un commentaire ﻿" at bounding box center [906, 307] width 393 height 15
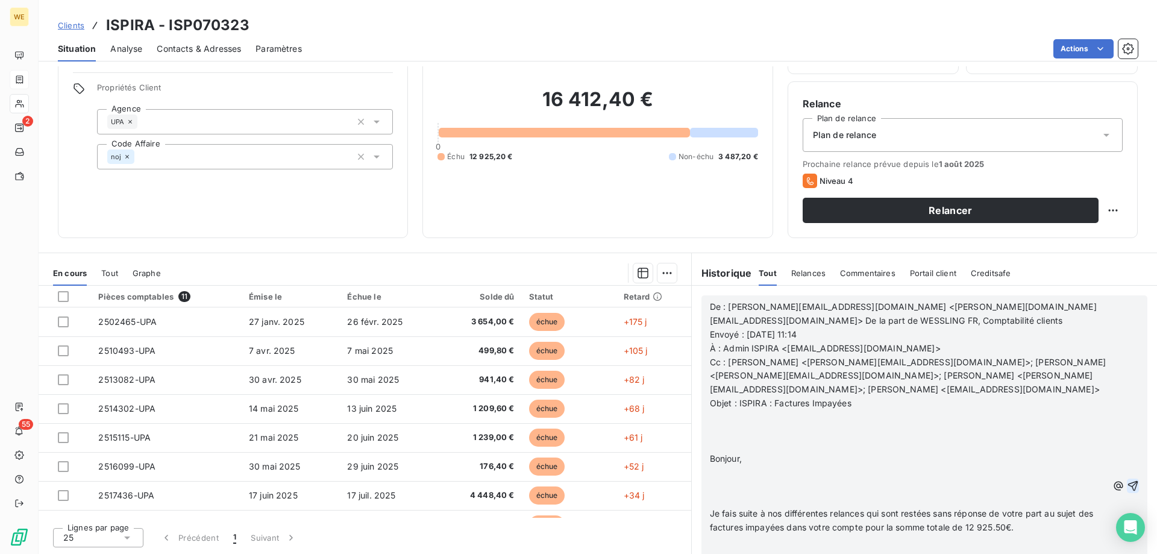
click at [843, 434] on p at bounding box center [909, 431] width 398 height 14
click at [710, 513] on span "Je fais suite à nos différentes relances qui sont restées sans réponse de votre…" at bounding box center [903, 520] width 386 height 24
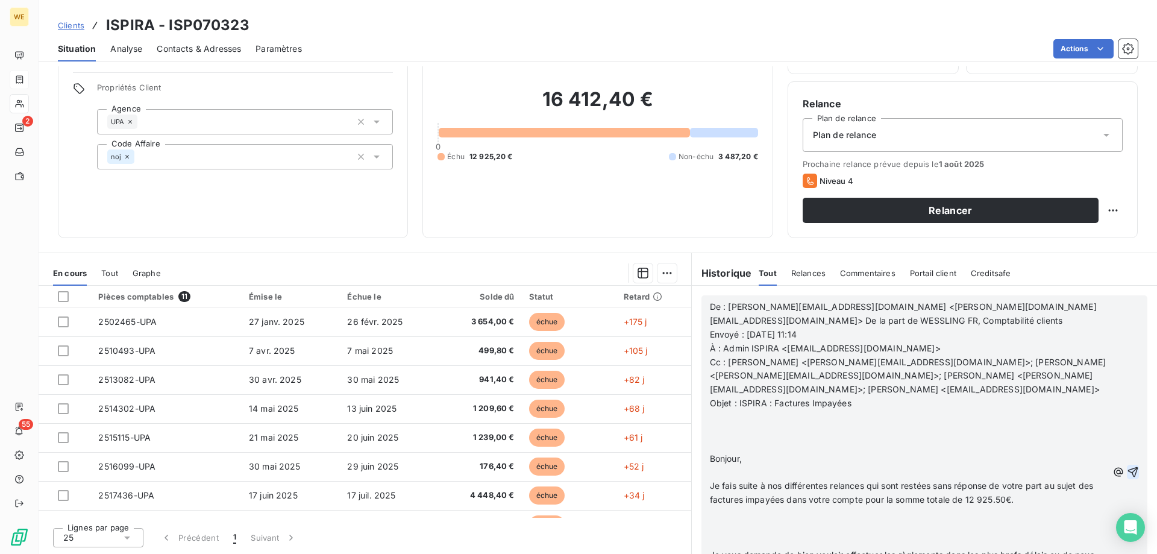
scroll to position [2206, 0]
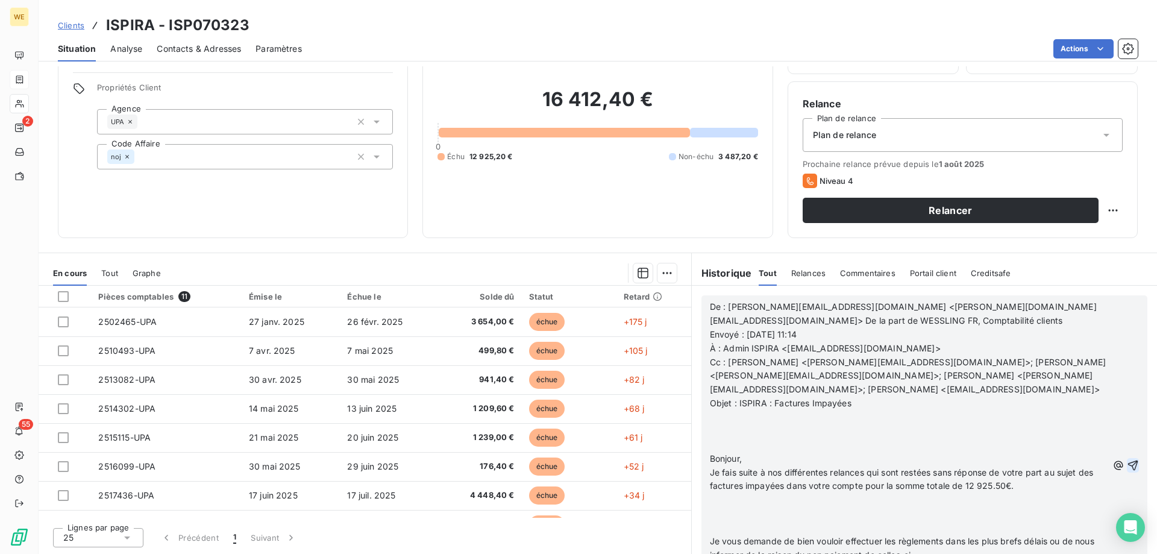
click at [710, 461] on span "Bonjour," at bounding box center [726, 458] width 32 height 10
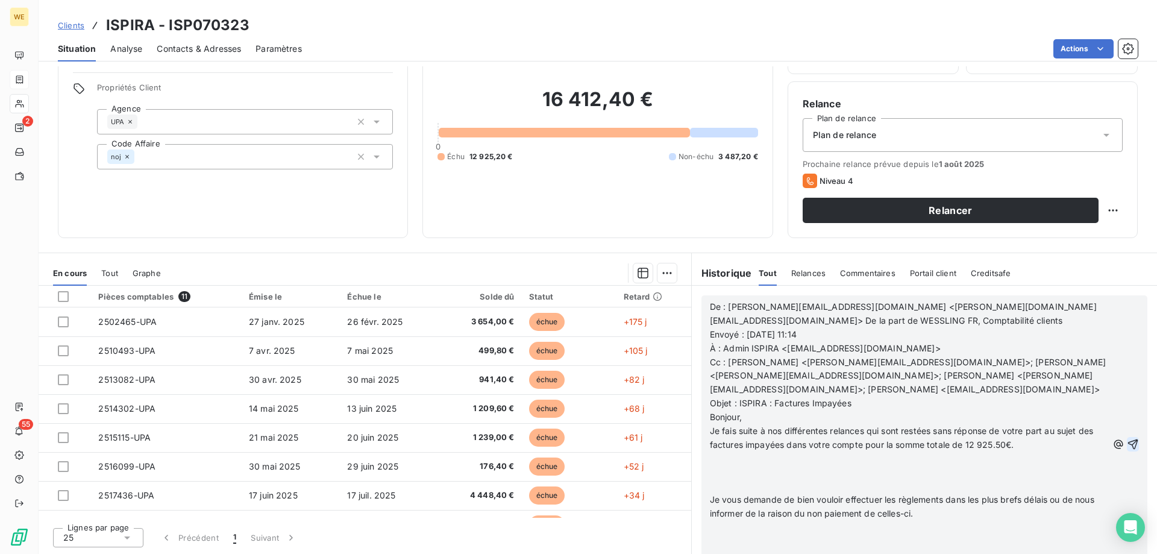
scroll to position [2165, 0]
click at [710, 505] on p "Je vous demande de bien vouloir effectuer les règlements dans les plus brefs dé…" at bounding box center [909, 507] width 398 height 28
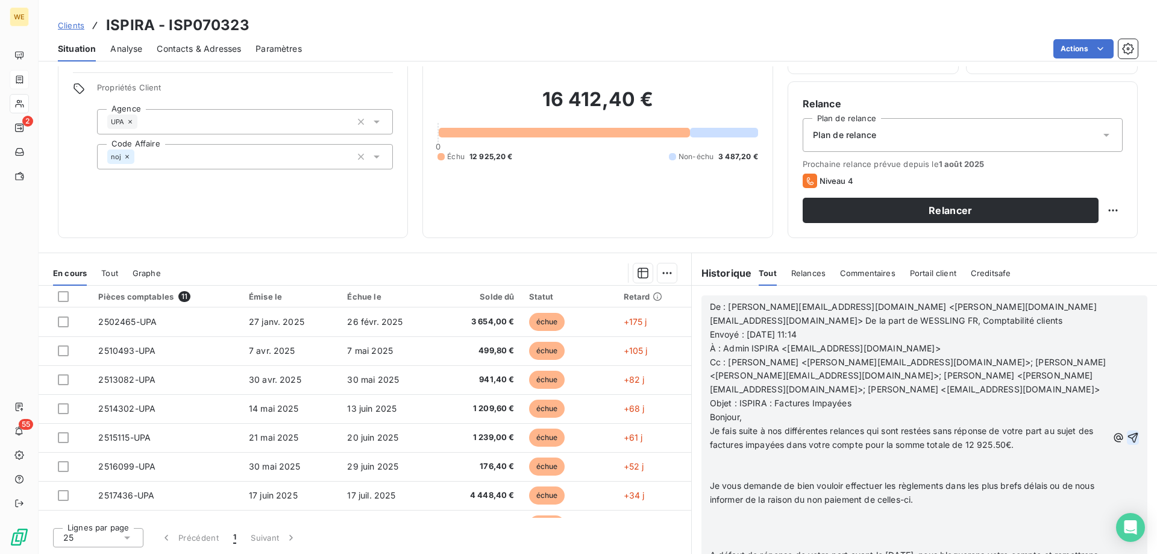
scroll to position [2137, 0]
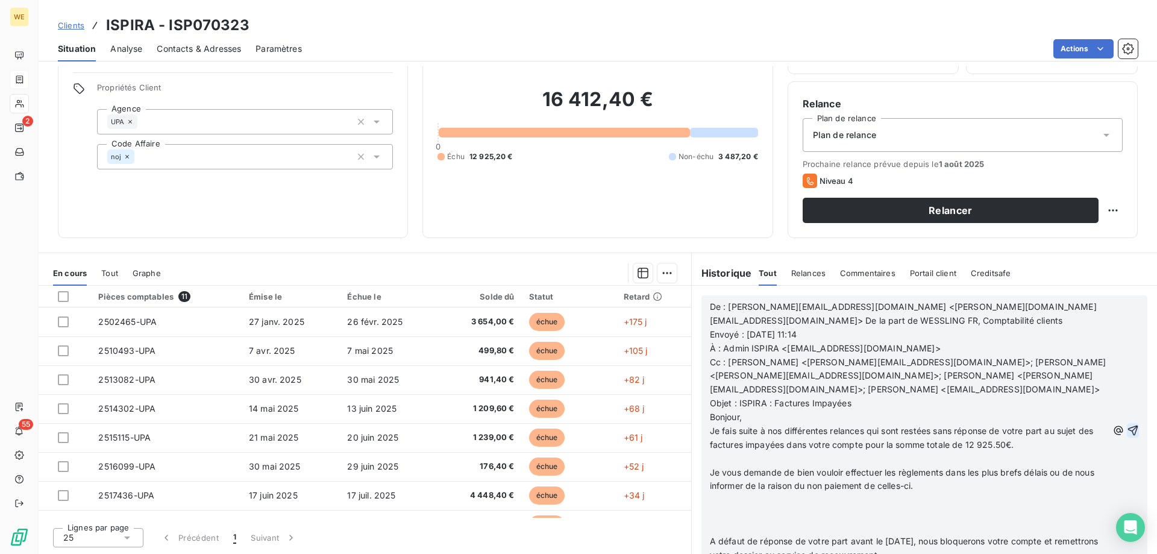
click at [710, 540] on span "A défaut de réponse de votre part avant le [DATE], nous bloquerons votre compte…" at bounding box center [905, 548] width 391 height 24
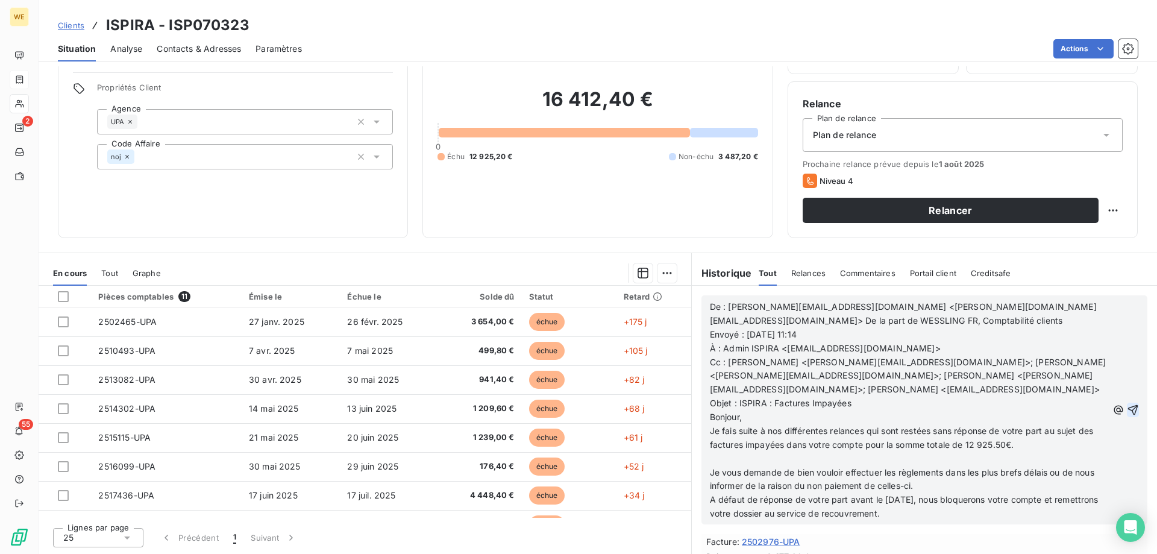
scroll to position [1373, 0]
click at [1126, 409] on icon "button" at bounding box center [1132, 410] width 12 height 12
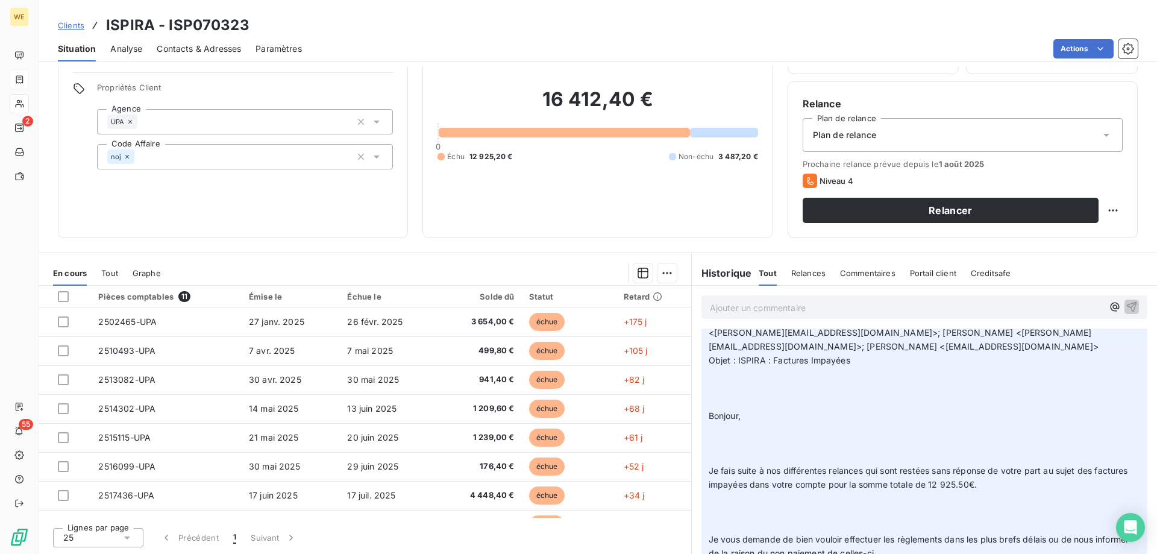
scroll to position [361, 0]
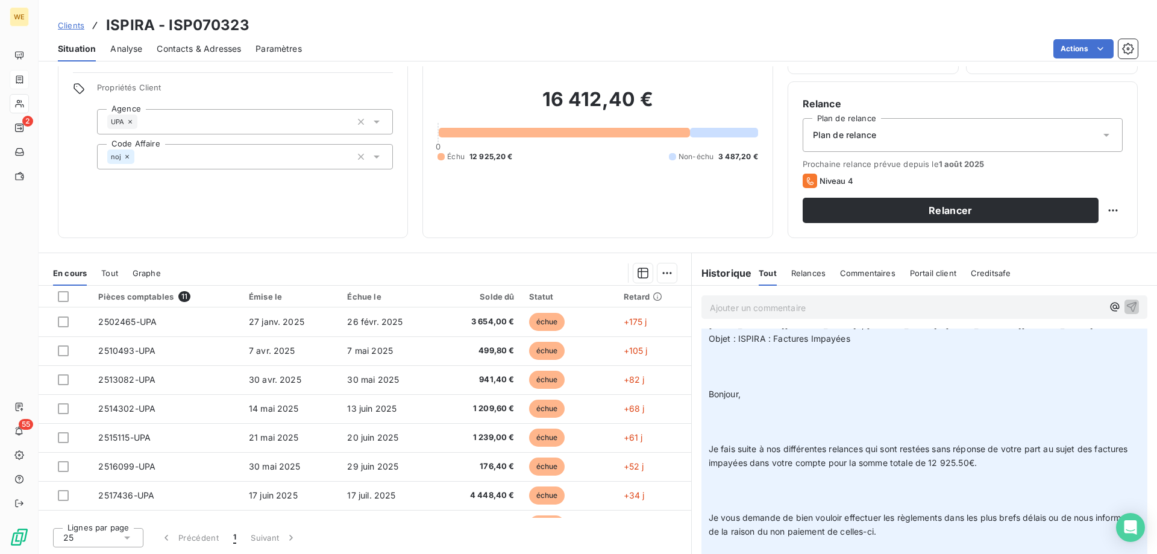
click at [975, 421] on p "De : [PERSON_NAME][EMAIL_ADDRESS][DOMAIN_NAME] <[PERSON_NAME][DOMAIN_NAME][EMAI…" at bounding box center [923, 422] width 431 height 372
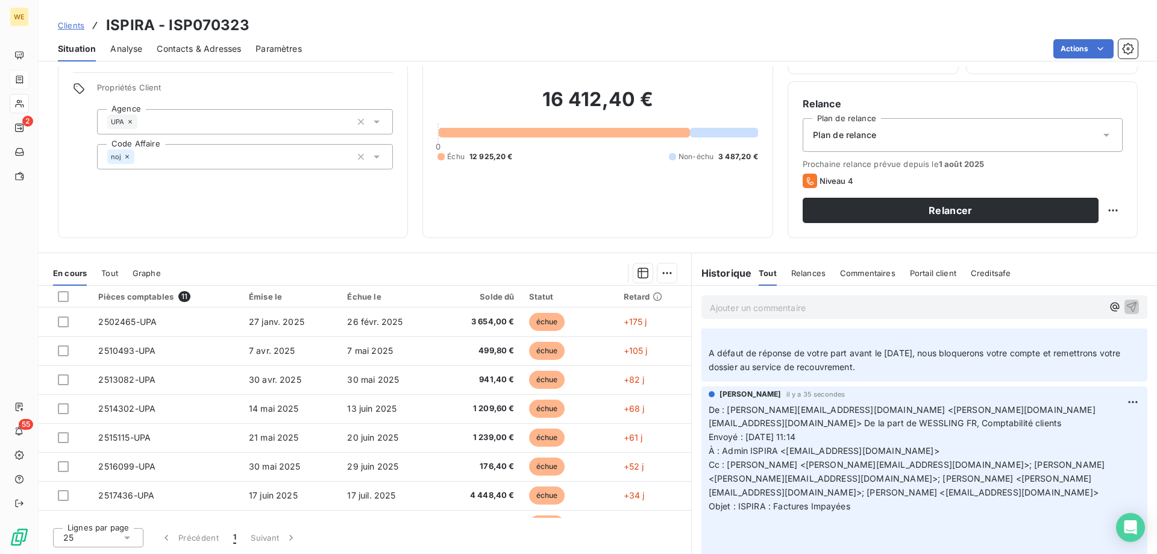
scroll to position [602, 0]
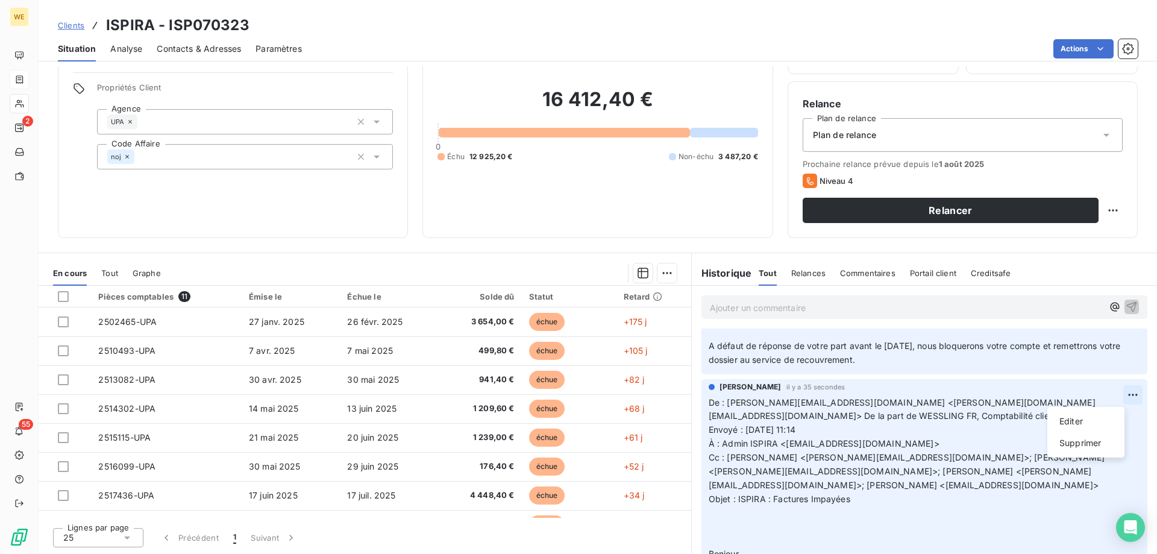
click at [1116, 393] on html "WE 2 55 Clients ISPIRA - ISP070323 Situation Analyse Contacts & Adresses Paramè…" at bounding box center [578, 277] width 1157 height 554
click at [1081, 445] on div "Supprimer" at bounding box center [1085, 442] width 67 height 19
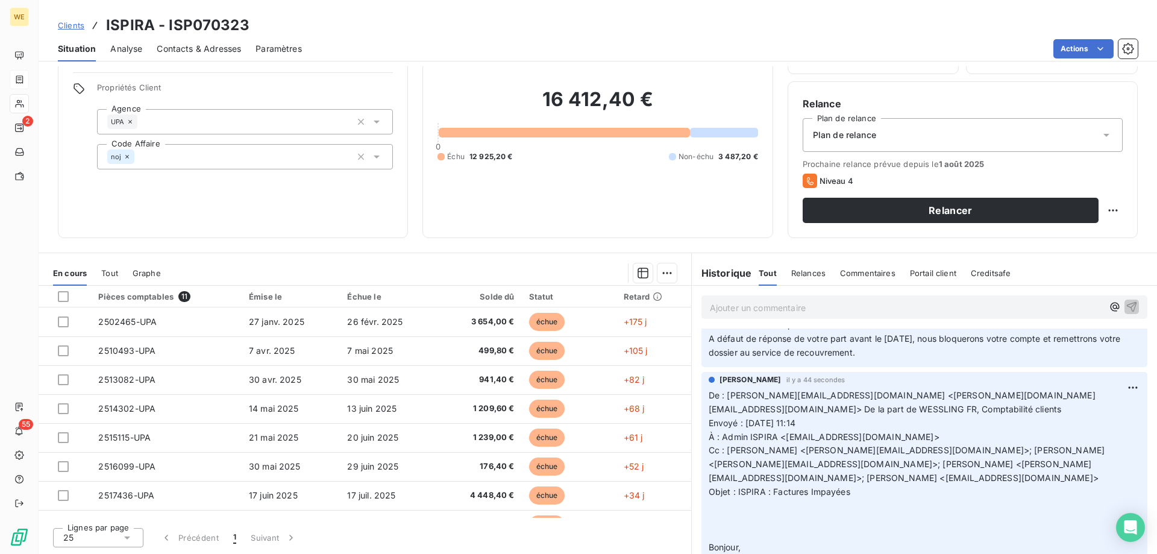
scroll to position [241, 0]
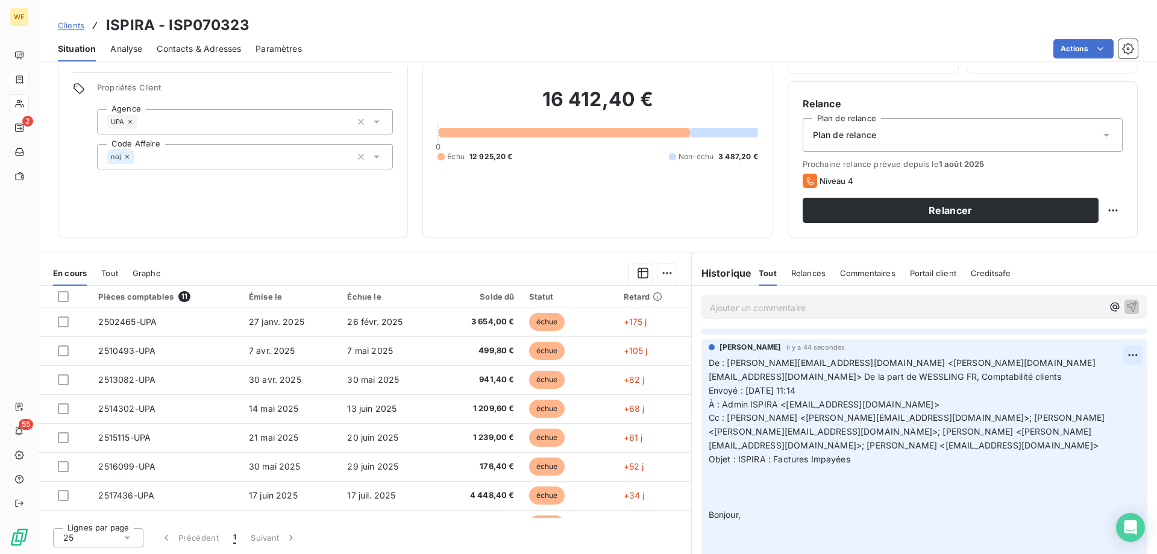
click at [1112, 359] on html "WE 2 55 Clients ISPIRA - ISP070323 Situation Analyse Contacts & Adresses Paramè…" at bounding box center [578, 277] width 1157 height 554
click at [1084, 399] on div "Supprimer" at bounding box center [1085, 402] width 67 height 19
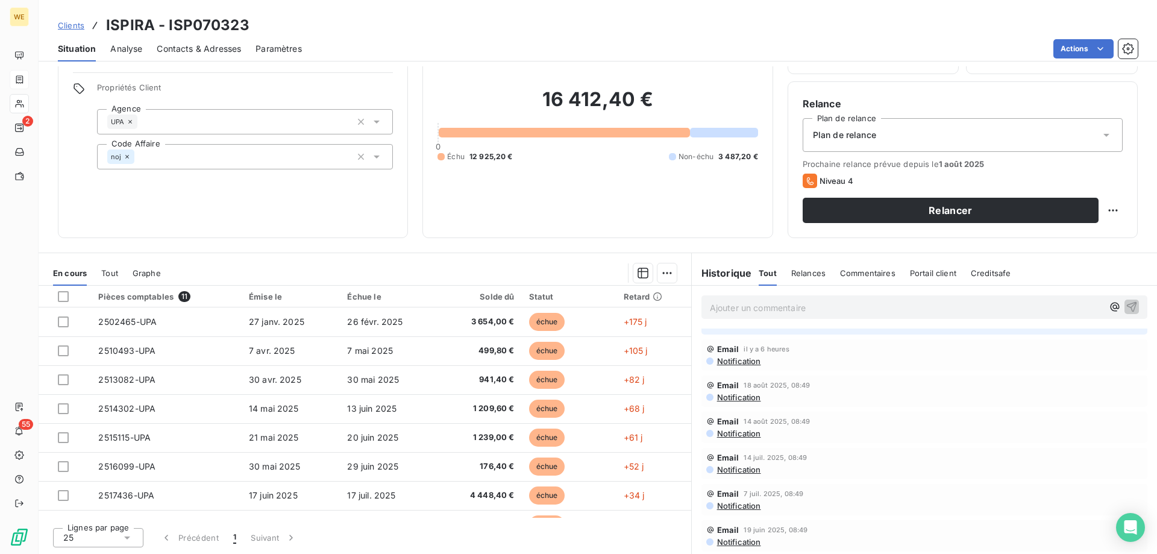
scroll to position [0, 0]
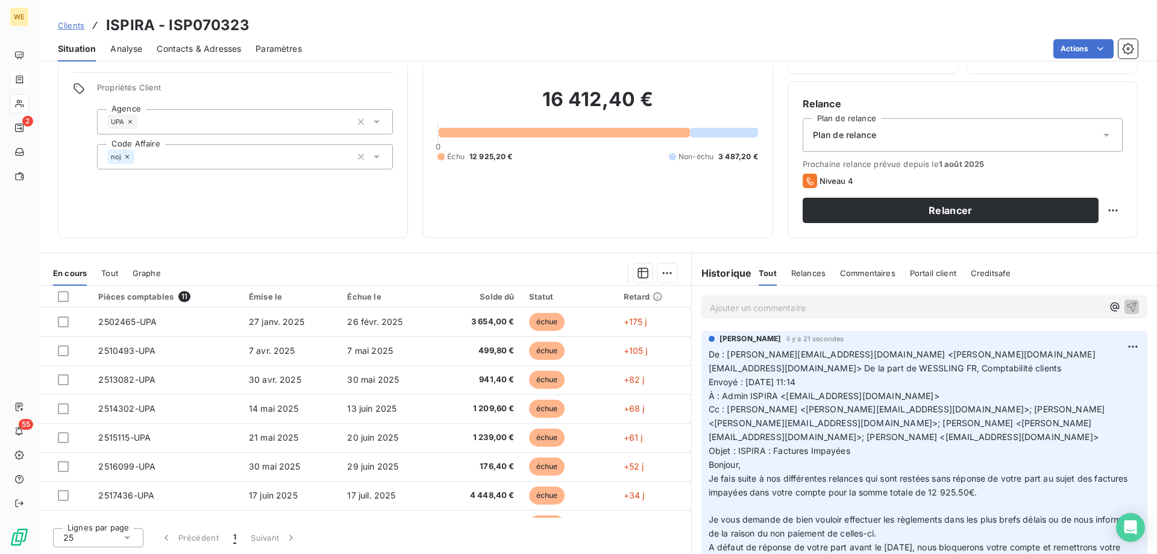
click at [734, 312] on p "Ajouter un commentaire ﻿" at bounding box center [906, 307] width 393 height 15
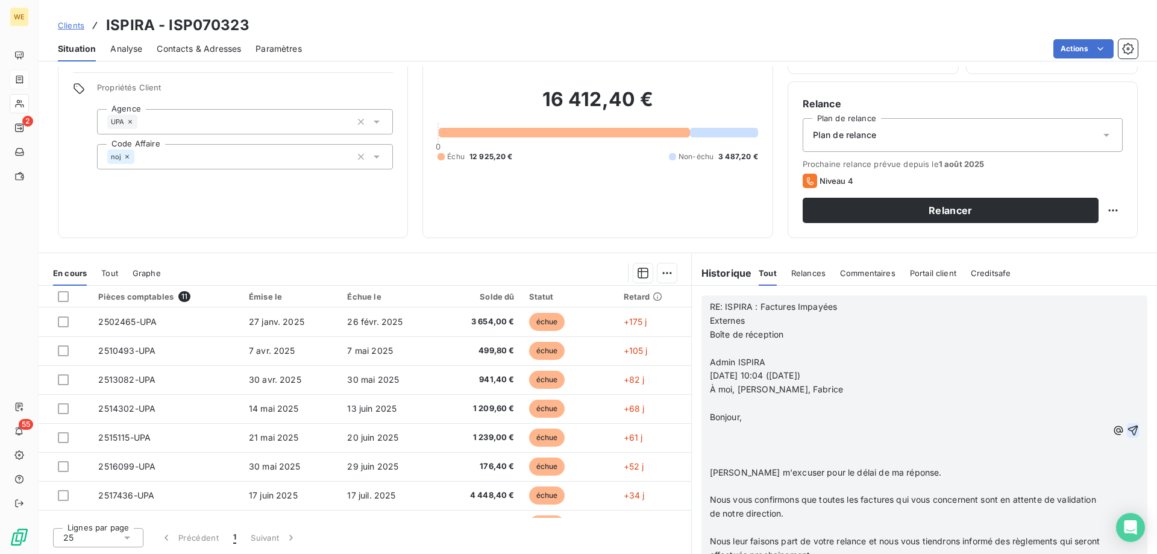
click at [710, 477] on p "[PERSON_NAME] m'excuser pour le délai de ma réponse." at bounding box center [909, 473] width 398 height 14
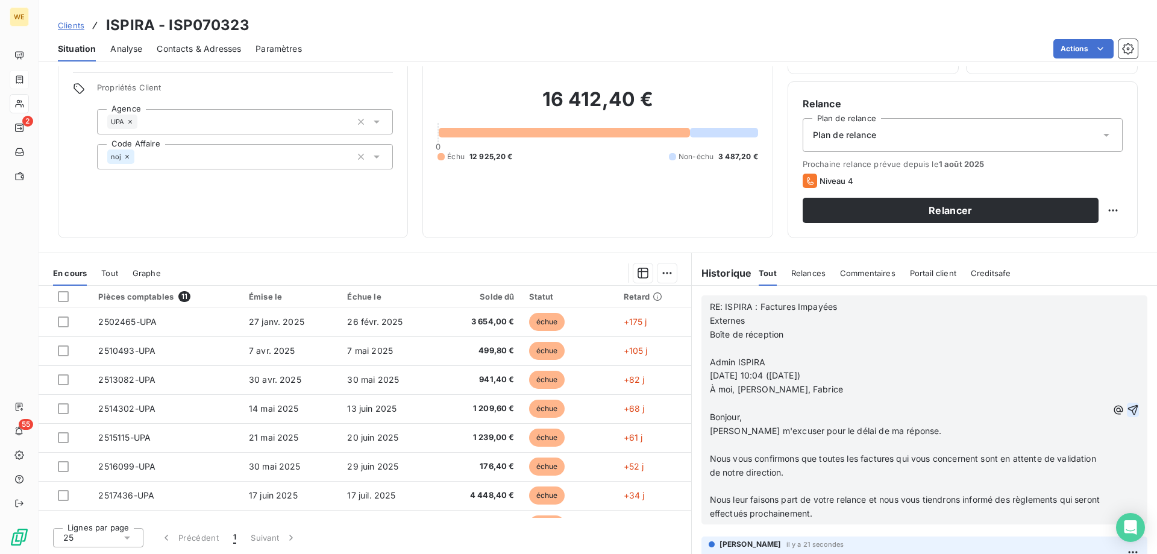
click at [710, 461] on span "Nous vous confirmons que toutes les factures qui vous concernent sont en attent…" at bounding box center [904, 465] width 389 height 24
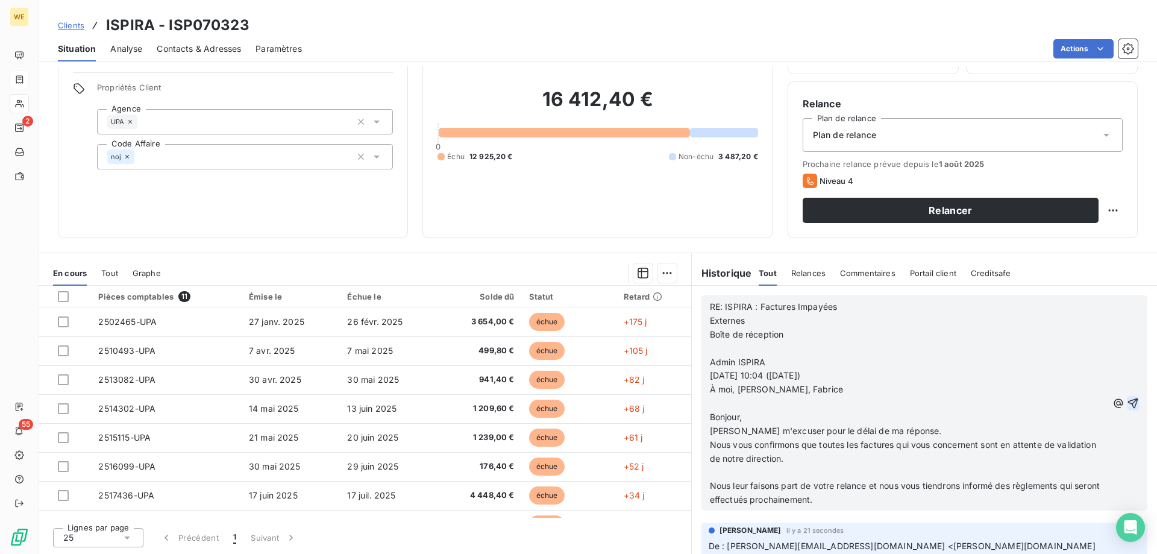
click at [710, 489] on span "Nous leur faisons part de votre relance et nous vous tiendrons informé des règl…" at bounding box center [906, 492] width 393 height 24
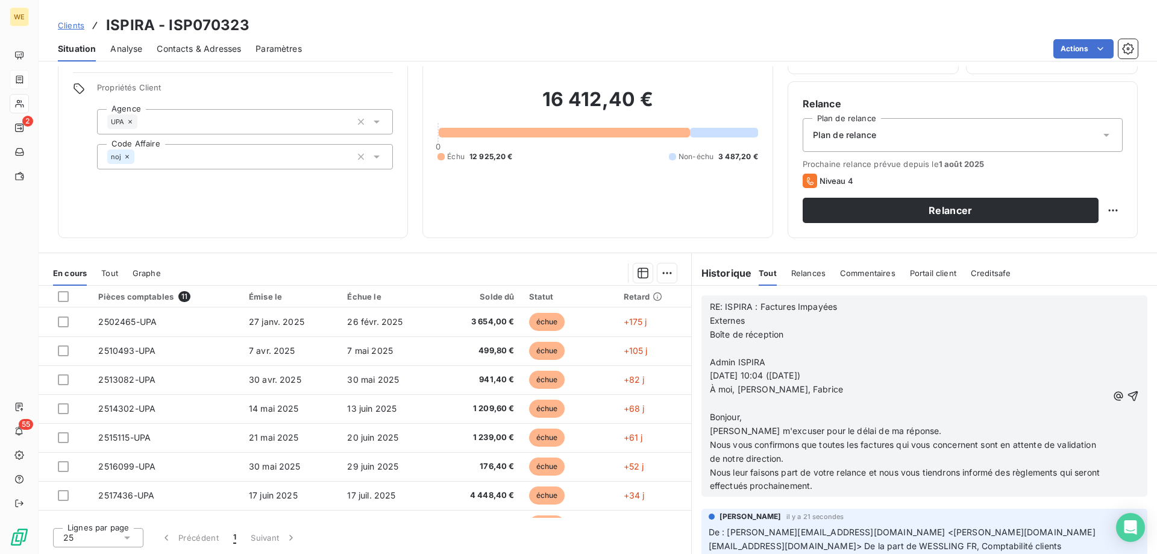
click at [1126, 393] on icon "button" at bounding box center [1132, 396] width 12 height 12
